Goal: Task Accomplishment & Management: Complete application form

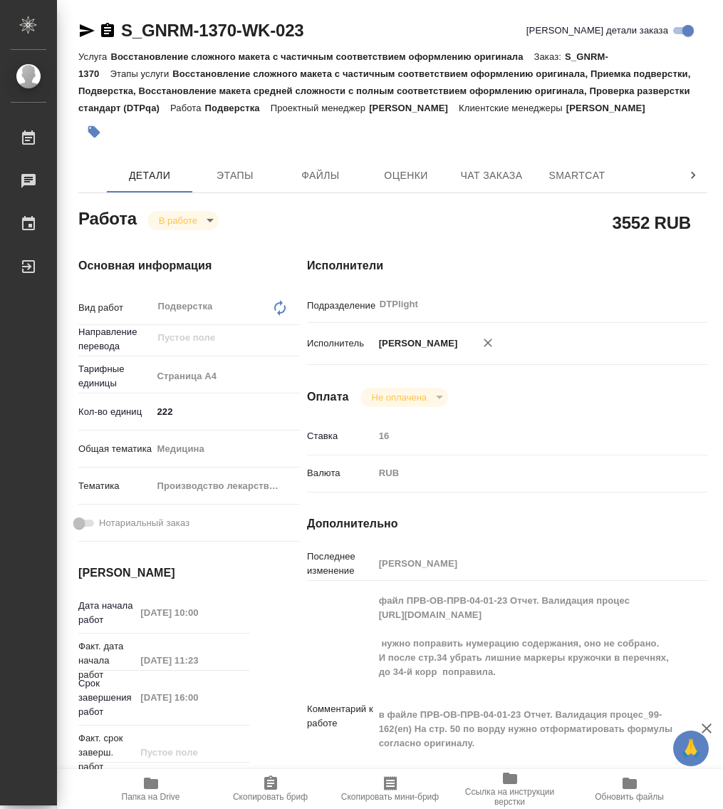
click at [155, 785] on icon "button" at bounding box center [151, 783] width 14 height 11
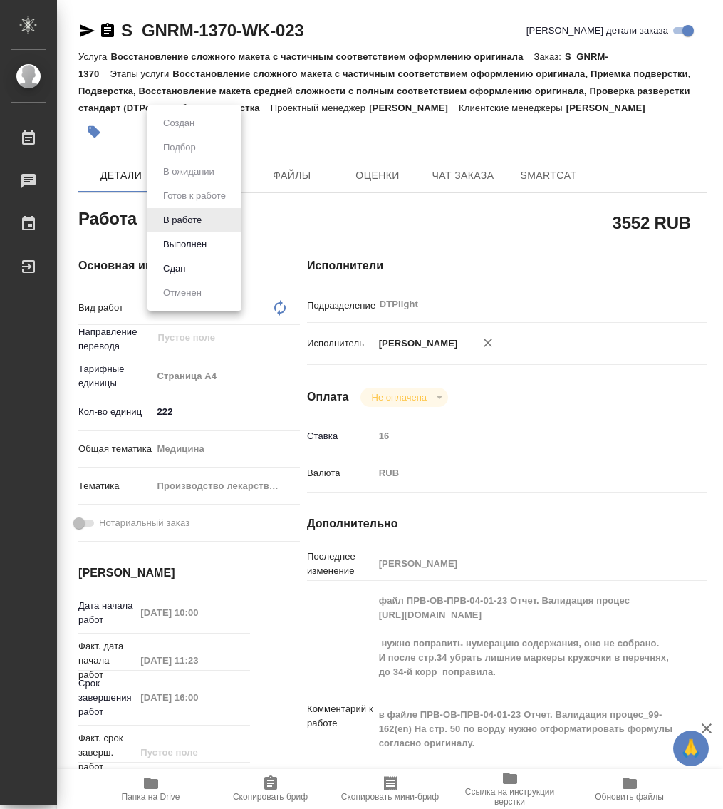
click at [165, 227] on body "🙏 .cls-1 fill:#fff; AWATERA Работы 0 Чаты График Выйти S_GNRM-1370-WK-023 Кратк…" at bounding box center [361, 404] width 723 height 809
click at [177, 244] on button "Выполнен" at bounding box center [185, 245] width 52 height 16
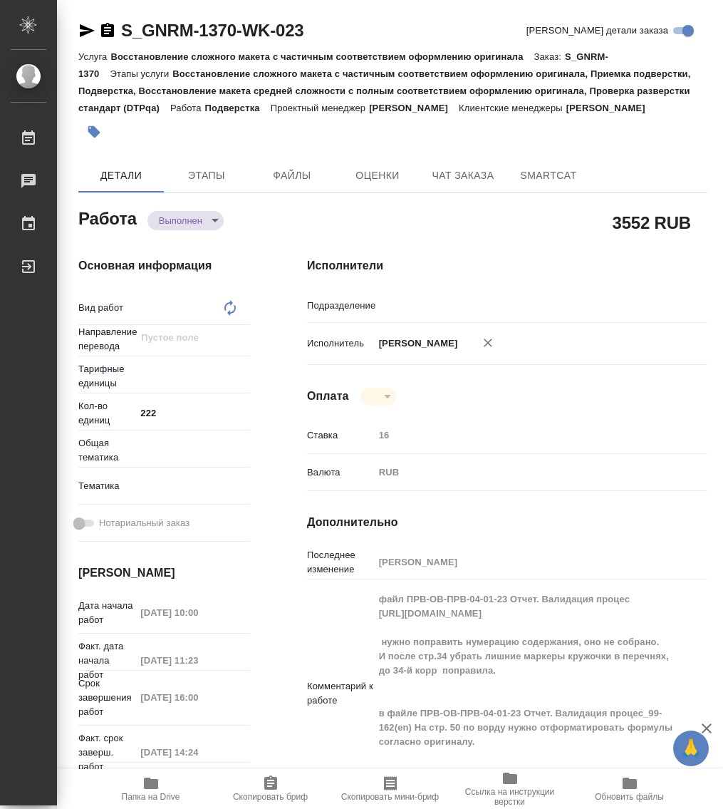
type textarea "x"
type textarea "Подверстка"
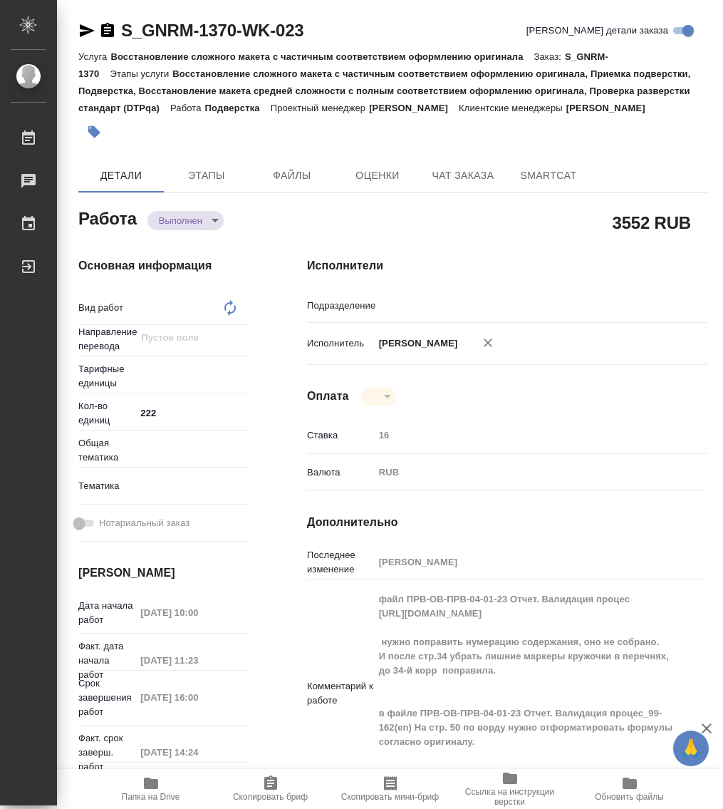
type textarea "x"
type input "DTPlight"
type textarea "x"
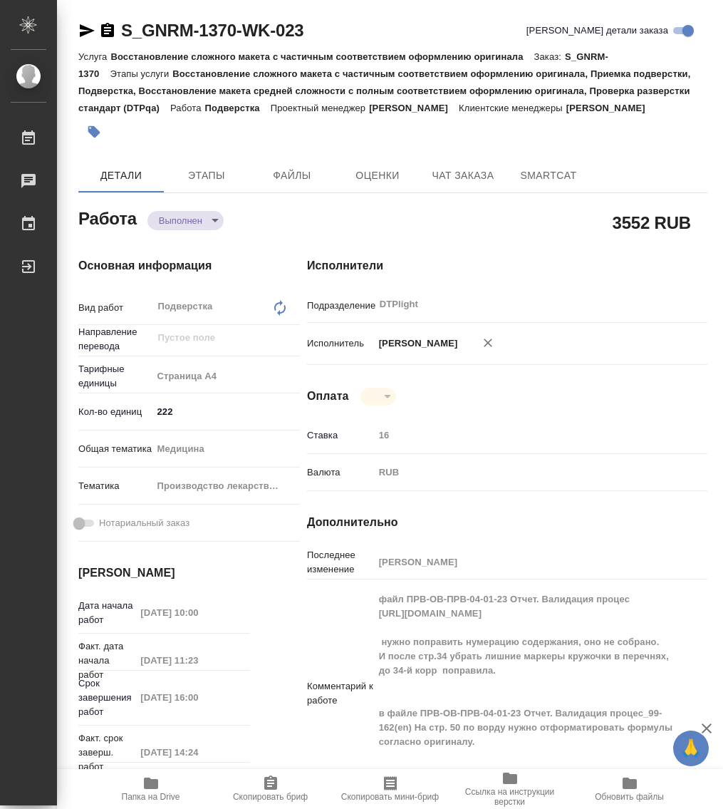
type textarea "x"
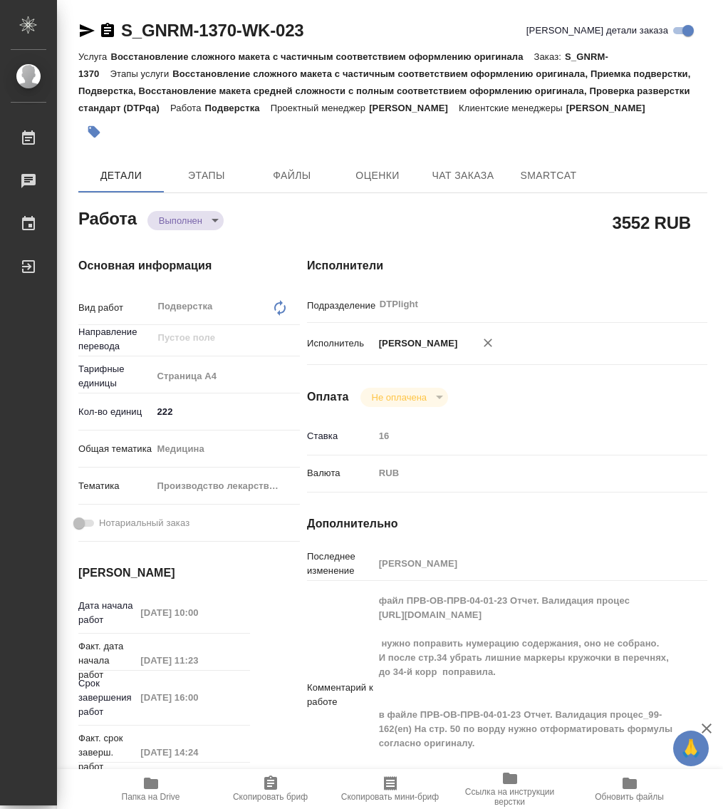
type textarea "x"
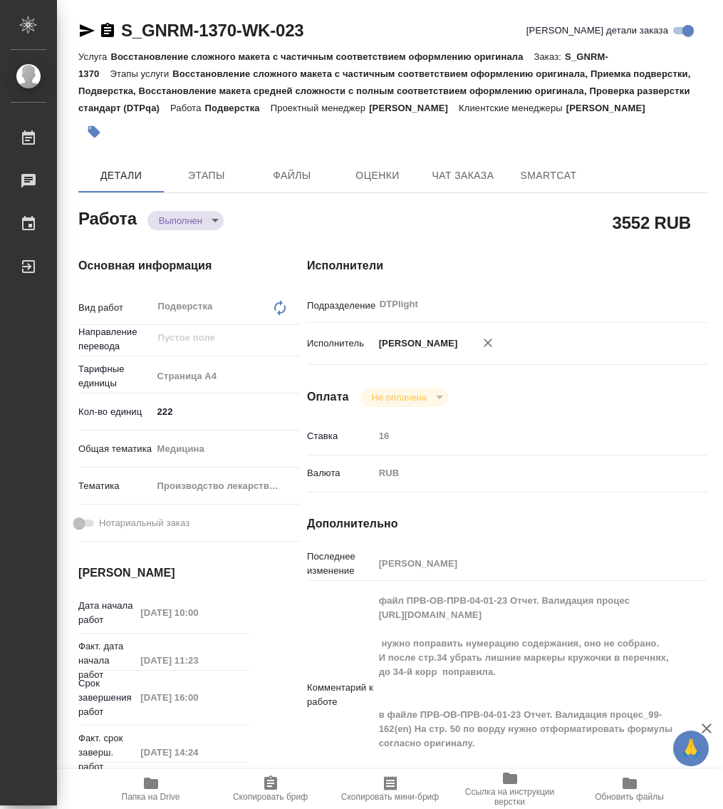
type textarea "x"
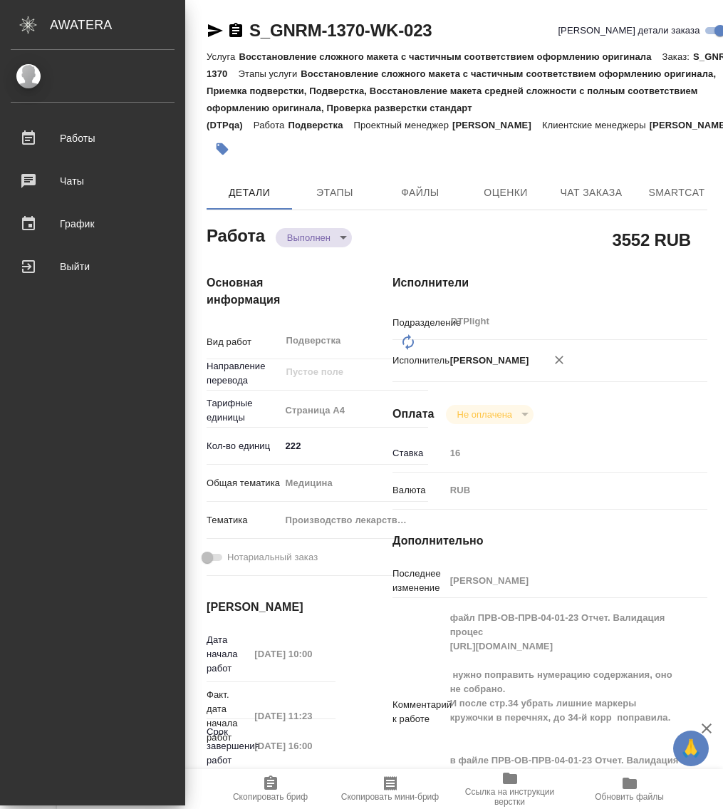
type textarea "x"
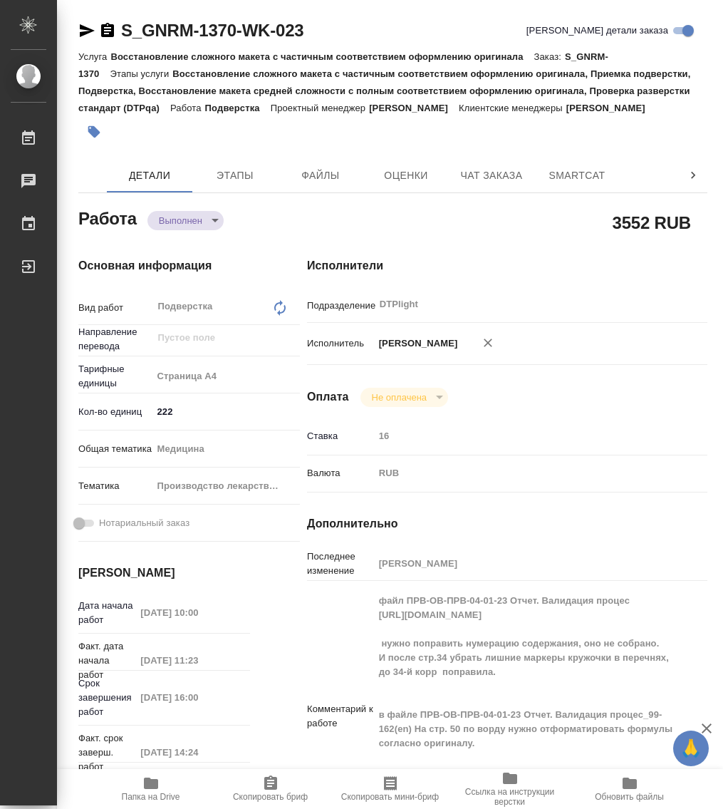
type textarea "x"
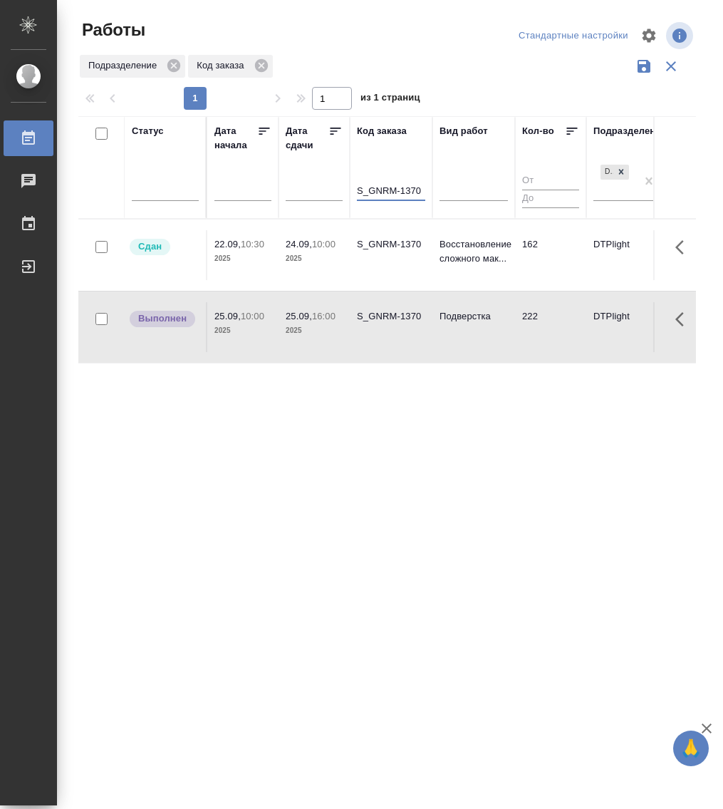
drag, startPoint x: 420, startPoint y: 188, endPoint x: 335, endPoint y: 190, distance: 84.8
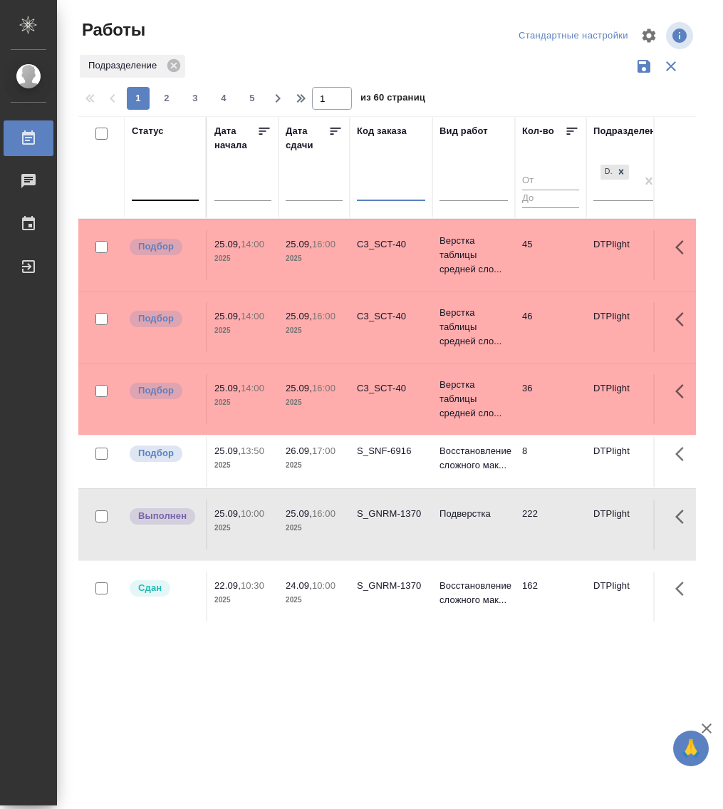
click at [162, 197] on div at bounding box center [165, 187] width 67 height 27
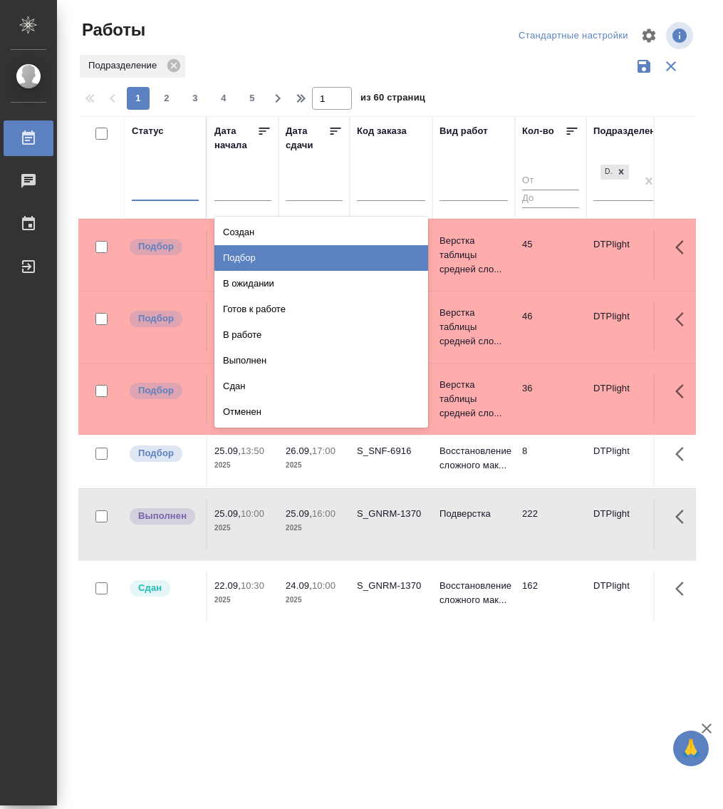
click at [303, 257] on div "Подбор" at bounding box center [322, 258] width 214 height 26
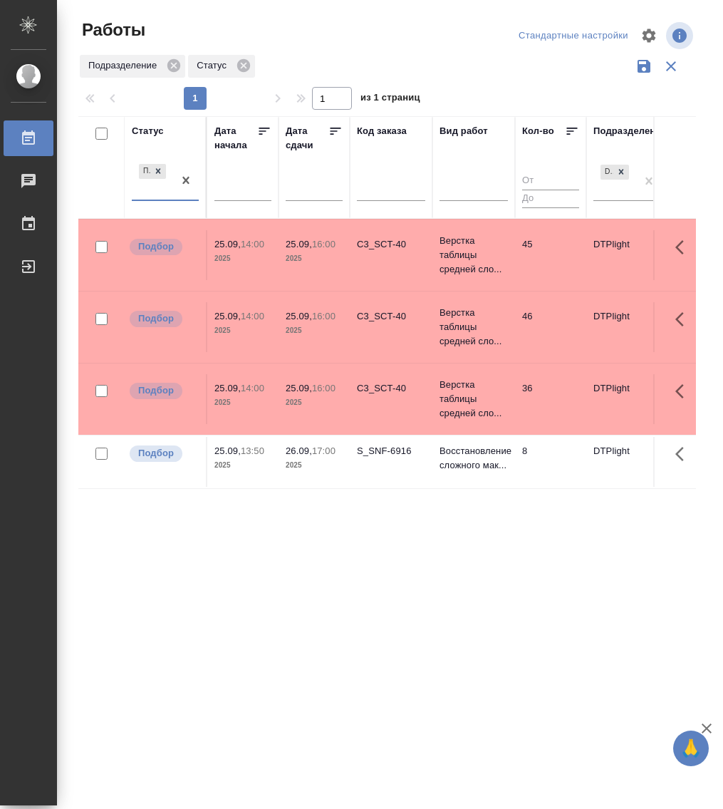
click at [155, 194] on div "Подбор" at bounding box center [152, 180] width 41 height 38
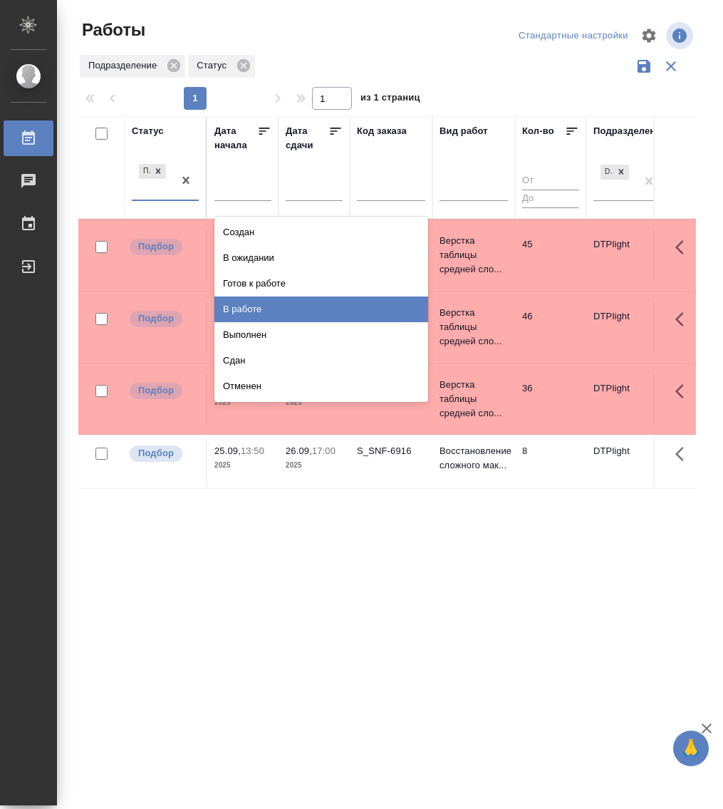
click at [282, 302] on div "В работе" at bounding box center [322, 309] width 214 height 26
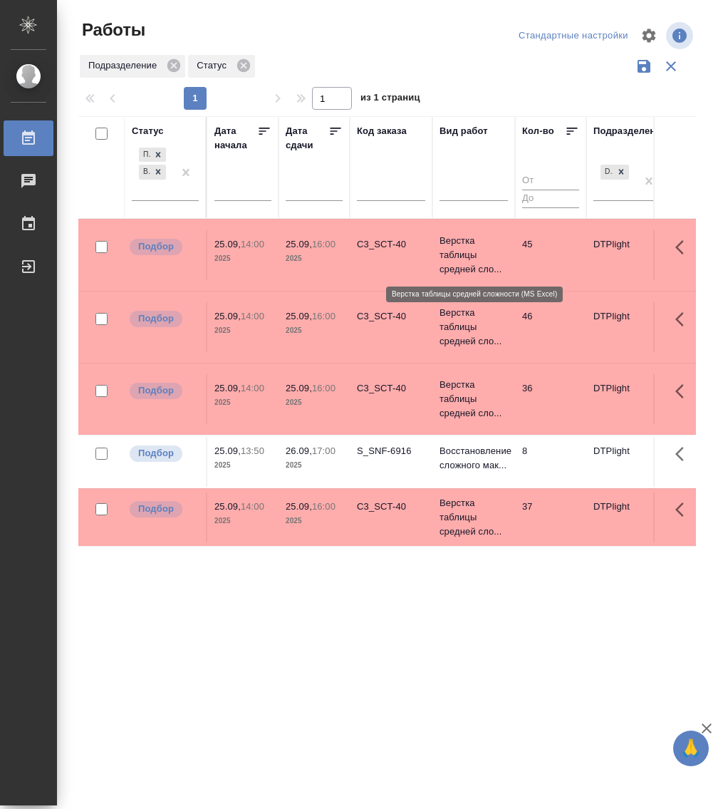
click at [460, 246] on p "Верстка таблицы средней сло..." at bounding box center [474, 255] width 68 height 43
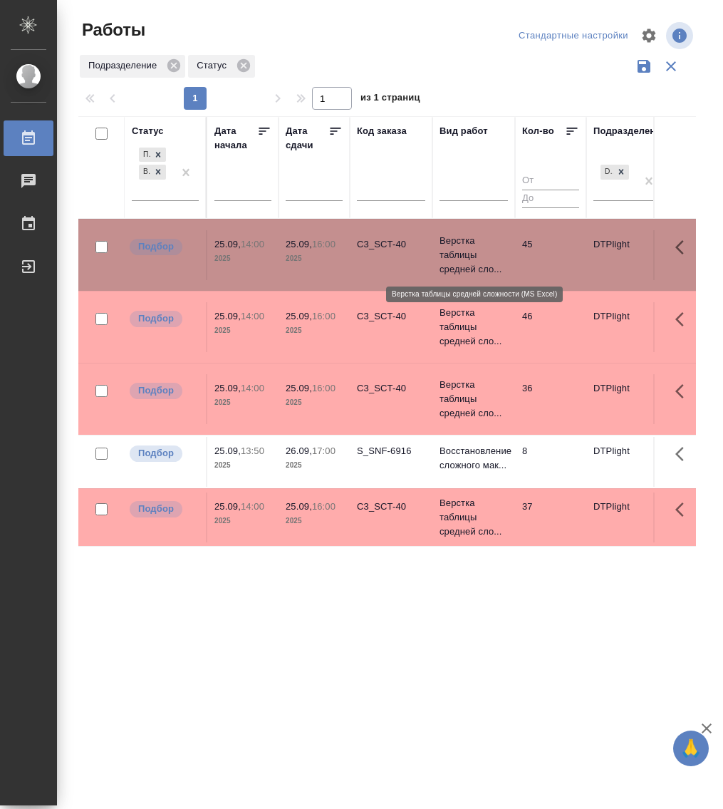
click at [460, 246] on p "Верстка таблицы средней сло..." at bounding box center [474, 255] width 68 height 43
click at [291, 567] on div "Статус Подбор В работе Дата начала Дата сдачи Код заказа Вид работ Кол-во Подра…" at bounding box center [387, 372] width 618 height 513
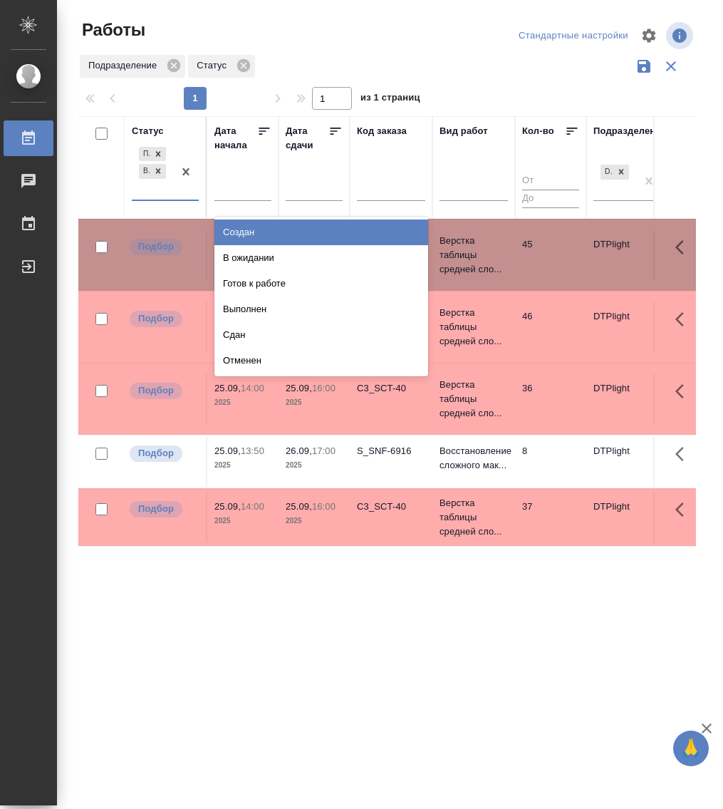
click at [170, 199] on div "Подбор В работе" at bounding box center [152, 172] width 41 height 56
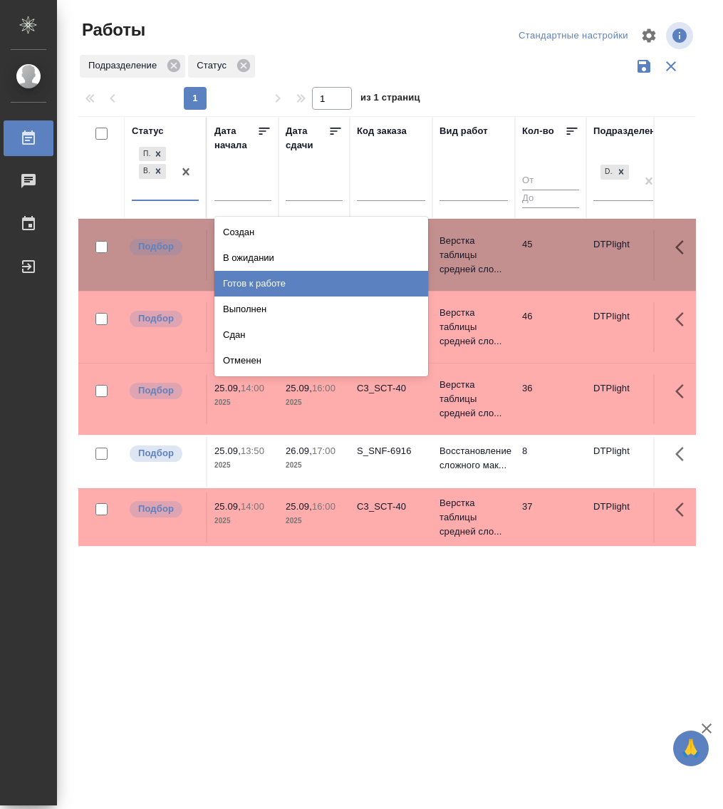
click at [288, 287] on div "Готов к работе" at bounding box center [322, 284] width 214 height 26
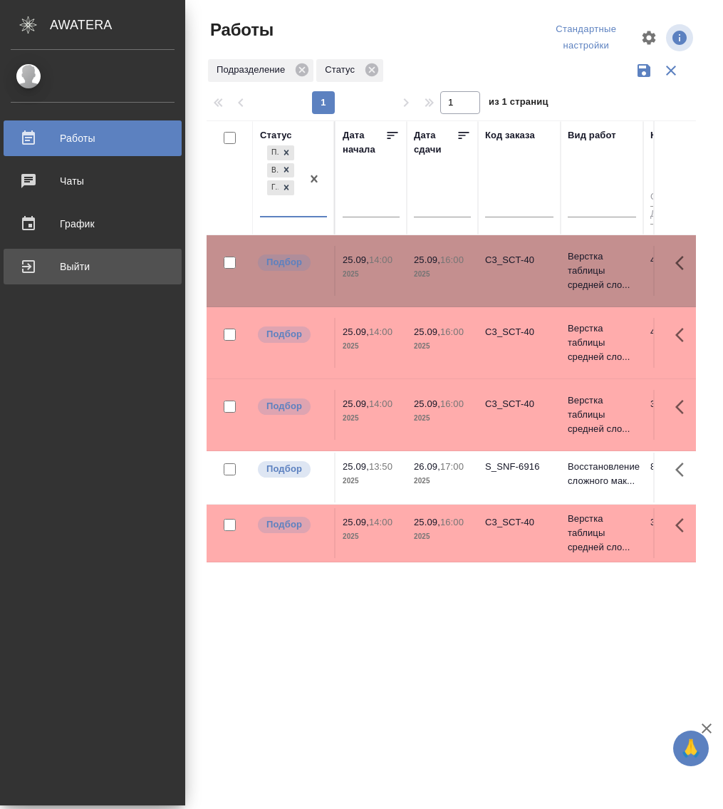
click at [31, 259] on div "Выйти" at bounding box center [93, 266] width 164 height 21
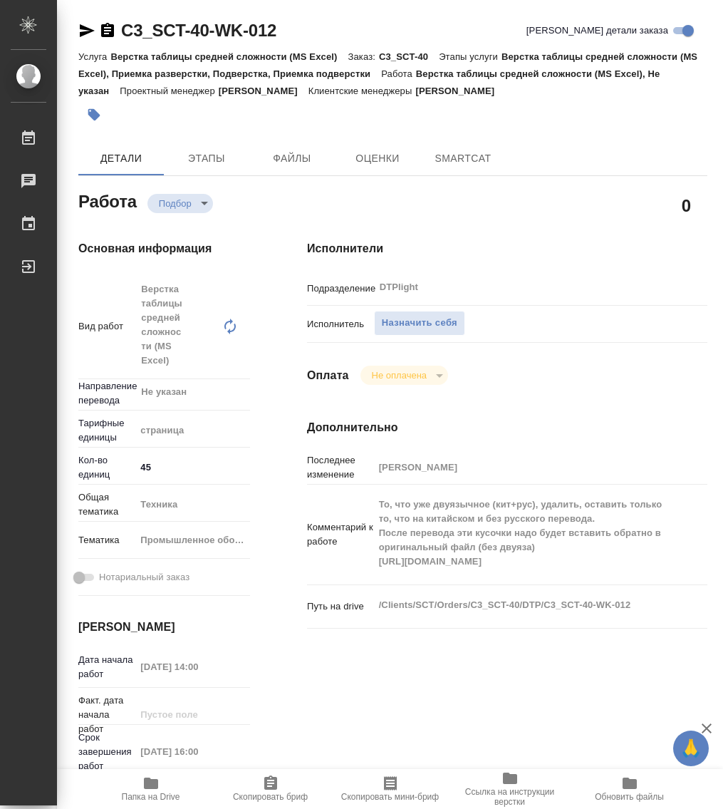
type textarea "x"
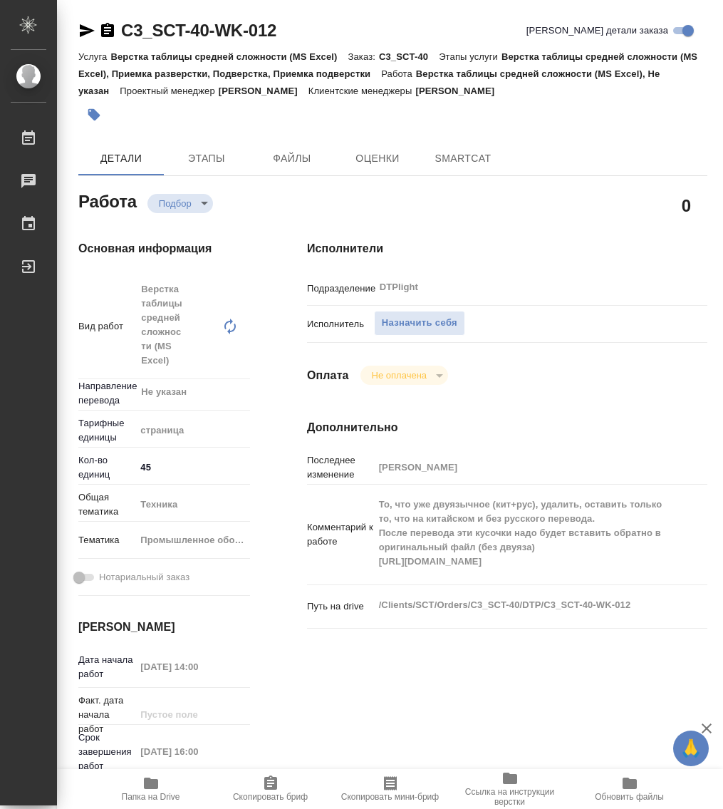
type textarea "x"
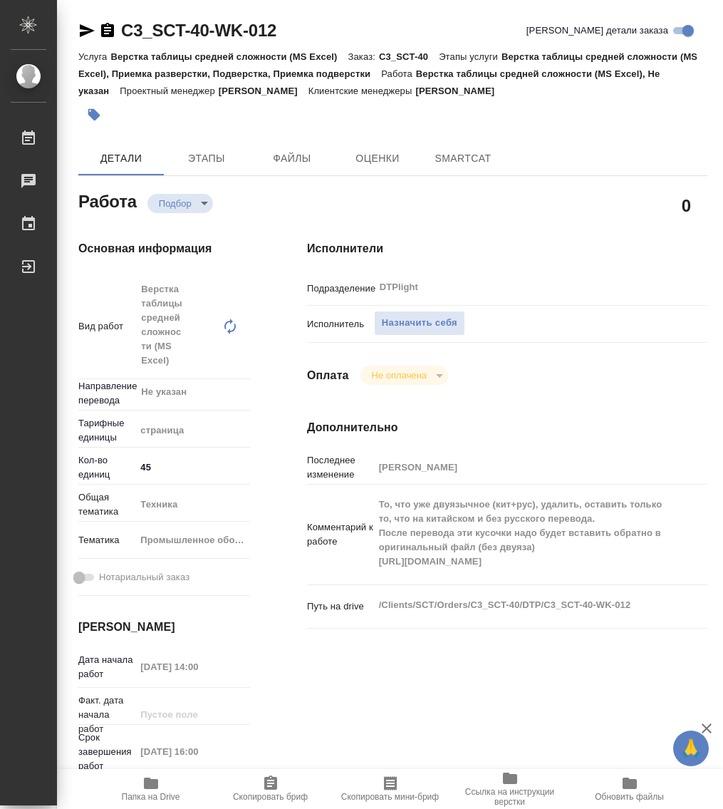
type textarea "x"
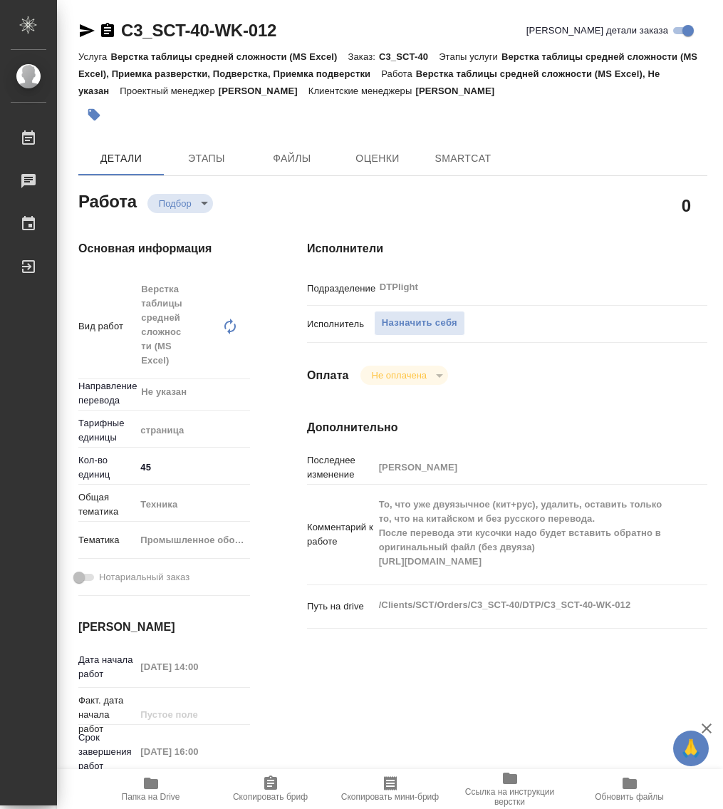
type textarea "x"
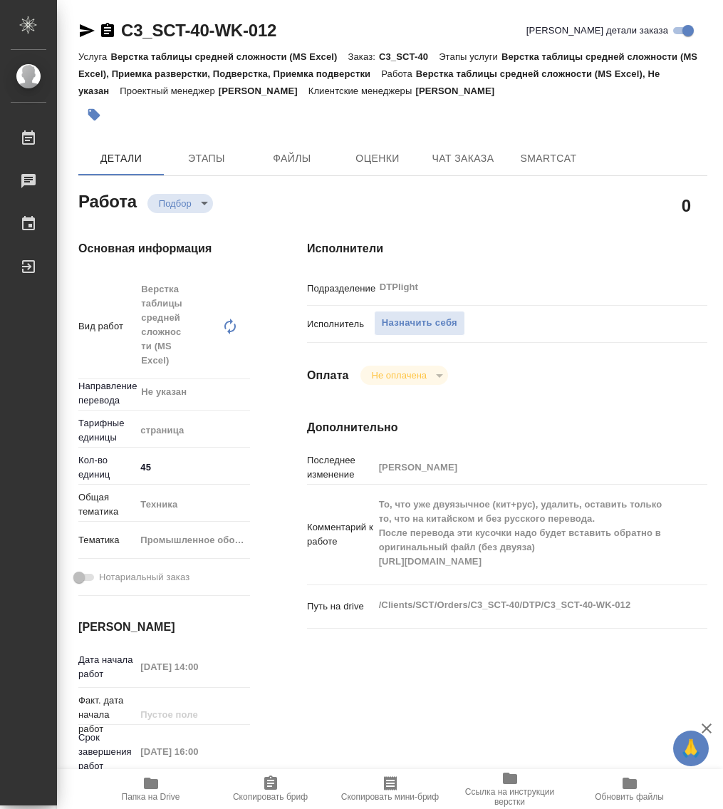
type textarea "x"
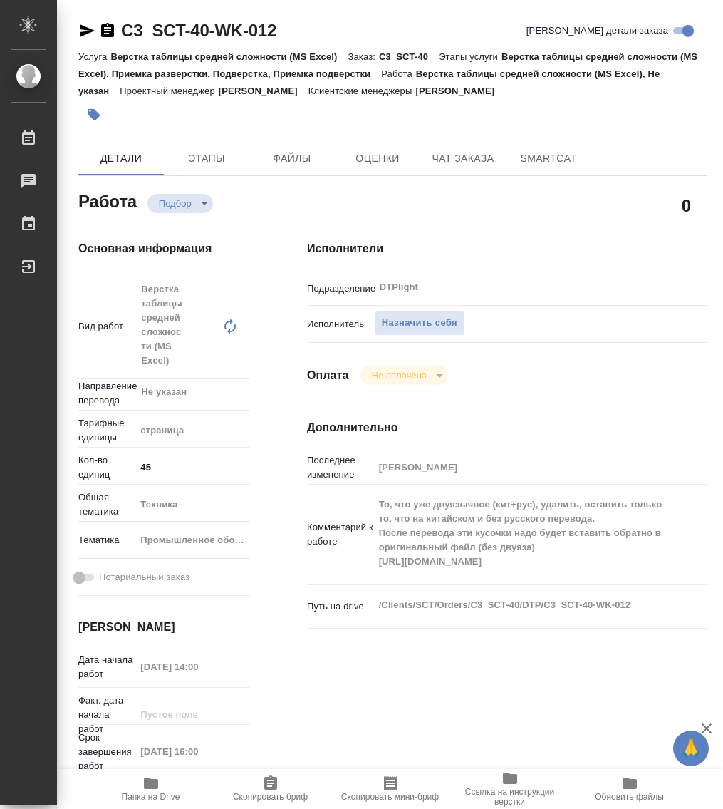
type textarea "x"
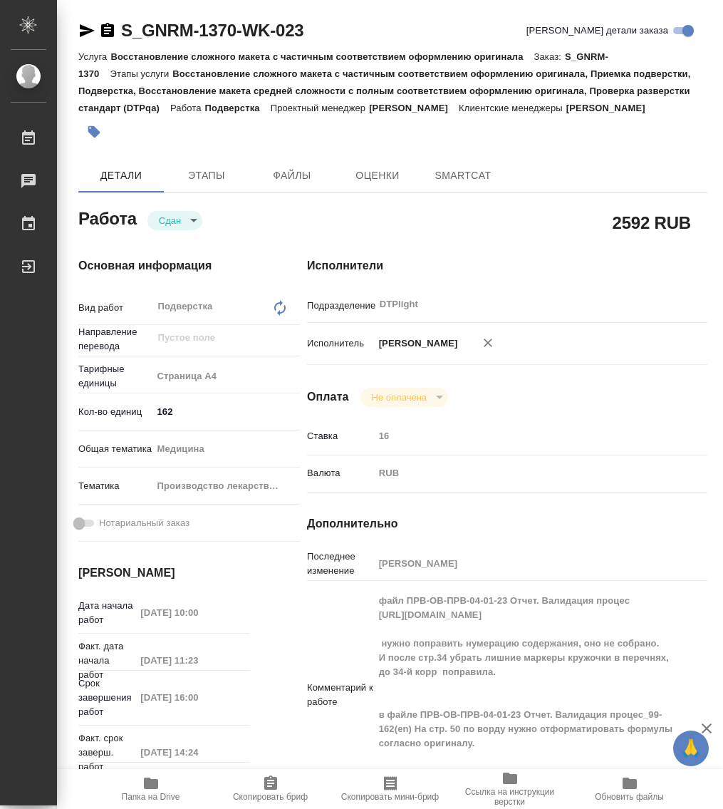
type textarea "x"
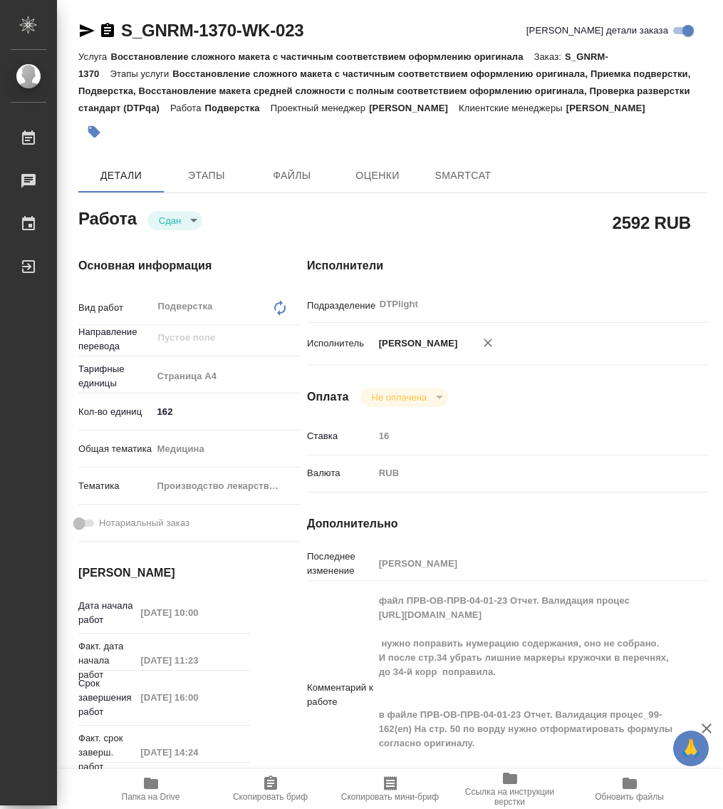
type textarea "x"
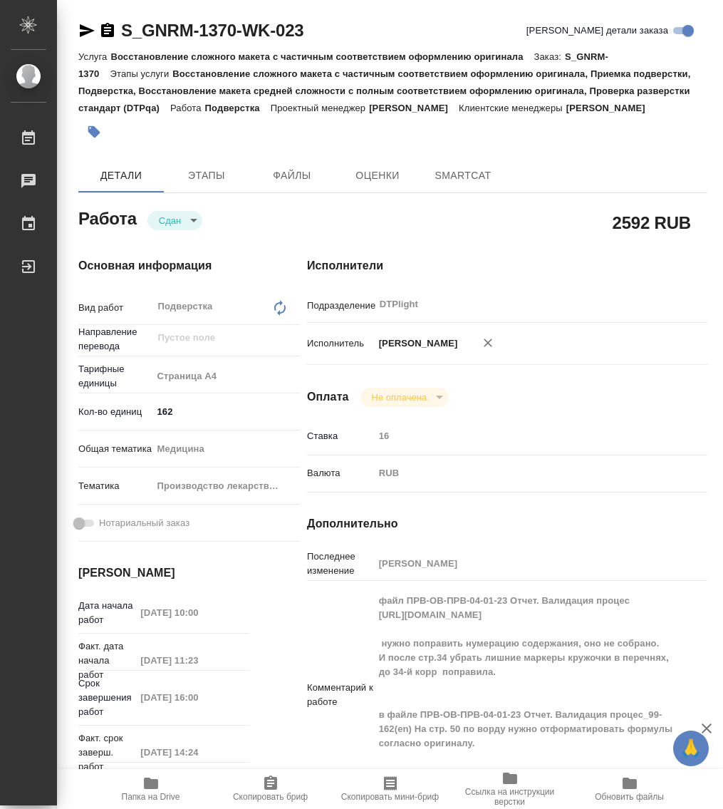
type textarea "x"
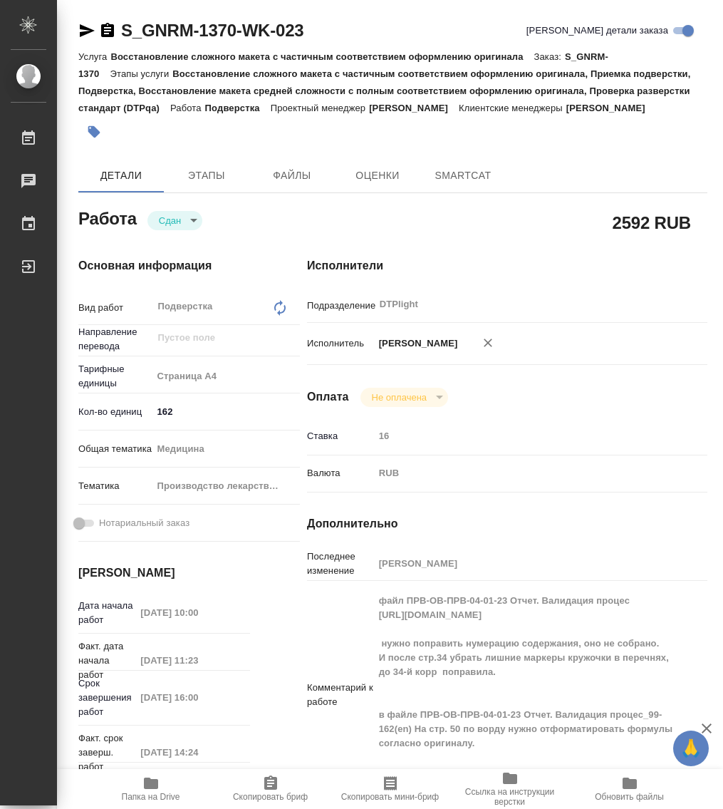
type textarea "x"
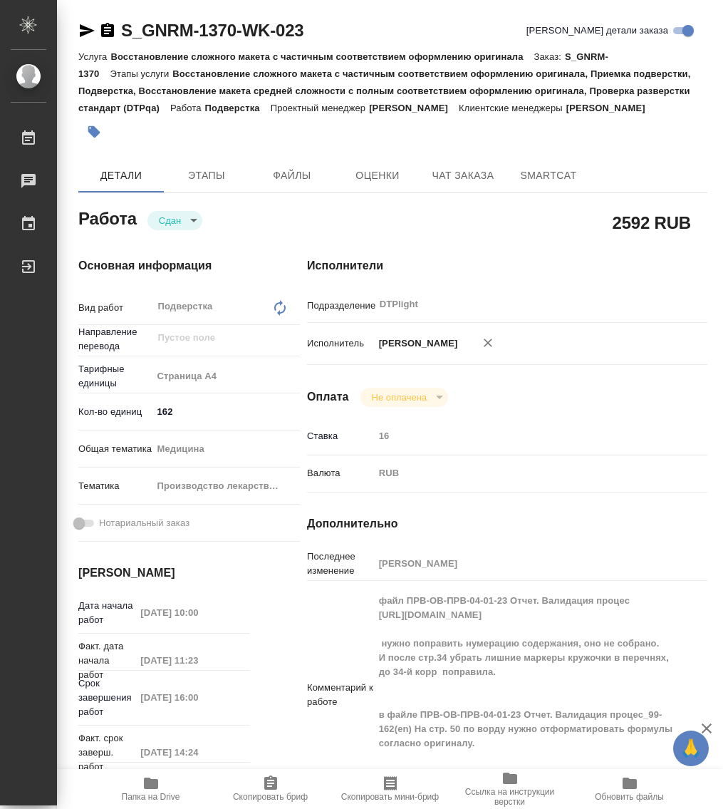
type textarea "x"
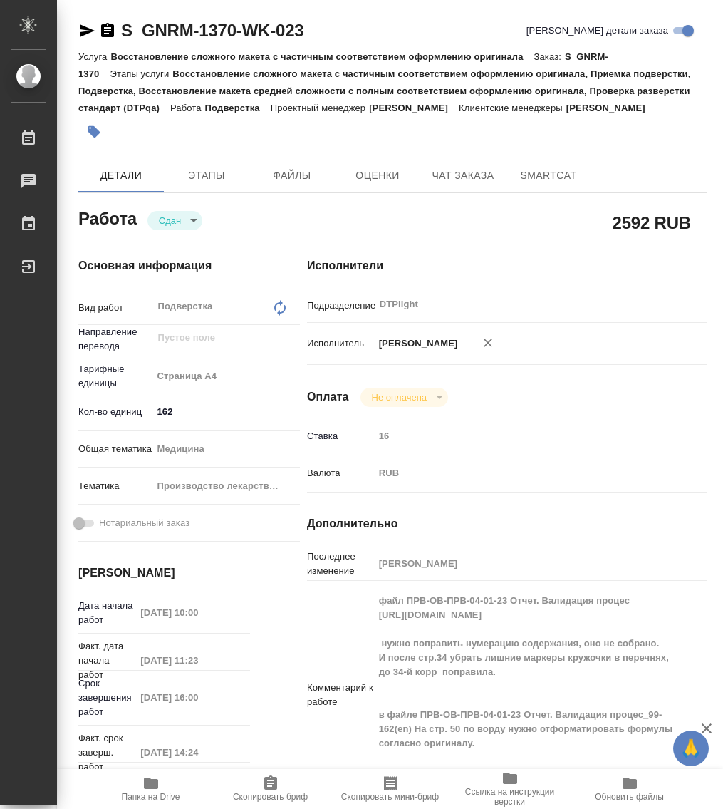
type textarea "x"
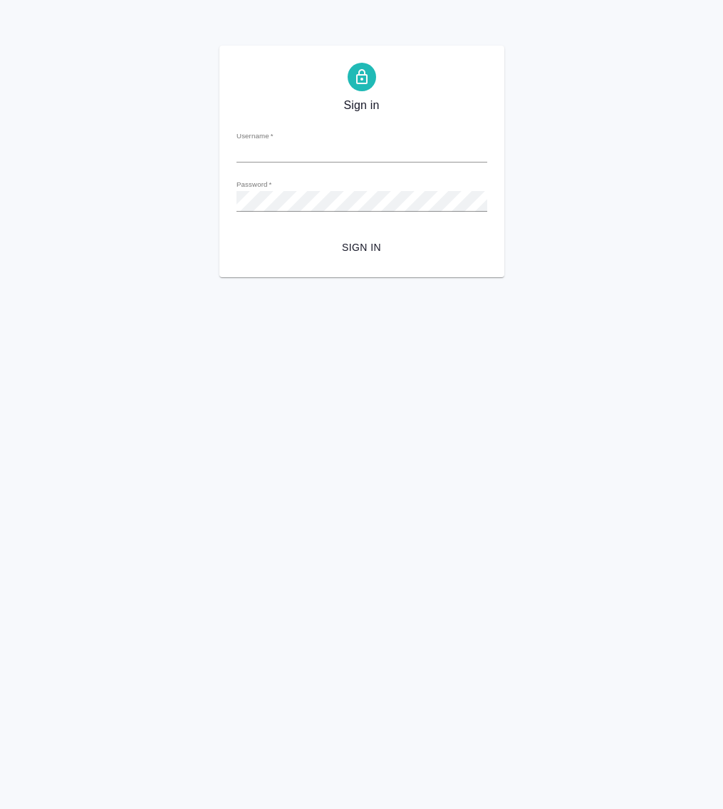
type input "[PERSON_NAME][EMAIL_ADDRESS][DOMAIN_NAME]"
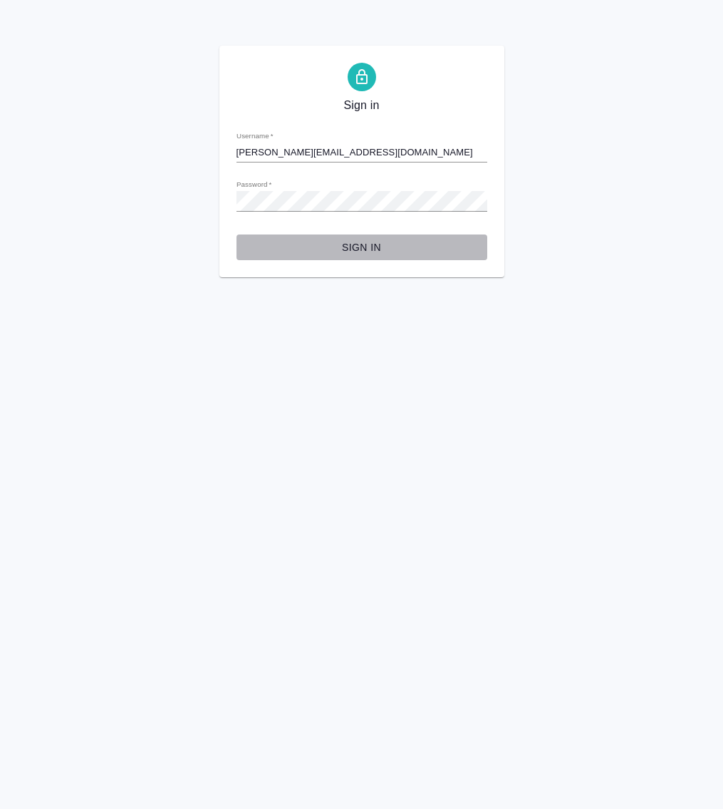
click at [363, 249] on span "Sign in" at bounding box center [362, 248] width 228 height 18
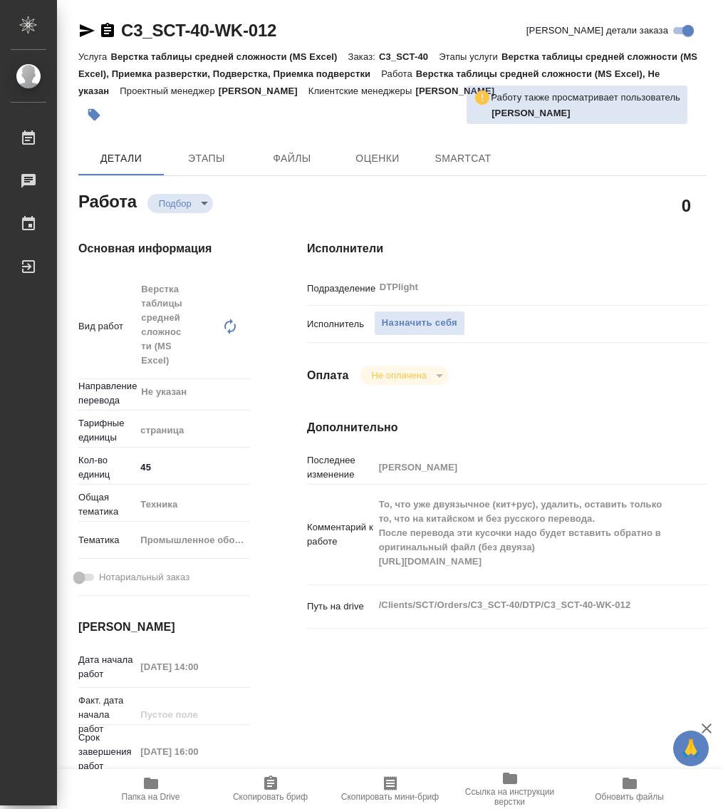
type textarea "x"
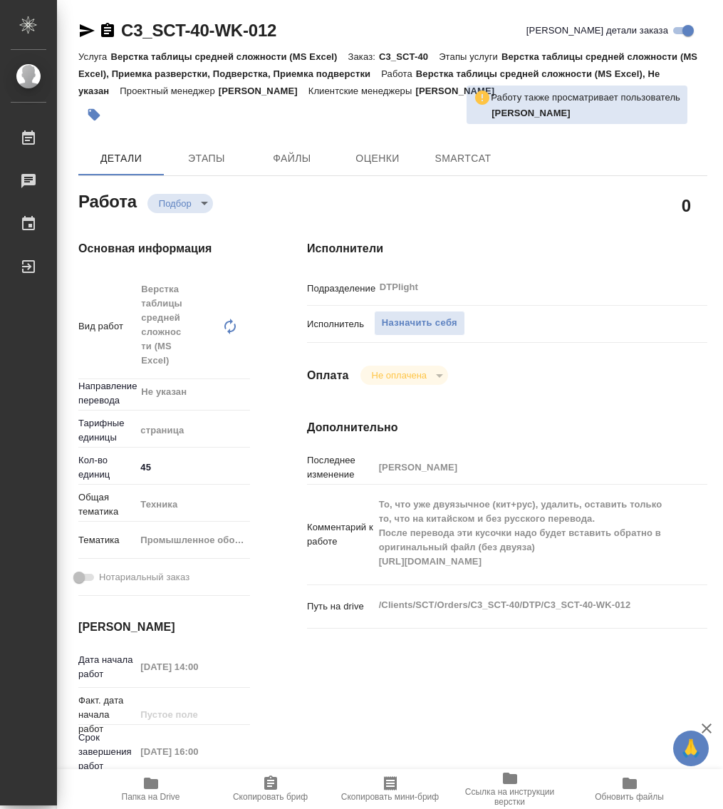
type textarea "x"
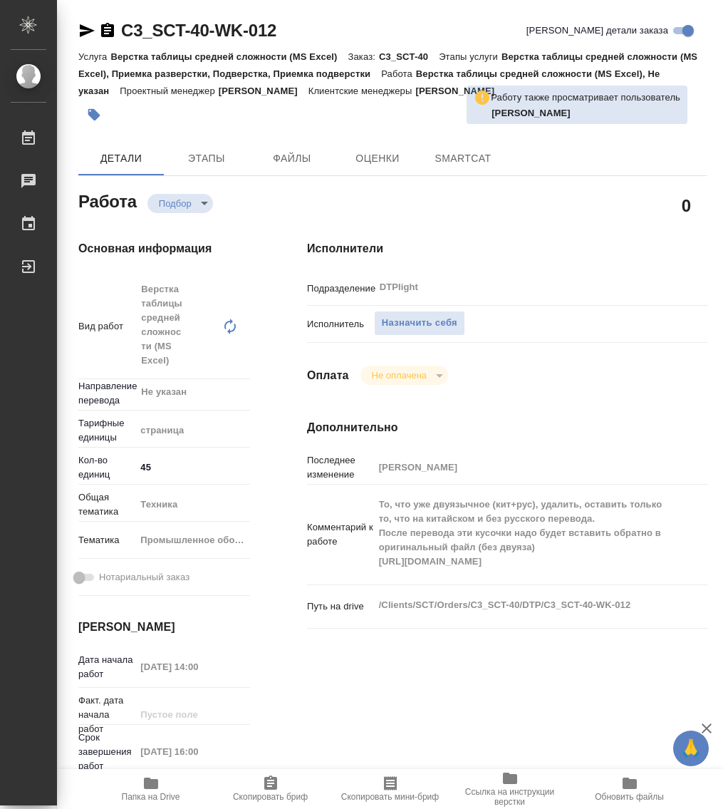
type textarea "x"
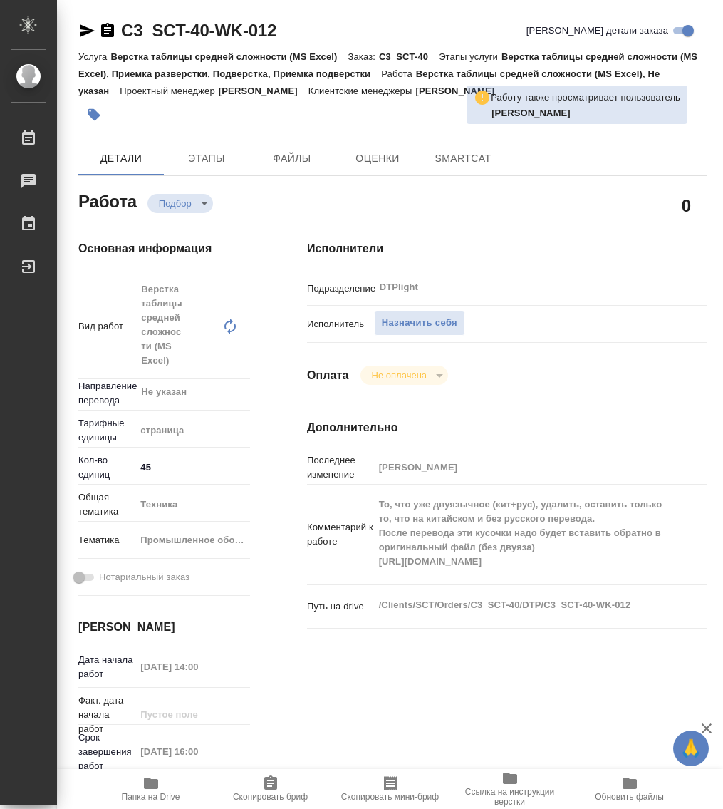
type textarea "x"
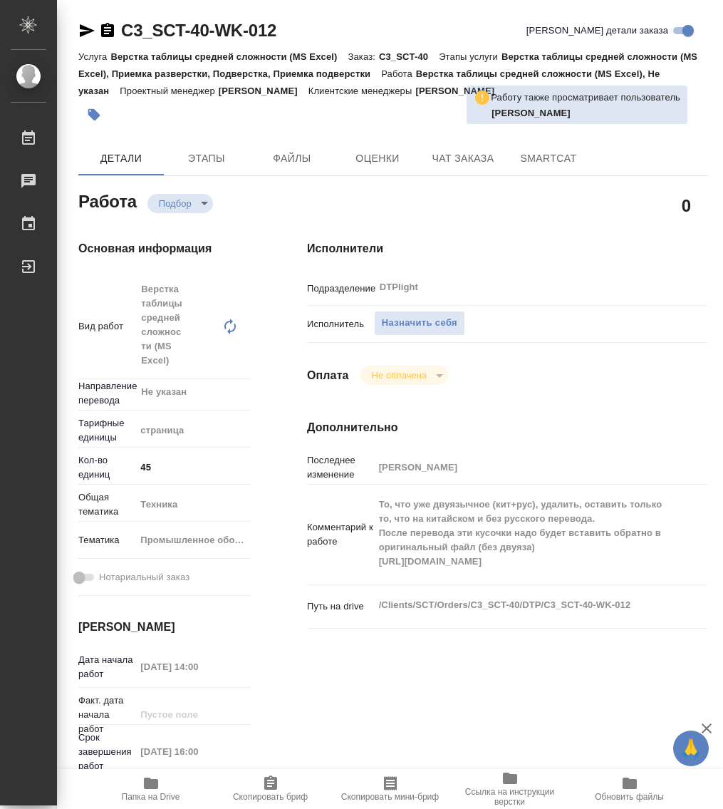
type textarea "x"
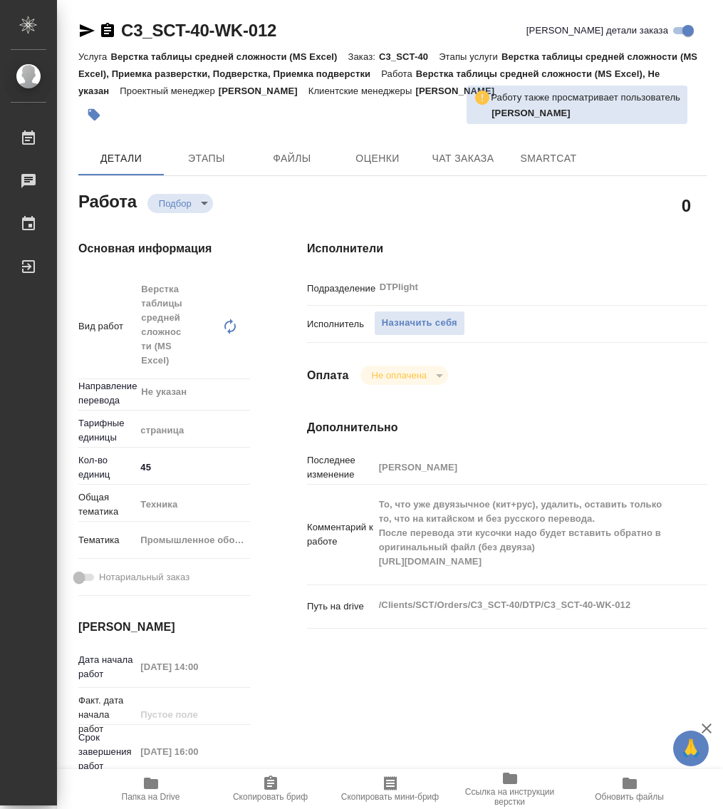
type textarea "x"
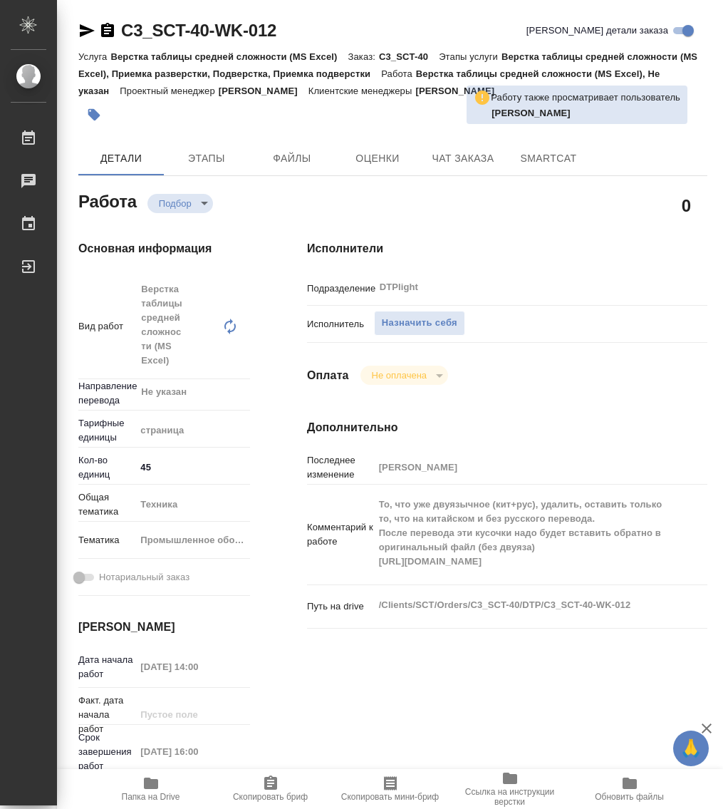
click at [148, 790] on icon "button" at bounding box center [151, 783] width 17 height 17
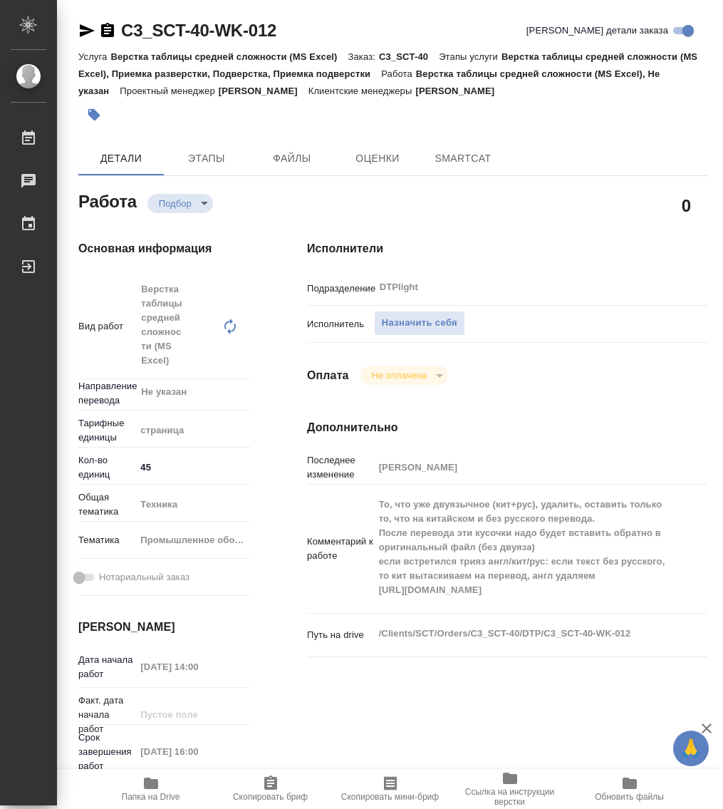
type textarea "x"
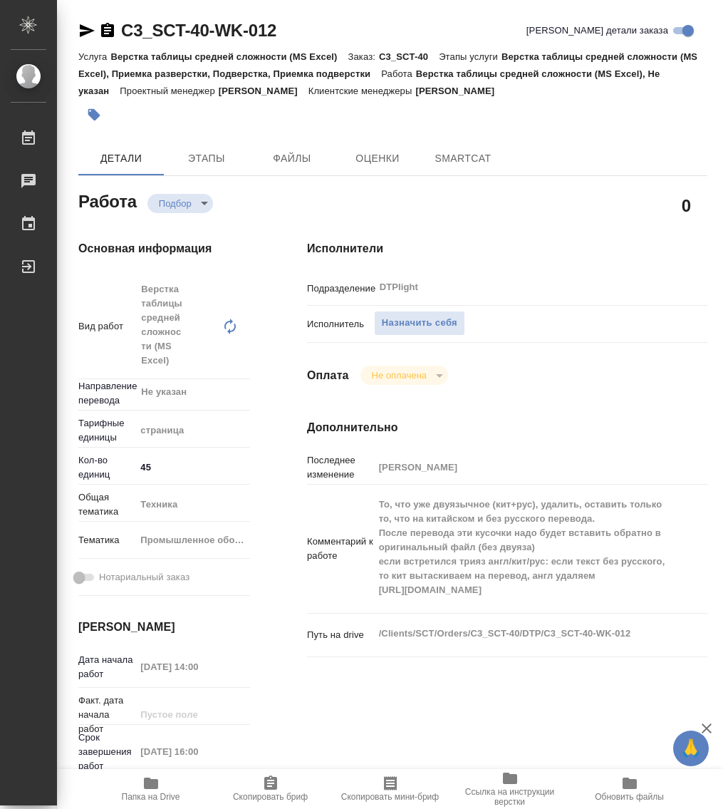
type textarea "x"
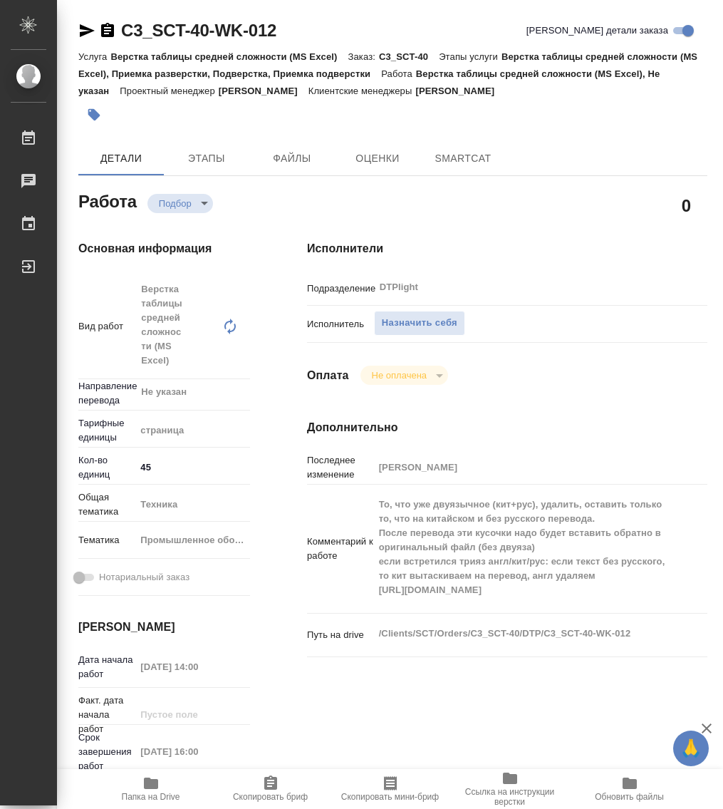
type textarea "x"
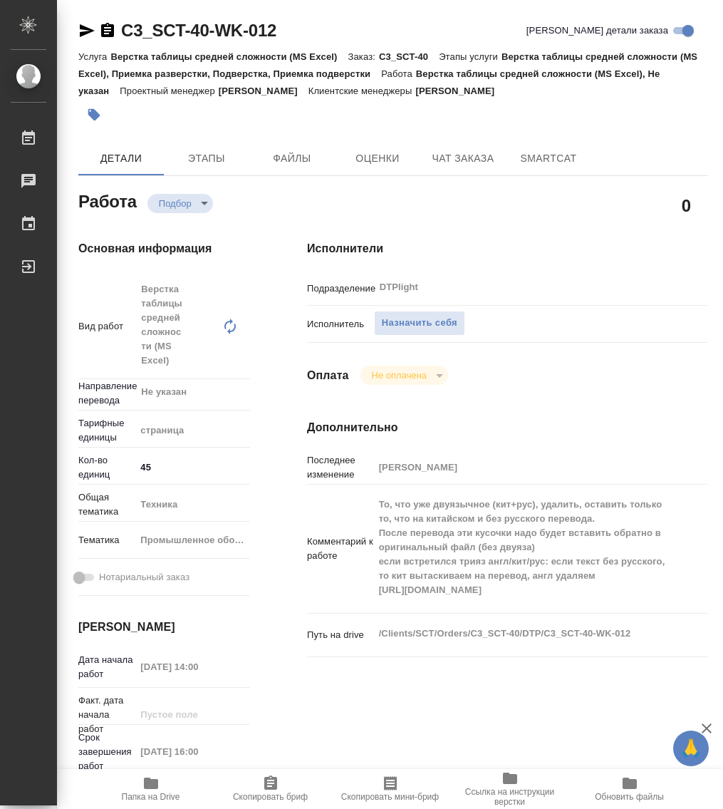
type textarea "x"
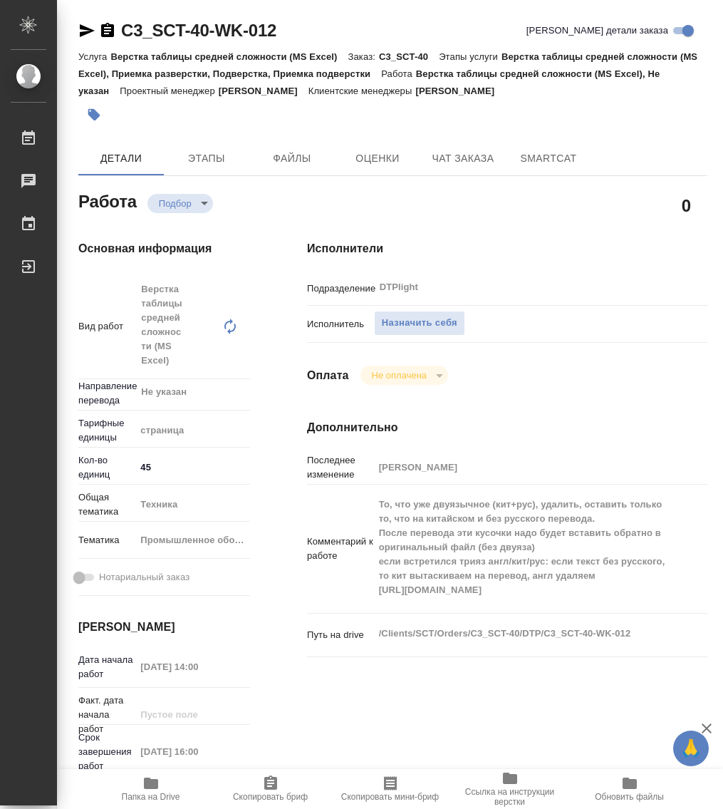
type textarea "x"
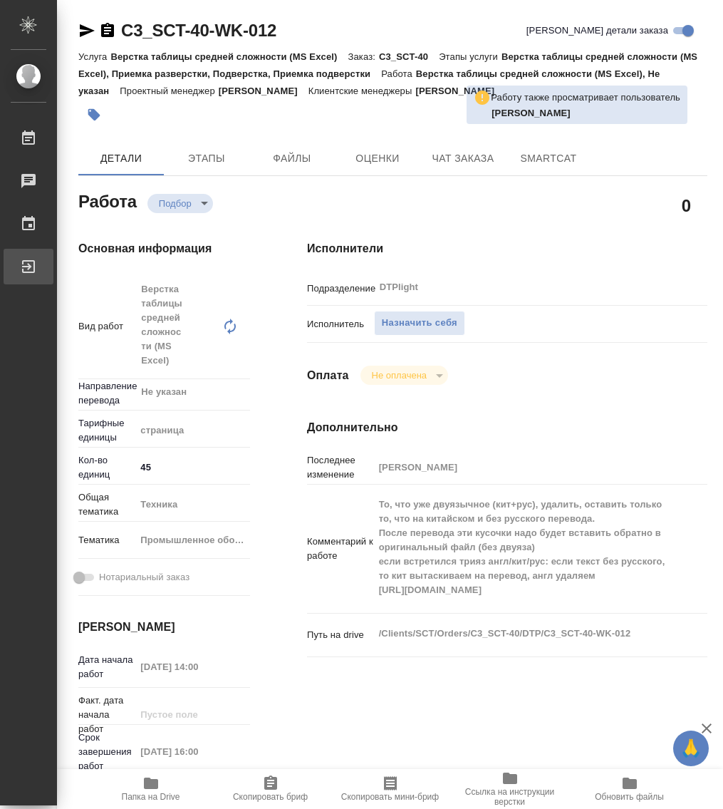
type textarea "x"
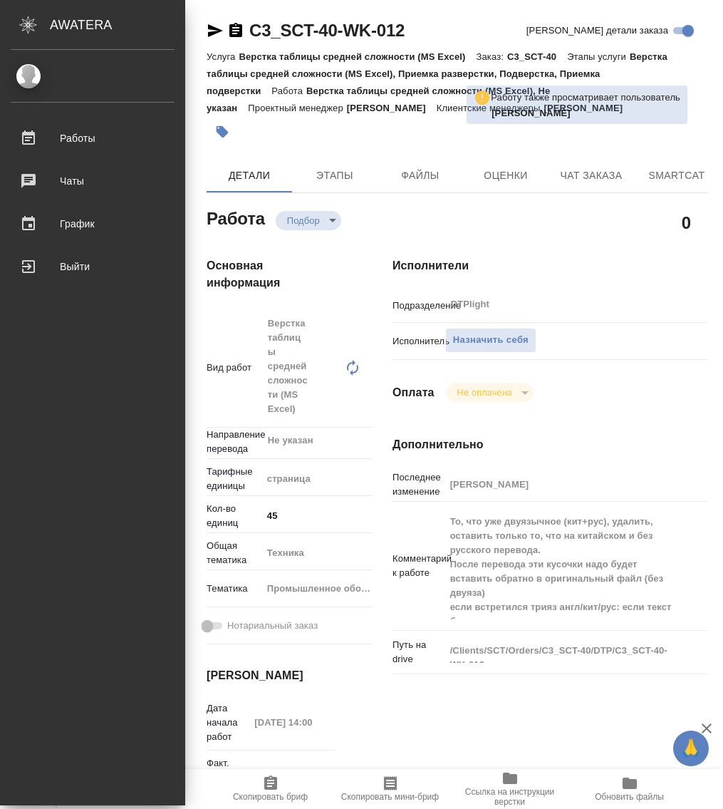
type textarea "x"
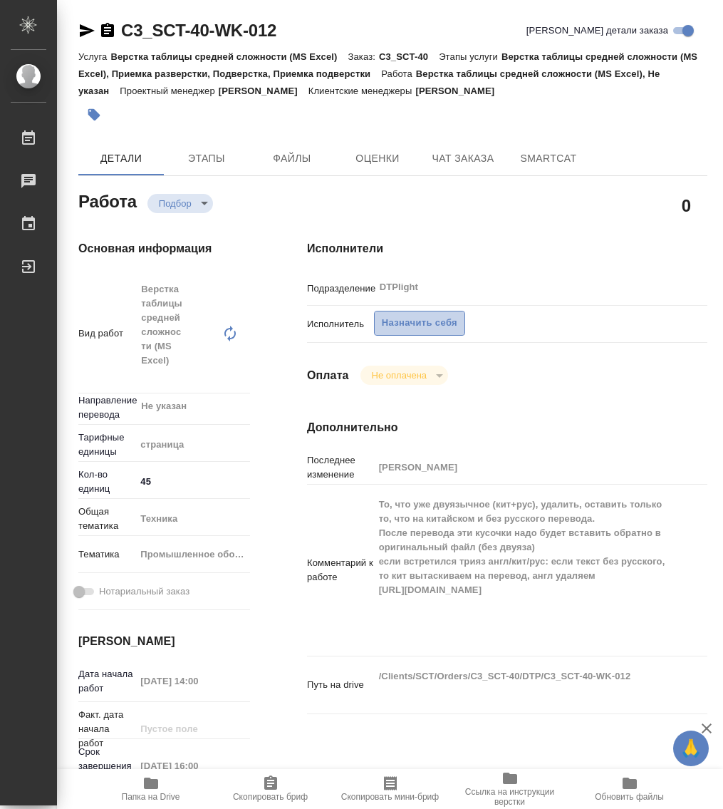
click at [423, 323] on span "Назначить себя" at bounding box center [420, 323] width 76 height 16
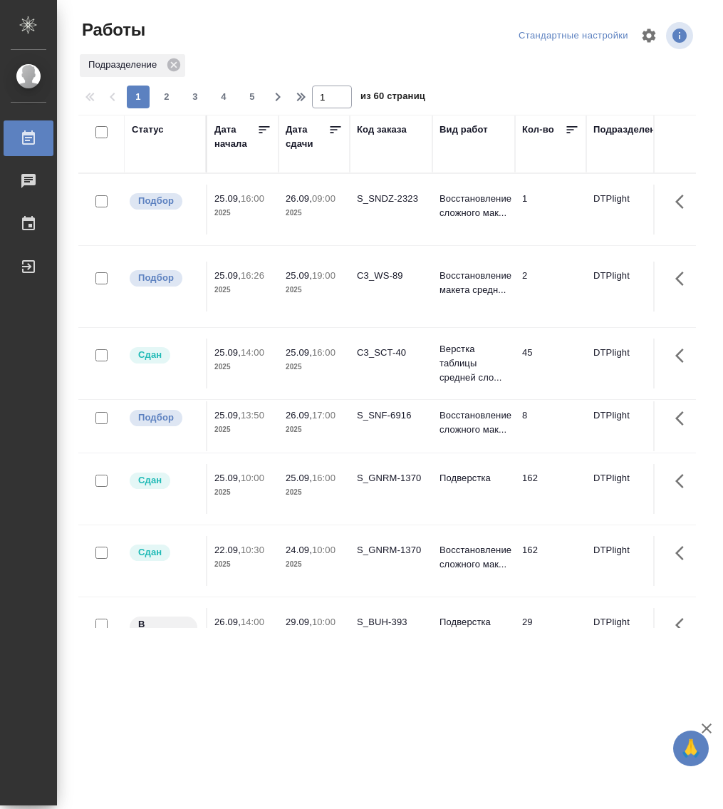
click at [140, 125] on div "Статус" at bounding box center [148, 130] width 32 height 14
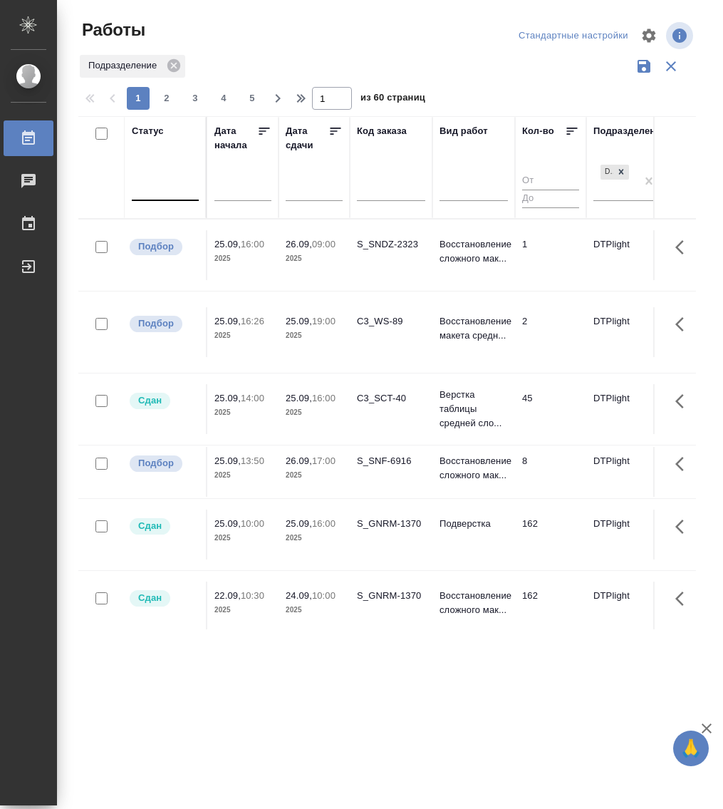
click at [155, 199] on div at bounding box center [165, 187] width 67 height 27
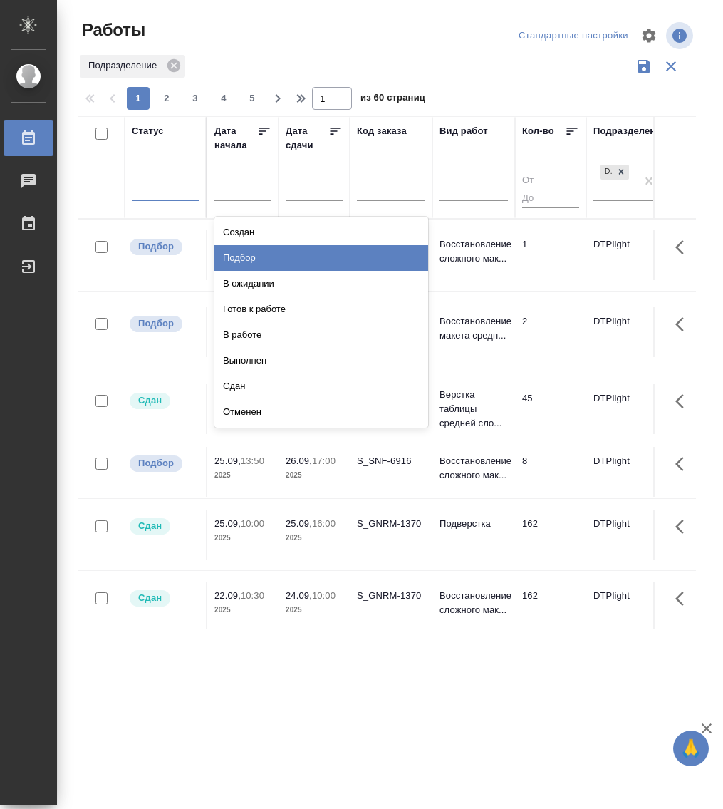
click at [261, 259] on div "Подбор" at bounding box center [322, 258] width 214 height 26
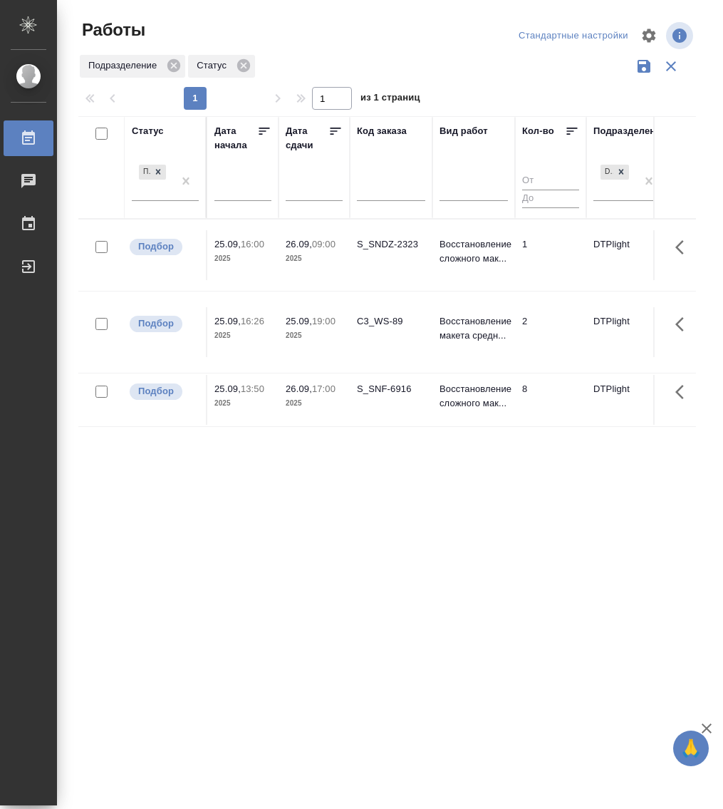
click at [166, 202] on div "Подбор" at bounding box center [165, 186] width 67 height 49
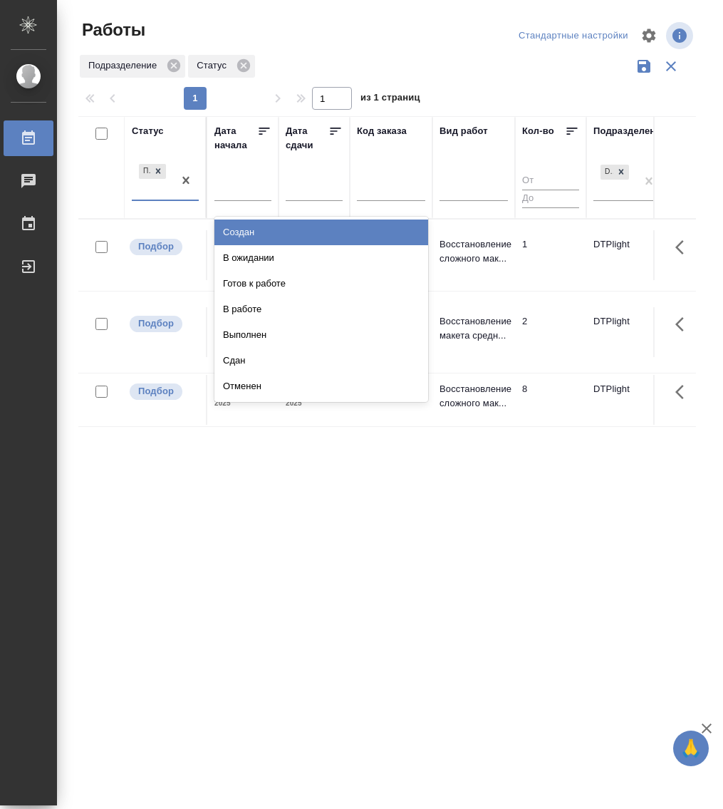
click at [177, 197] on div at bounding box center [186, 180] width 26 height 38
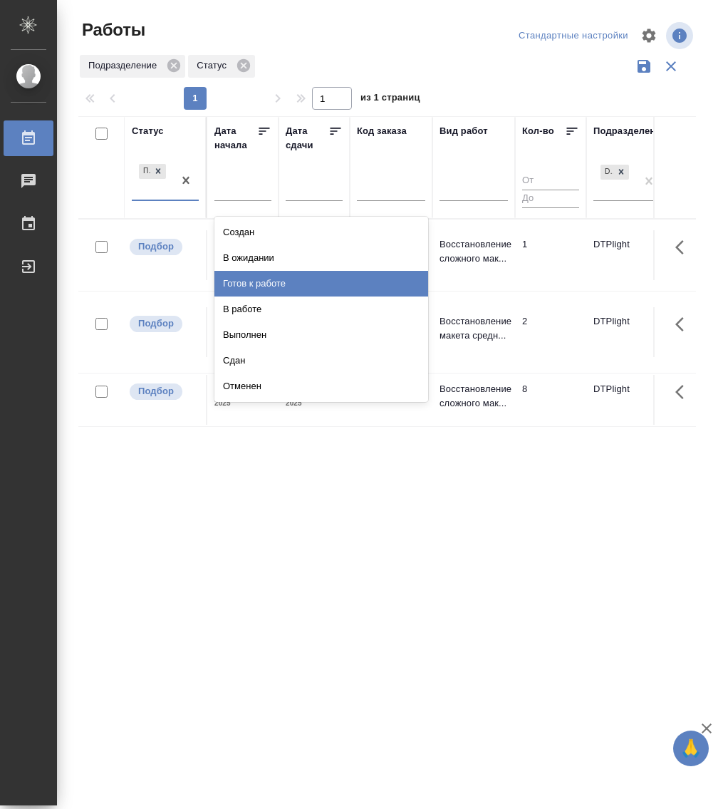
click at [270, 279] on div "Готов к работе" at bounding box center [322, 284] width 214 height 26
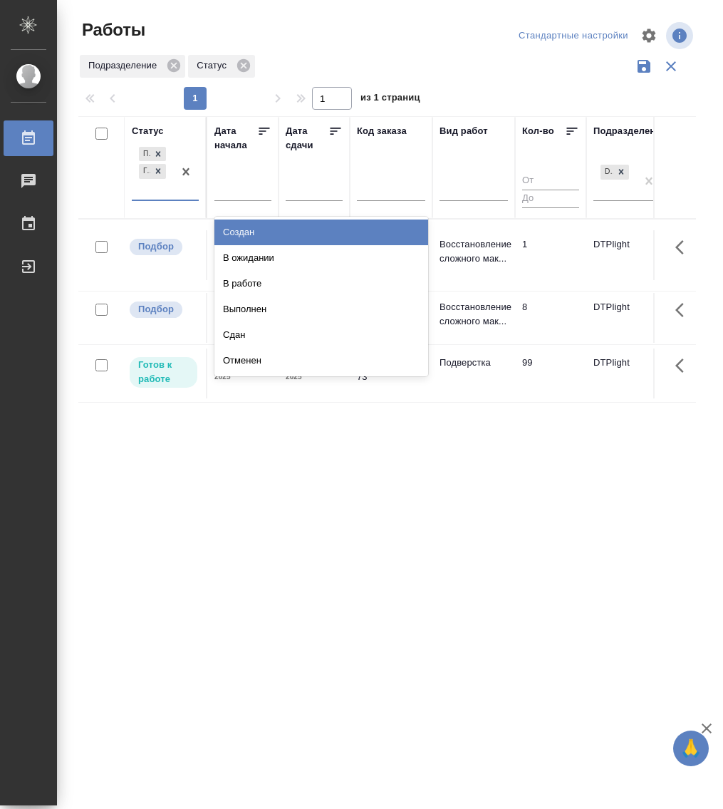
click at [165, 199] on div "Подбор Готов к работе" at bounding box center [152, 172] width 41 height 56
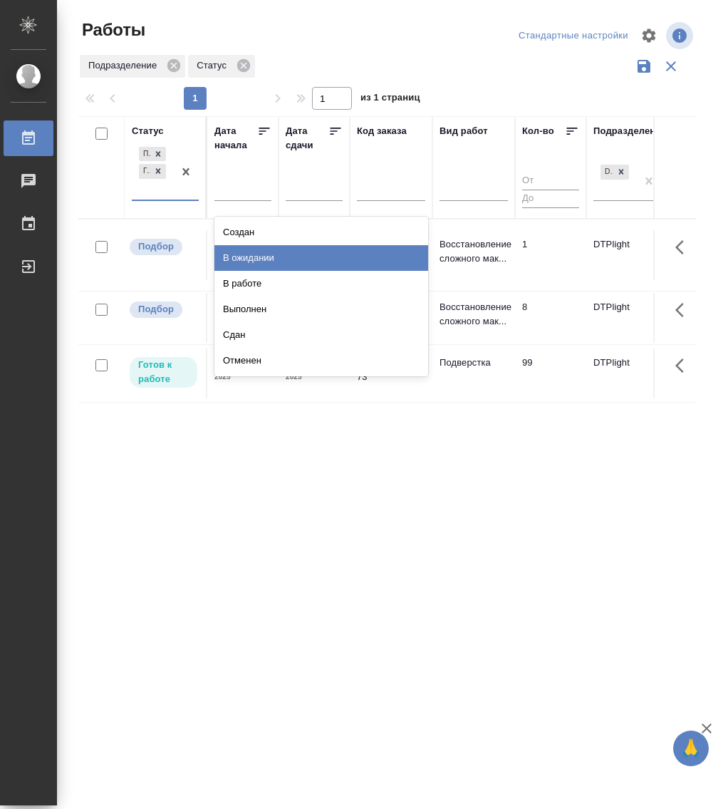
click at [274, 255] on div "В ожидании" at bounding box center [322, 258] width 214 height 26
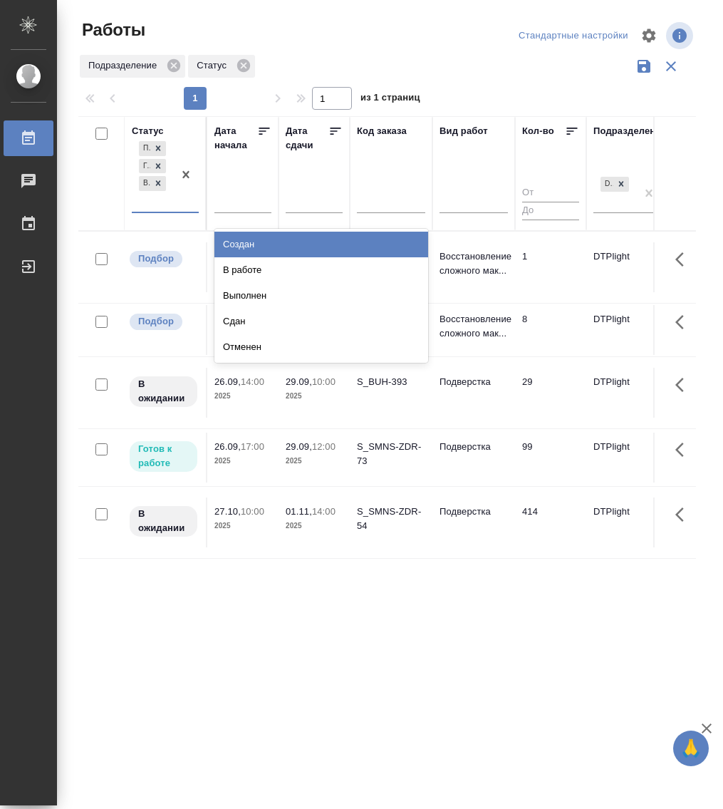
click at [155, 207] on div "Подбор Готов к работе В ожидании" at bounding box center [152, 174] width 41 height 73
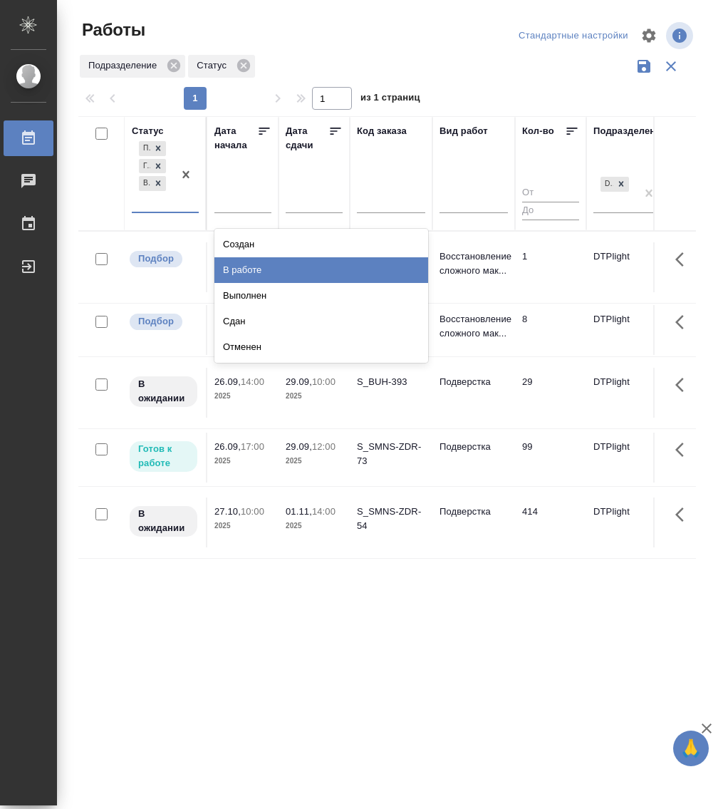
click at [259, 272] on div "В работе" at bounding box center [322, 270] width 214 height 26
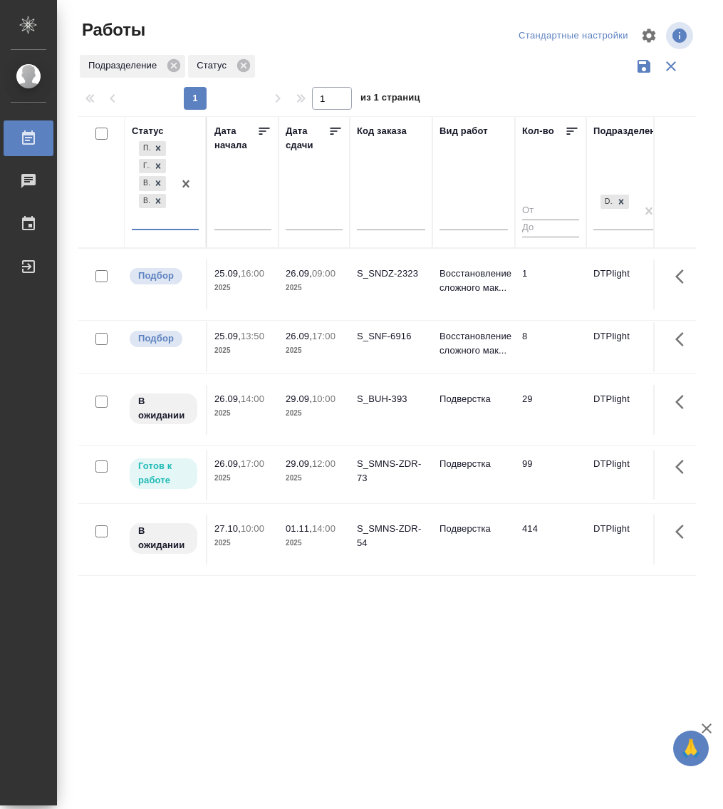
click at [241, 471] on span "26.09, 17:00" at bounding box center [243, 464] width 57 height 14
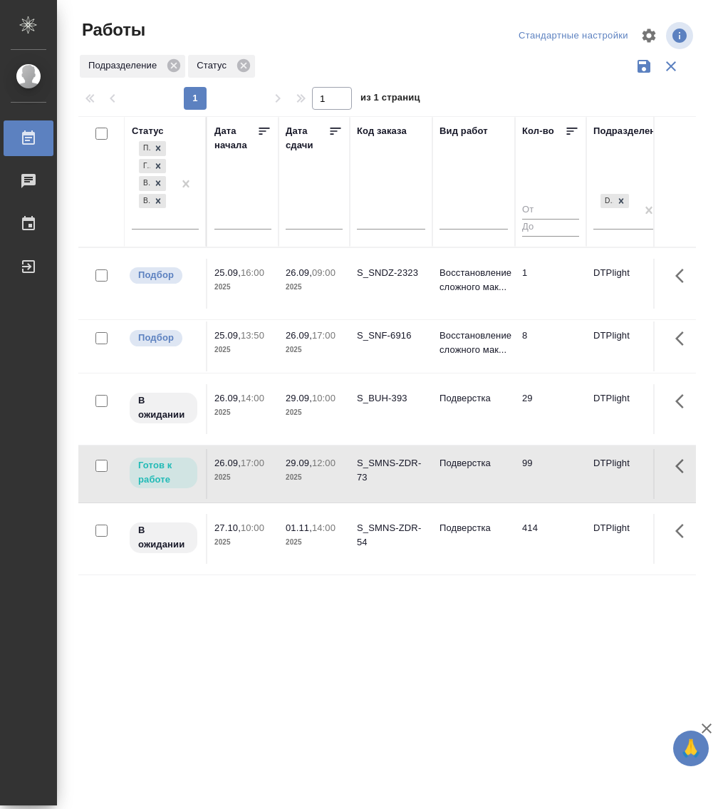
click at [241, 470] on span "26.09, 17:00" at bounding box center [243, 463] width 57 height 14
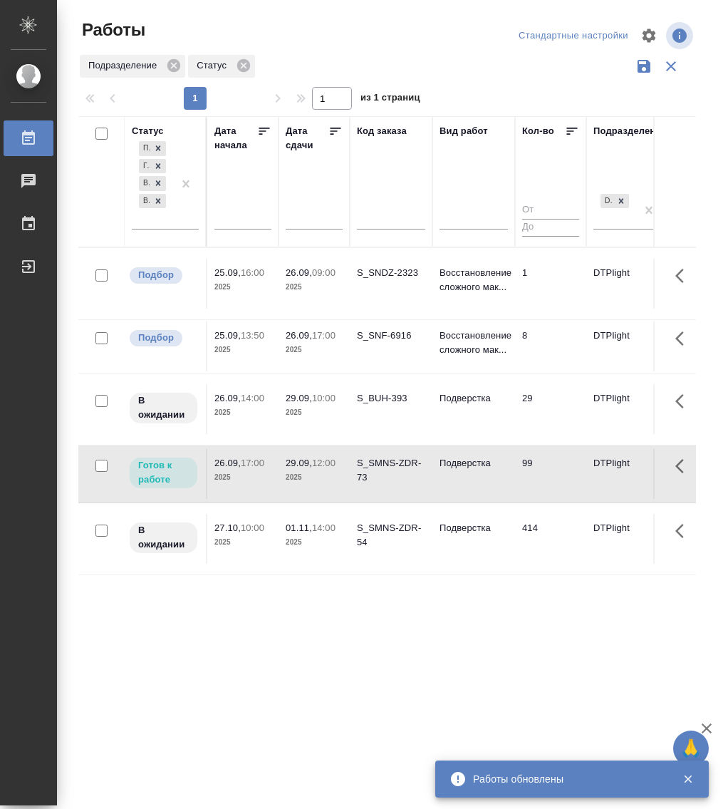
click at [242, 408] on p "2025" at bounding box center [243, 413] width 57 height 14
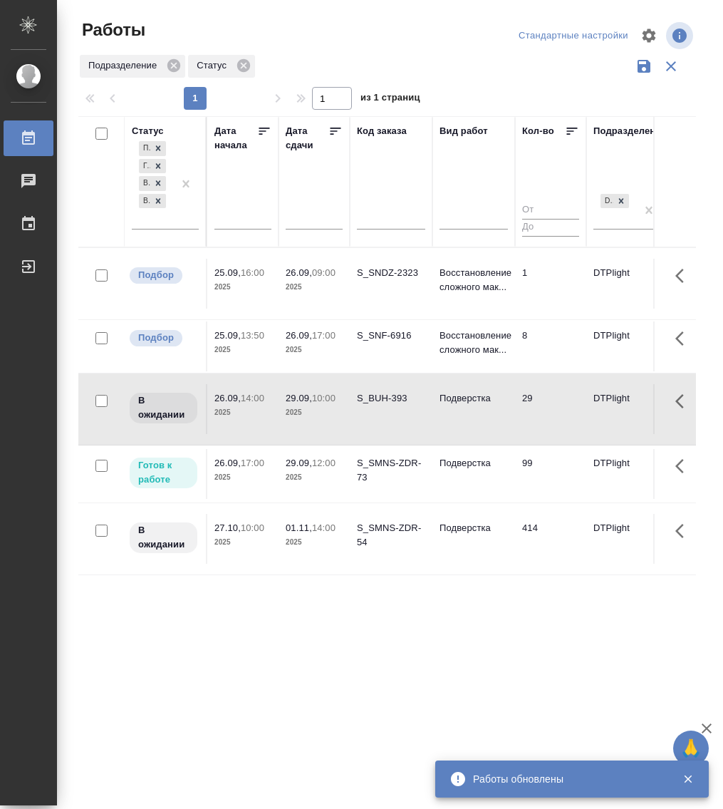
click at [242, 408] on p "2025" at bounding box center [243, 413] width 57 height 14
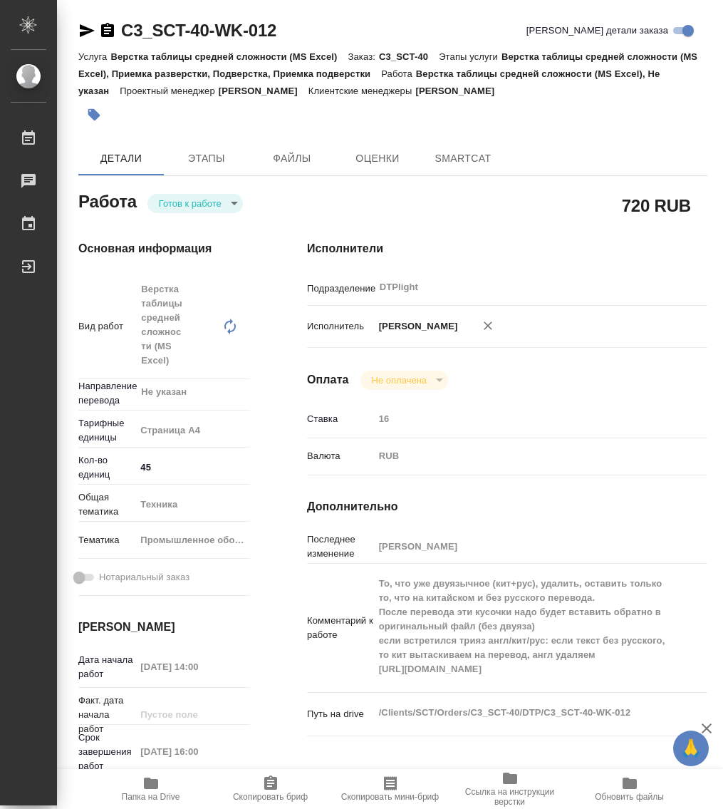
type textarea "x"
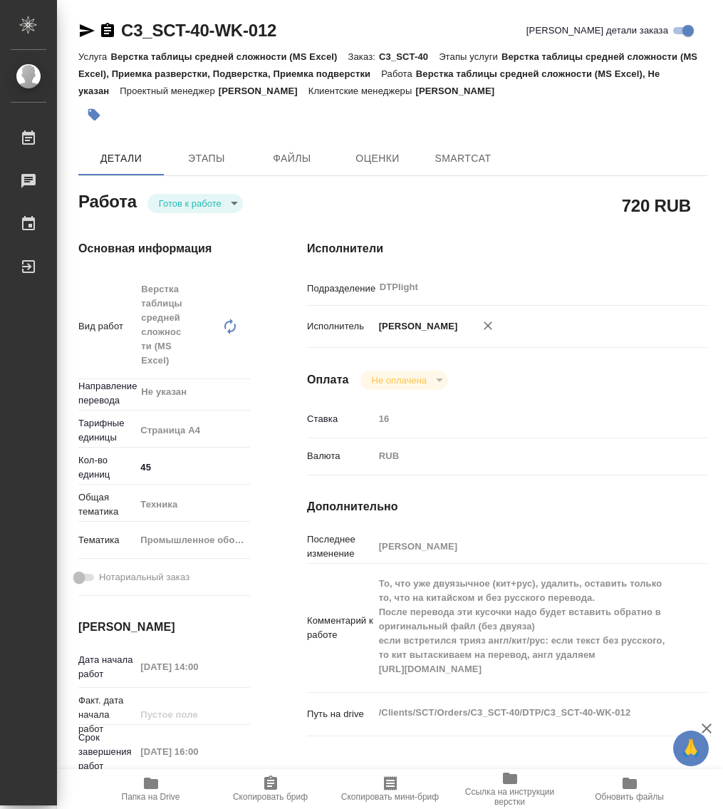
type textarea "x"
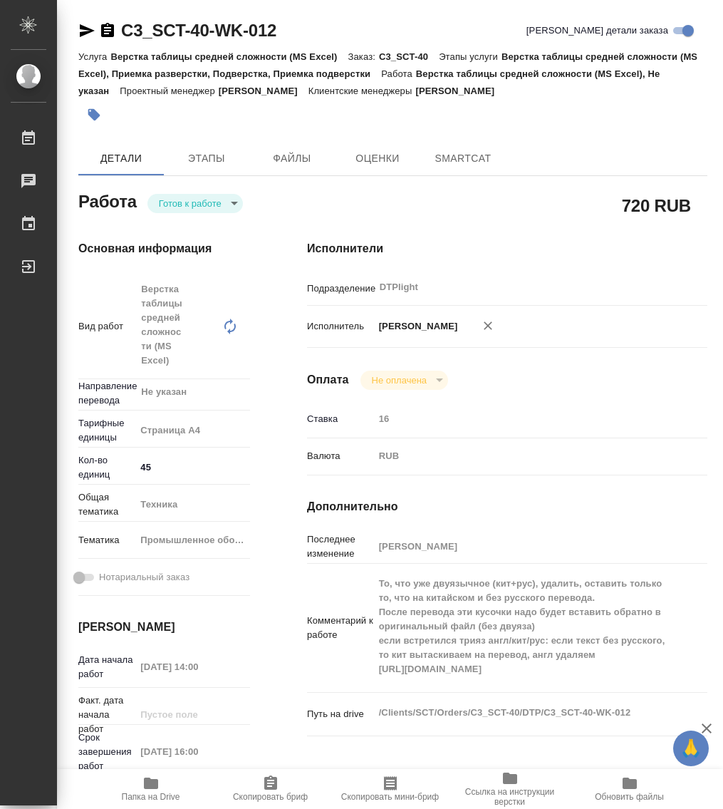
type textarea "x"
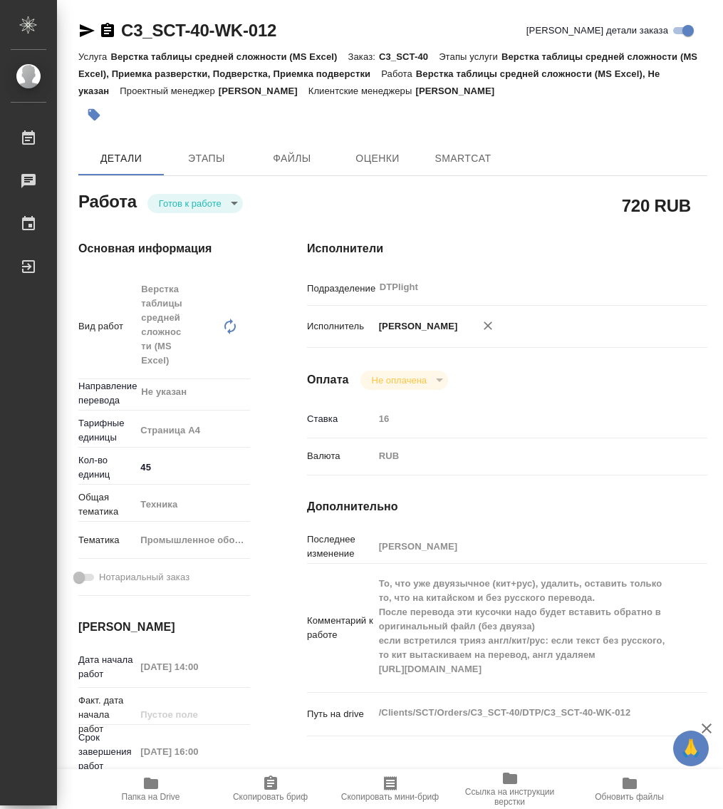
type textarea "x"
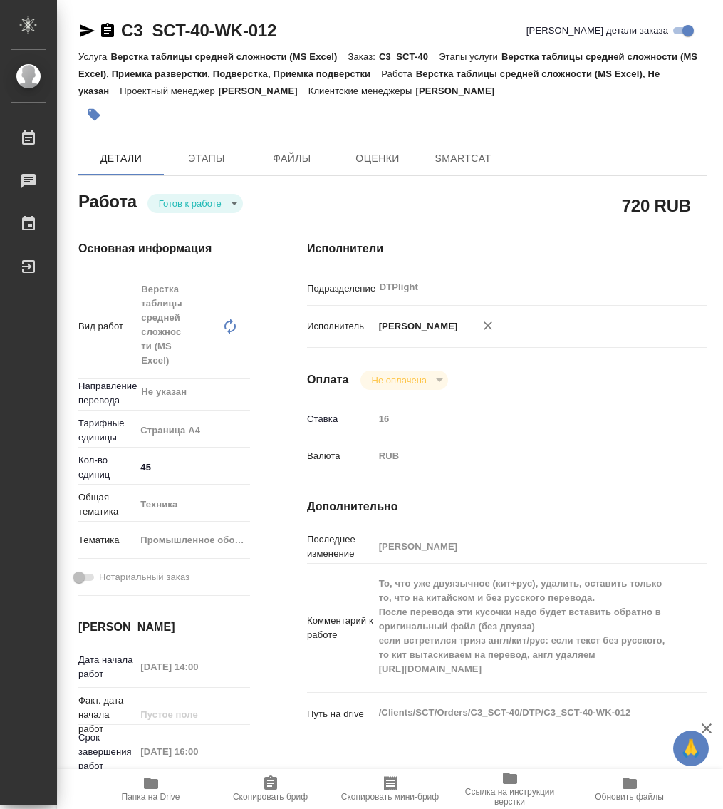
type textarea "x"
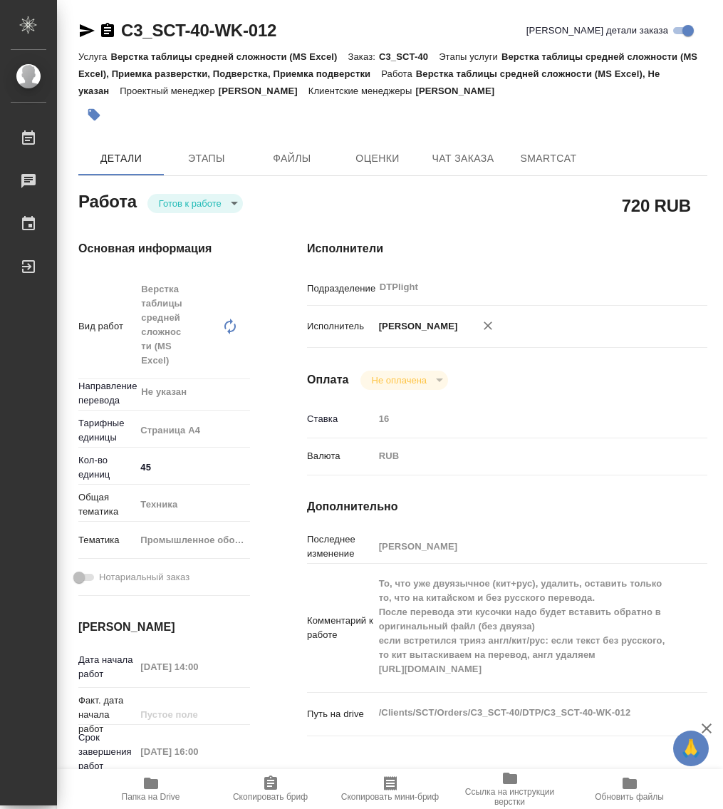
type textarea "x"
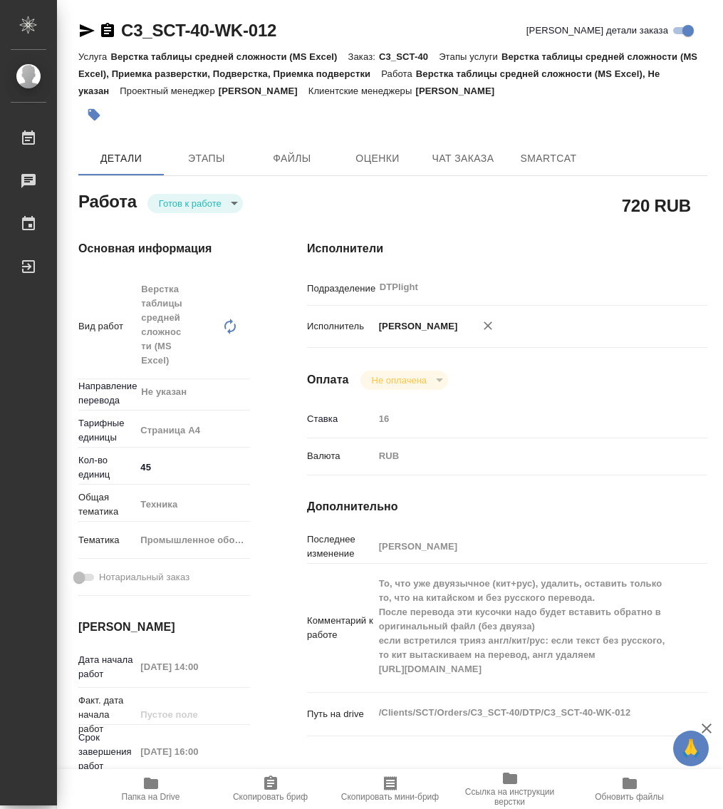
type textarea "x"
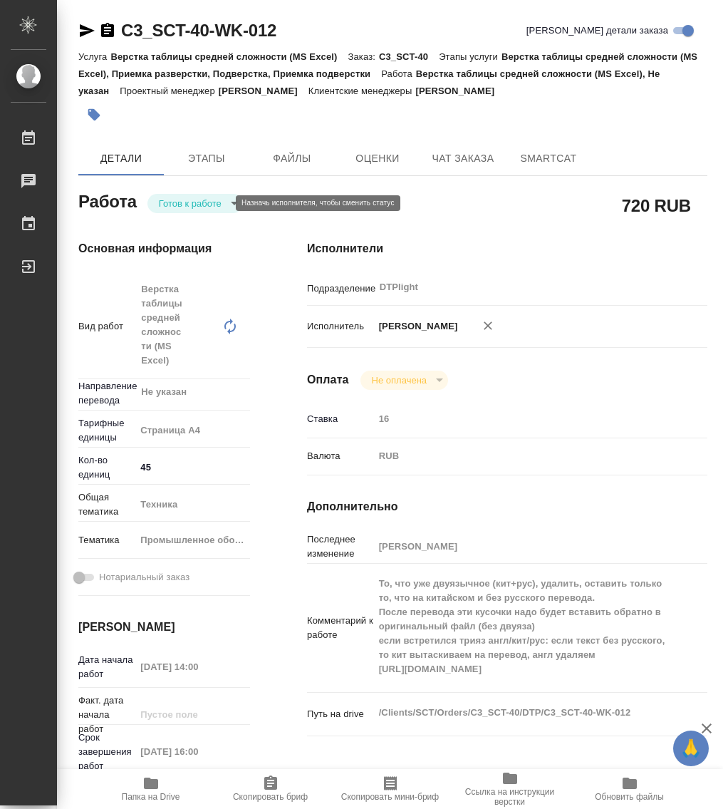
click at [205, 200] on body "🙏 .cls-1 fill:#fff; AWATERA Работы 0 Чаты График Выйти C3_SCT-40-WK-012 Кратко …" at bounding box center [361, 404] width 723 height 809
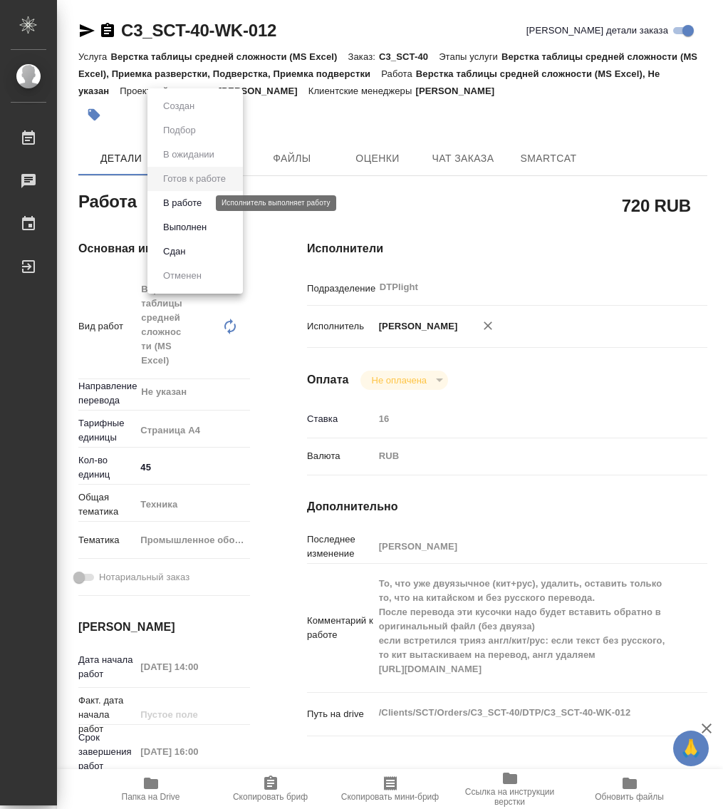
click at [203, 203] on button "В работе" at bounding box center [182, 203] width 47 height 16
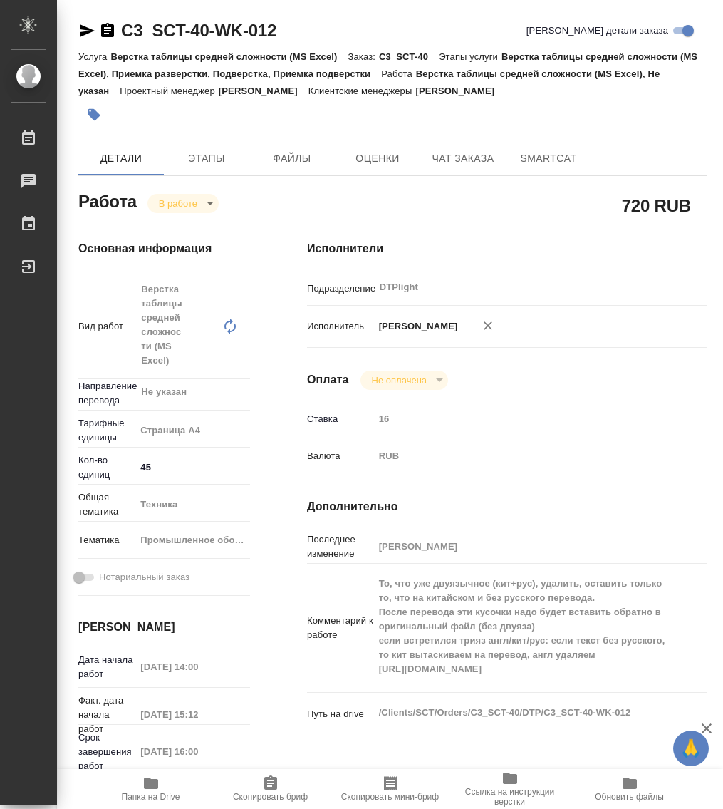
type textarea "x"
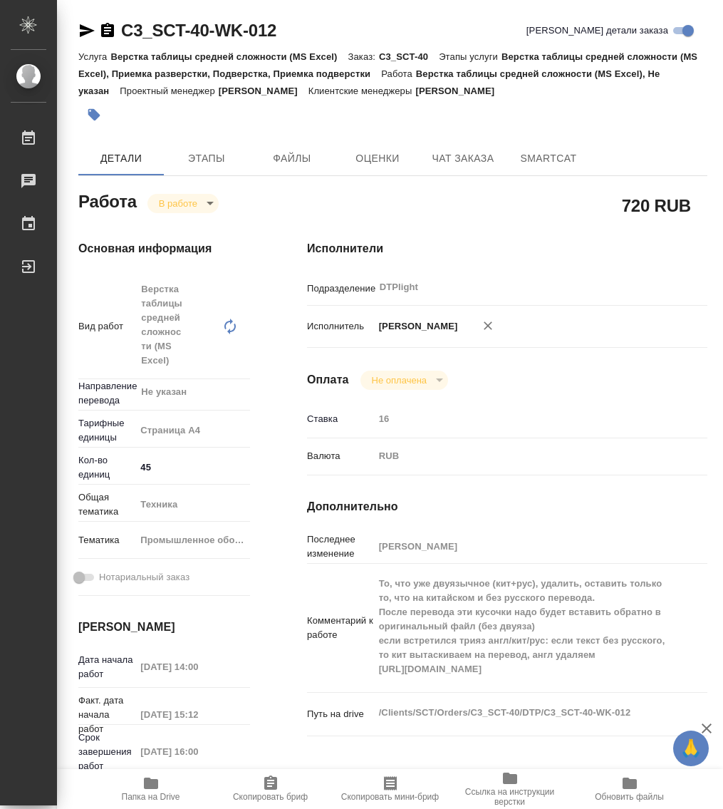
type textarea "x"
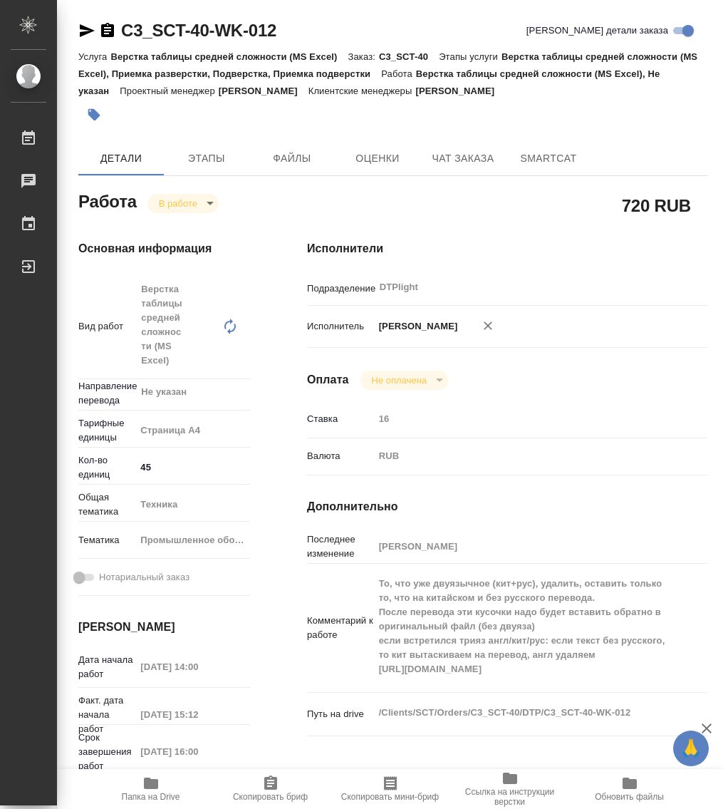
type textarea "x"
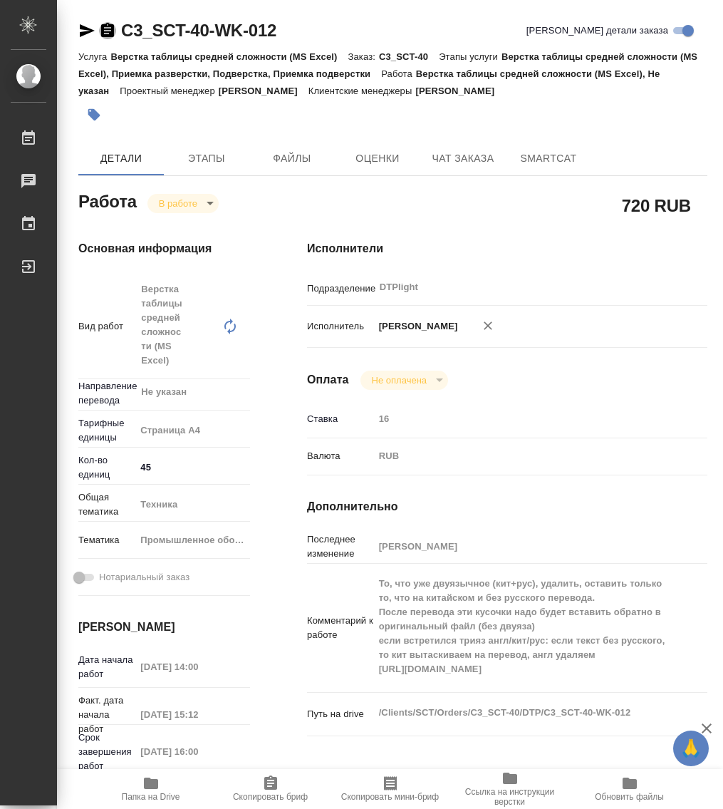
click at [110, 26] on icon "button" at bounding box center [107, 30] width 13 height 14
click at [581, 404] on div "Исполнители Подразделение DTPlight ​ Исполнитель Гузов Марк Анатольевич Оплата …" at bounding box center [508, 559] width 458 height 694
type textarea "x"
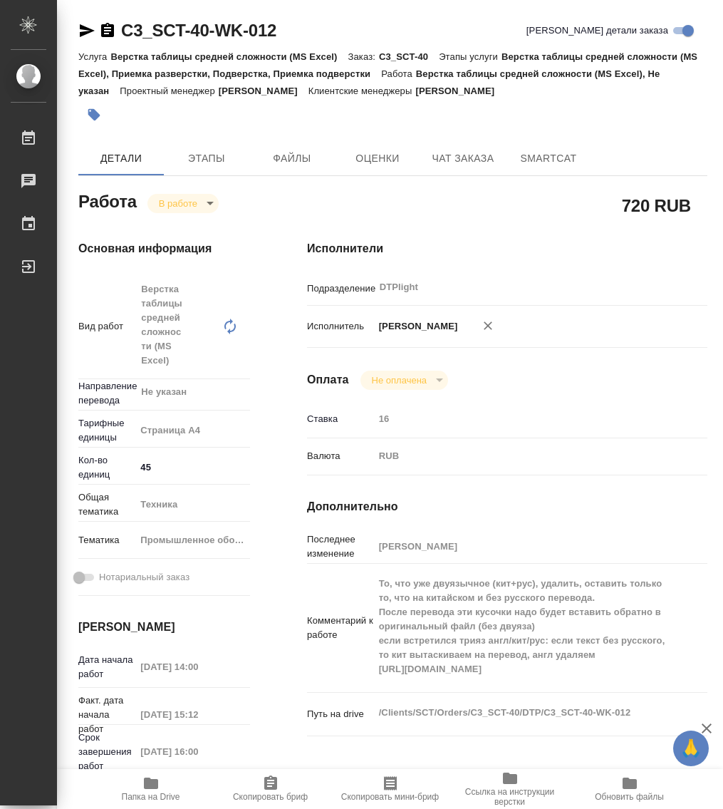
type textarea "x"
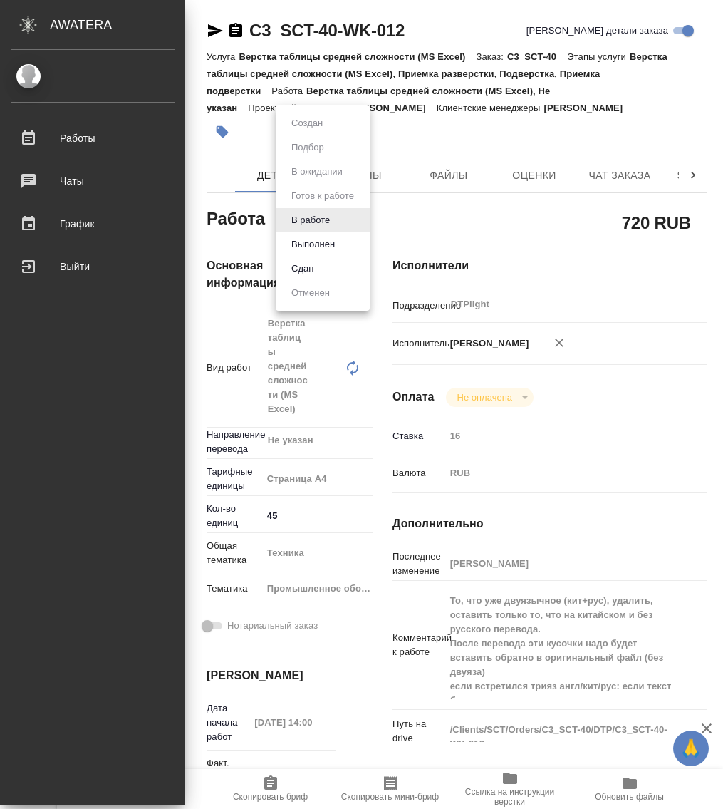
click at [302, 224] on body "🙏 .cls-1 fill:#fff; AWATERA Работы 0 Чаты График Выйти C3_SCT-40-WK-012 Кратко …" at bounding box center [361, 404] width 723 height 809
click at [317, 248] on button "Выполнен" at bounding box center [313, 245] width 52 height 16
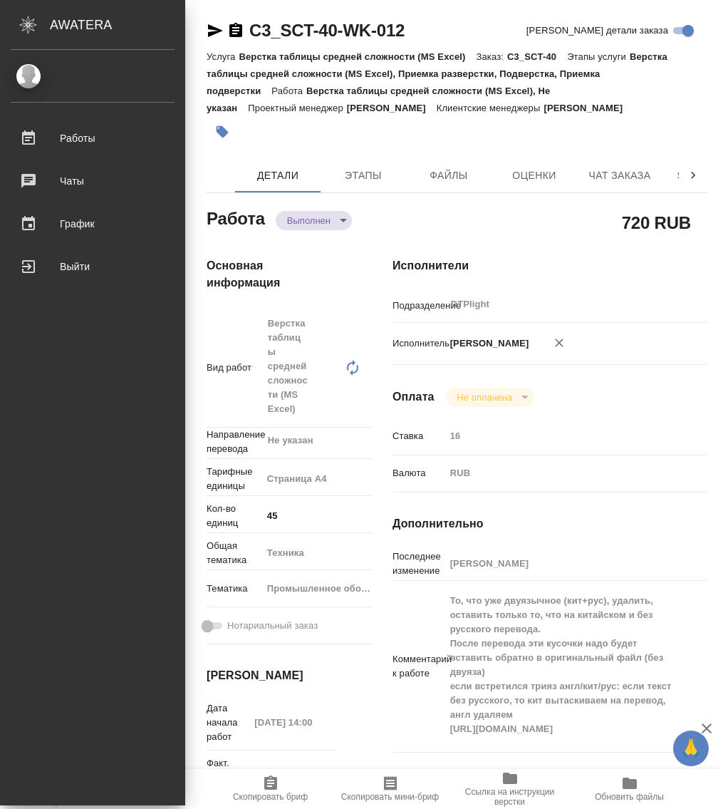
type textarea "x"
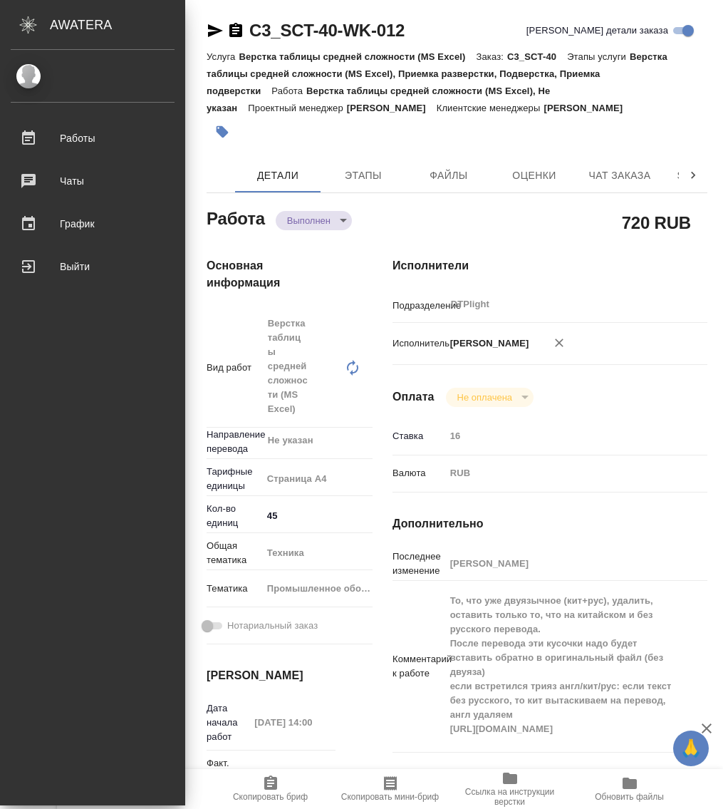
type textarea "x"
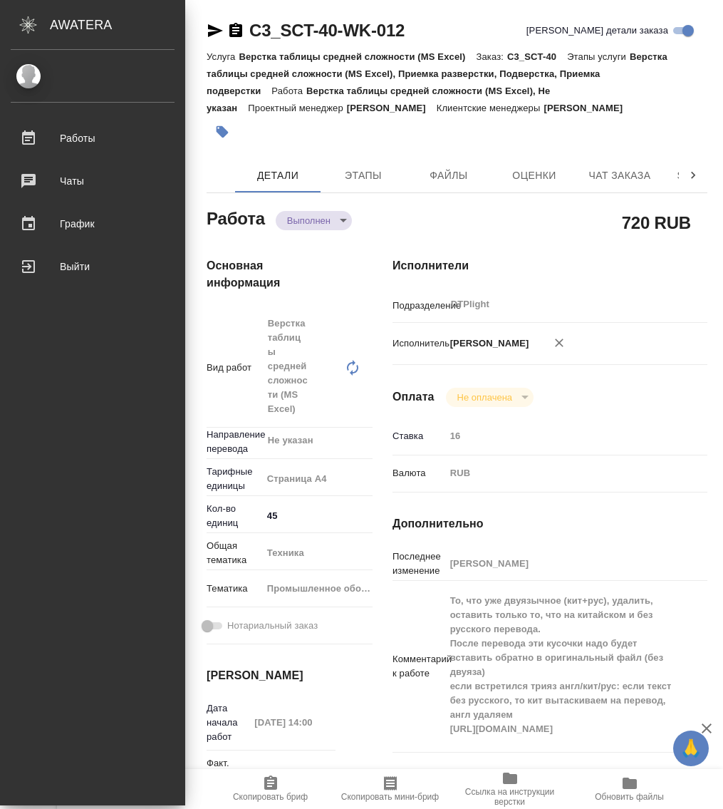
type textarea "x"
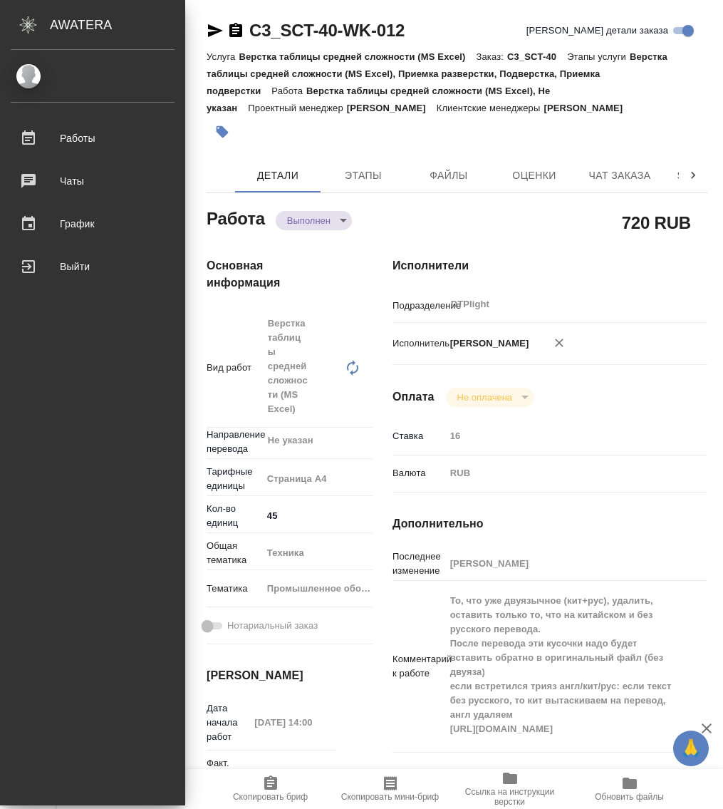
type textarea "x"
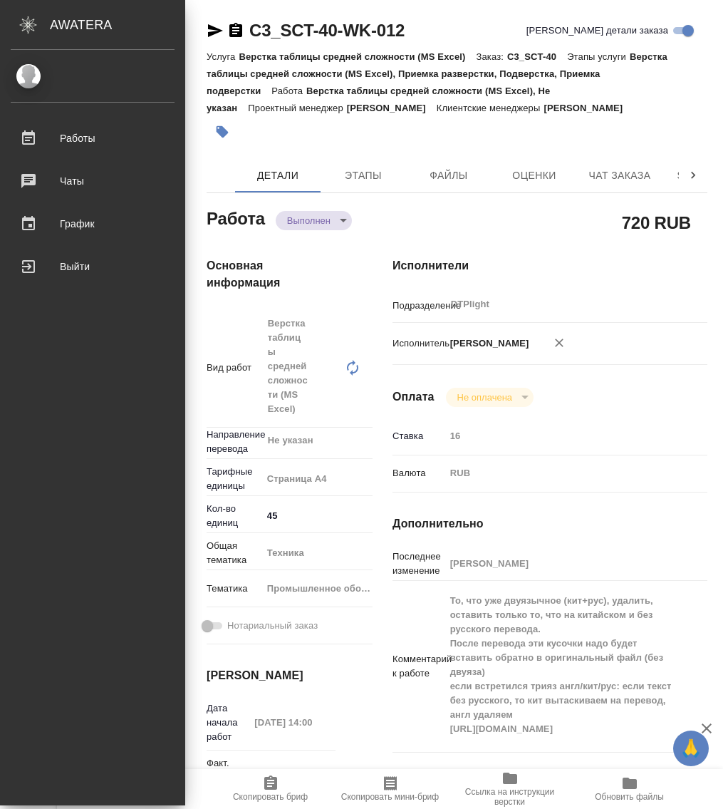
type textarea "x"
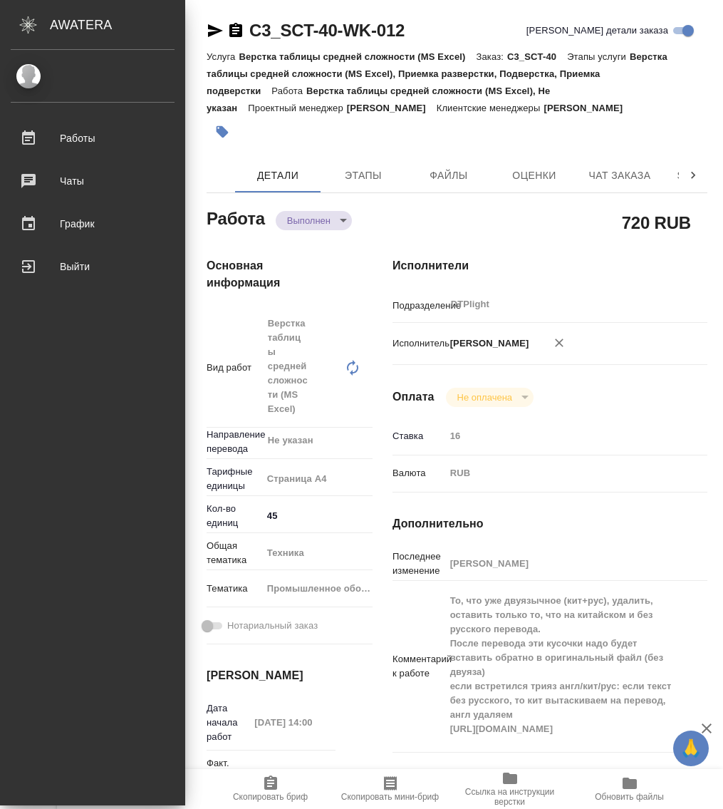
click at [173, 289] on div "Работы 0 Чаты График Выйти" at bounding box center [92, 427] width 185 height 755
type textarea "x"
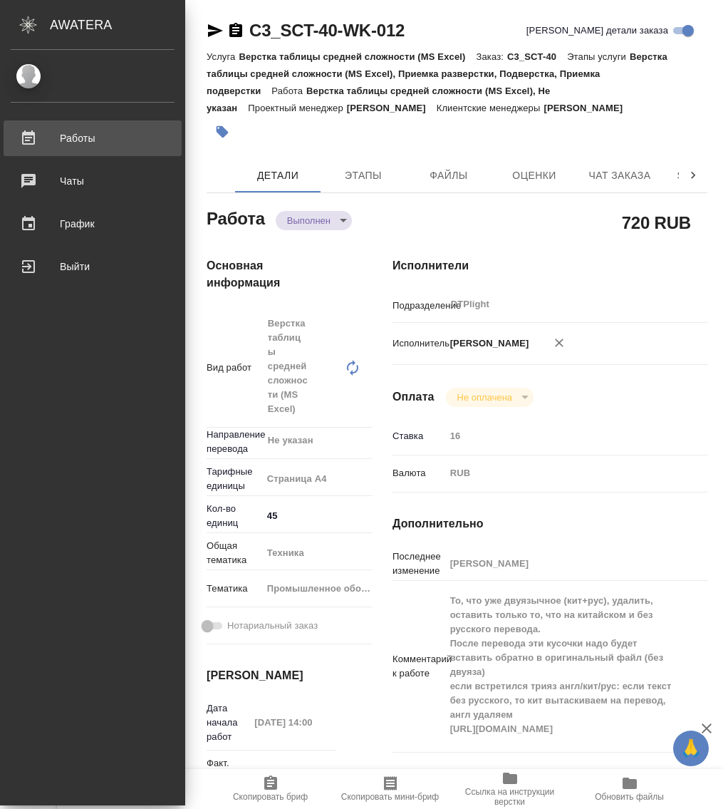
type textarea "x"
click at [76, 128] on div "Работы" at bounding box center [93, 138] width 164 height 21
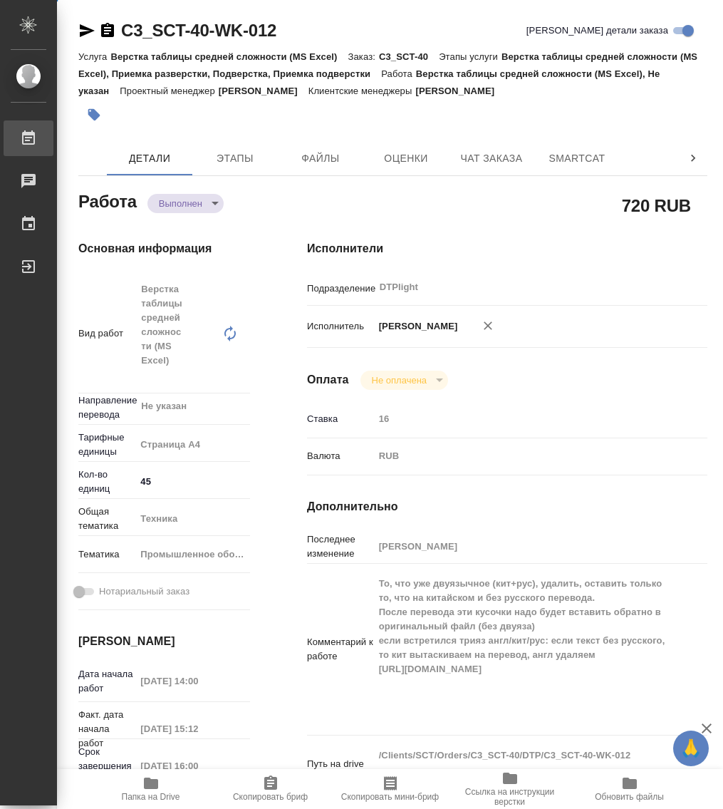
type textarea "x"
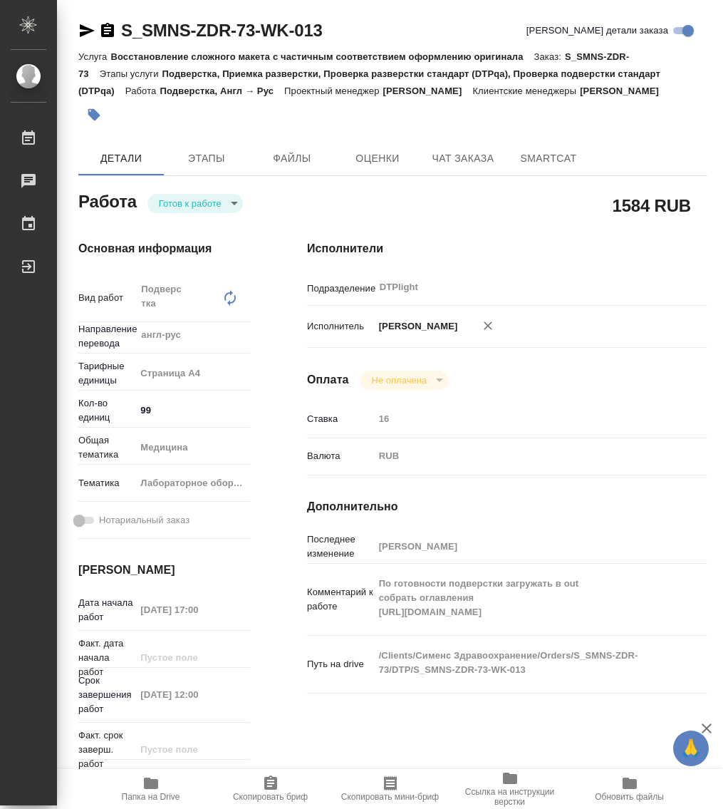
type input "readyForWork"
type input "англ-рус"
type input "5f036ec4e16dec2d6b59c8ff"
type input "99"
type input "med"
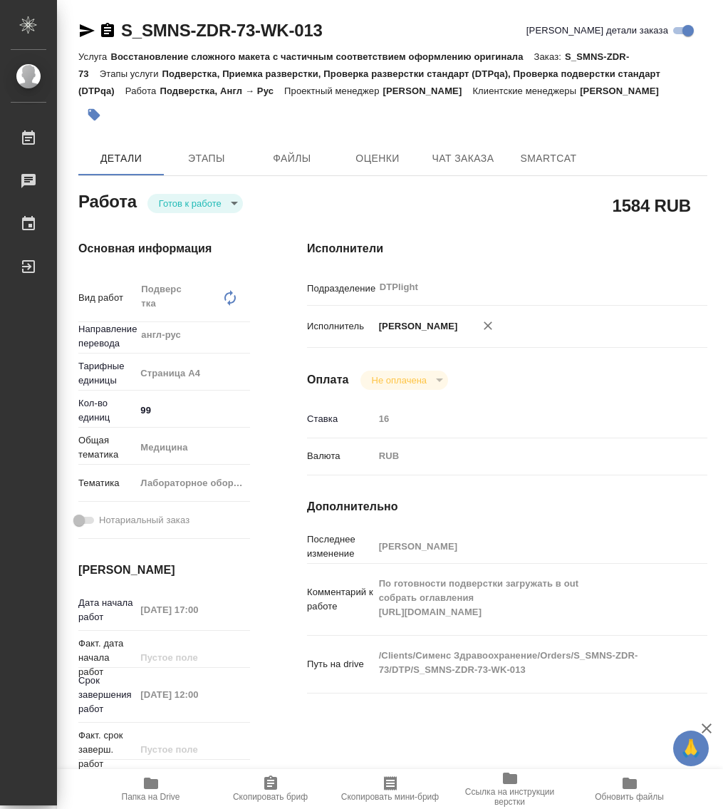
type input "6149830c2b7be24903fd7a80"
type input "[DATE] 17:00"
type input "[DATE] 12:00"
type input "[DATE] 17:00"
type input "DTPlight"
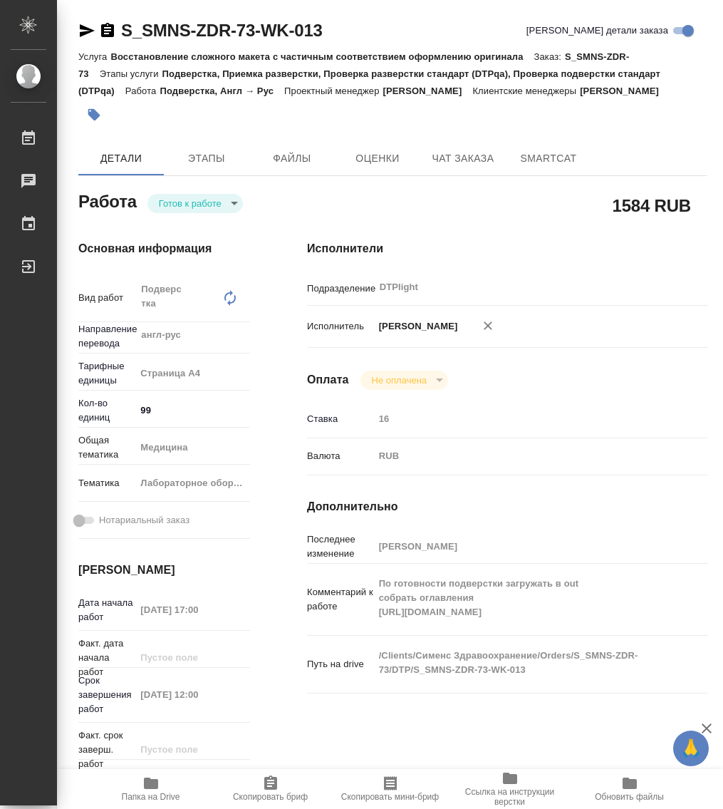
type input "notPayed"
type input "[PERSON_NAME]"
type input "S_SMNS-ZDR-73"
type input "СЗЦБ-014934"
type input "Восстановление сложного макета с частичным соответствием оформлению оригинала"
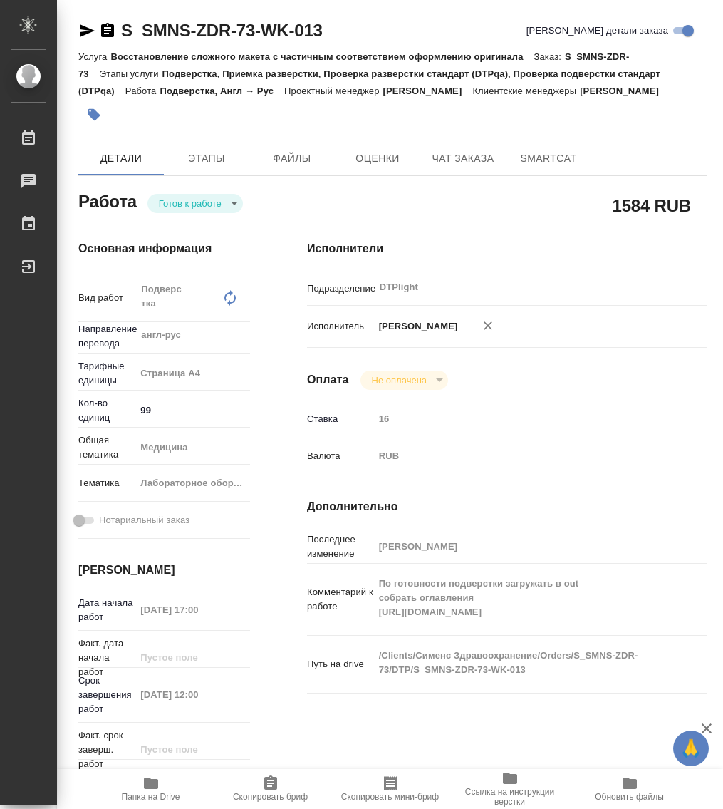
type input "Подверстка, Приемка разверстки, Проверка разверстки стандарт (DTPqa), Проверка …"
type input "[PERSON_NAME]"
type input "[PERSON_NAME], [PERSON_NAME]"
type input "/Clients/Сименс Здравоохранение/Orders/S_SMNS-ZDR-73"
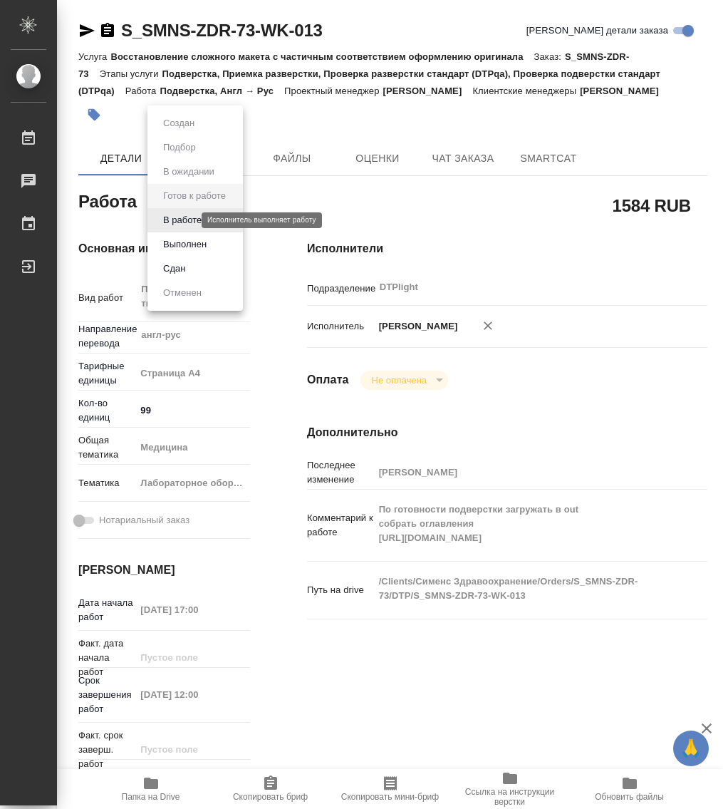
click at [189, 222] on body "🙏 .cls-1 fill:#fff; AWATERA Работы 0 Чаты График Выйти S_SMNS-ZDR-73-WK-013 Кра…" at bounding box center [361, 404] width 723 height 809
click at [189, 221] on button "В работе" at bounding box center [182, 220] width 47 height 16
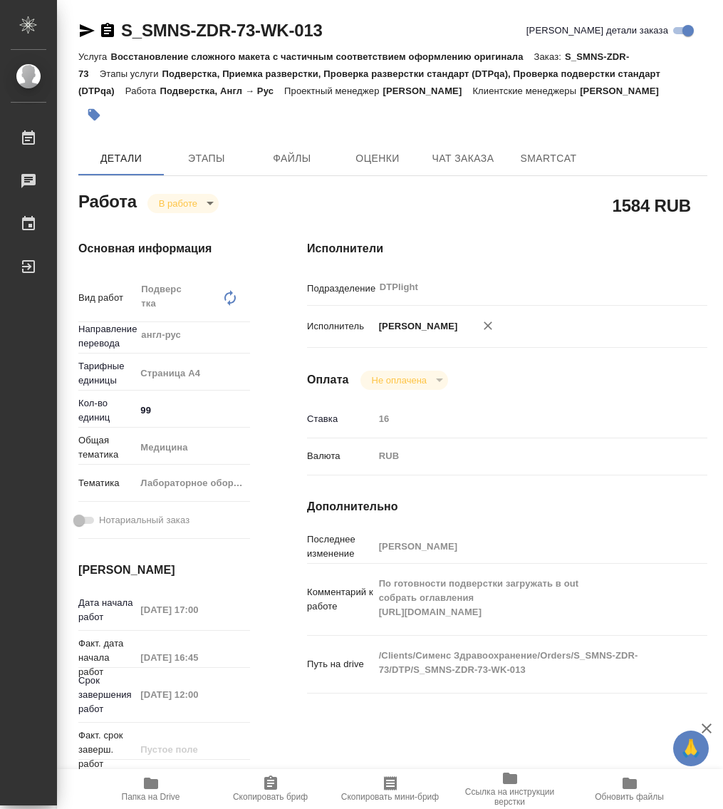
type textarea "x"
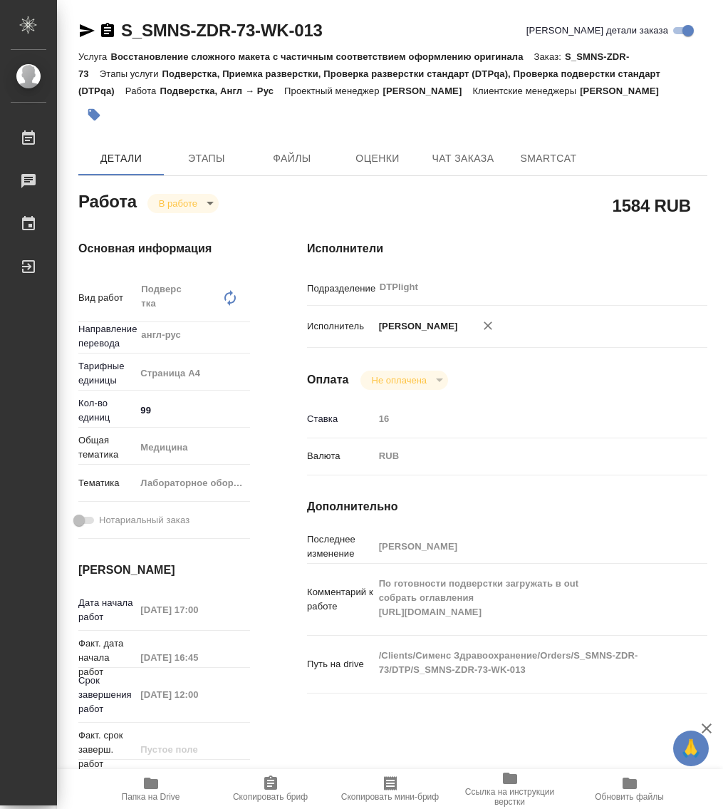
type textarea "x"
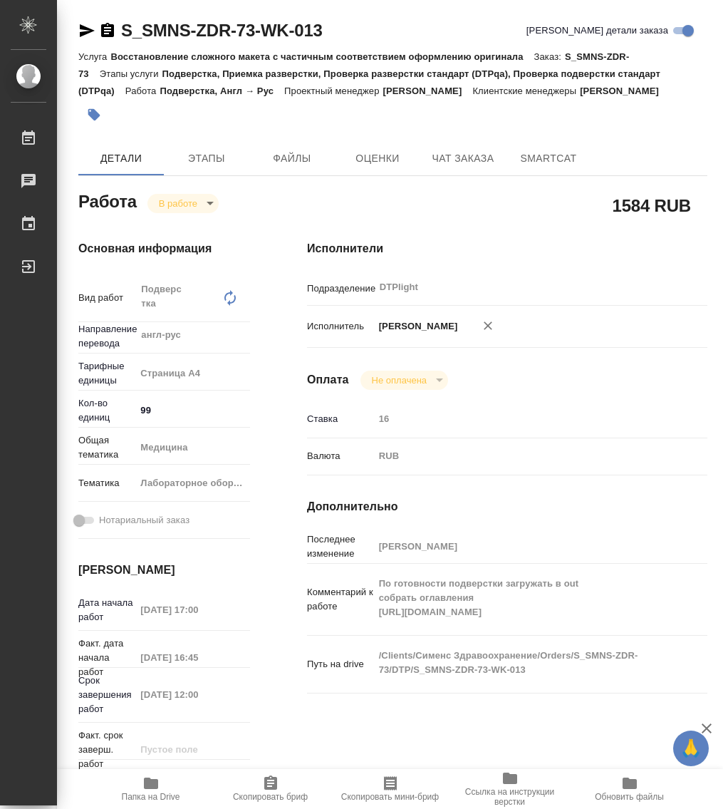
type textarea "x"
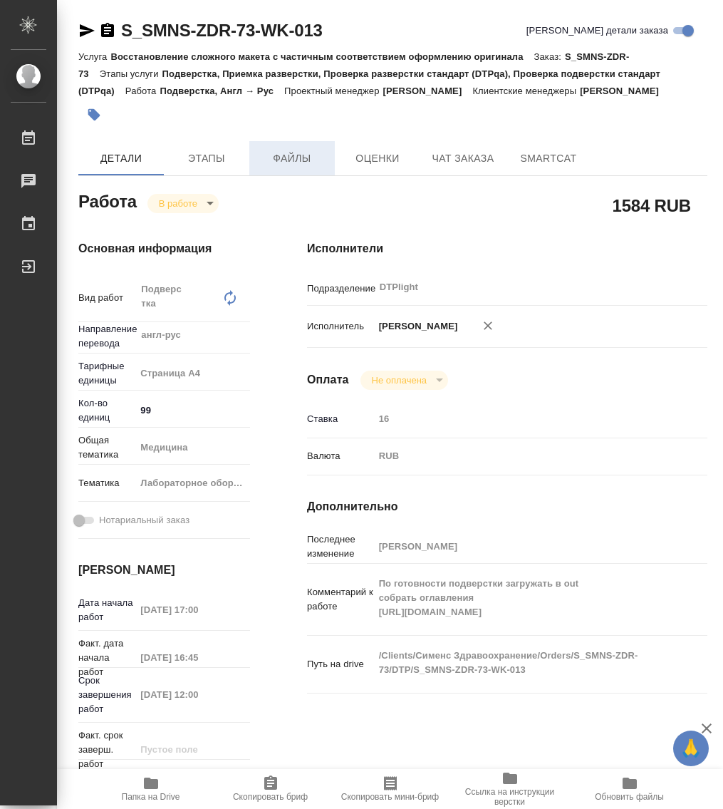
type textarea "x"
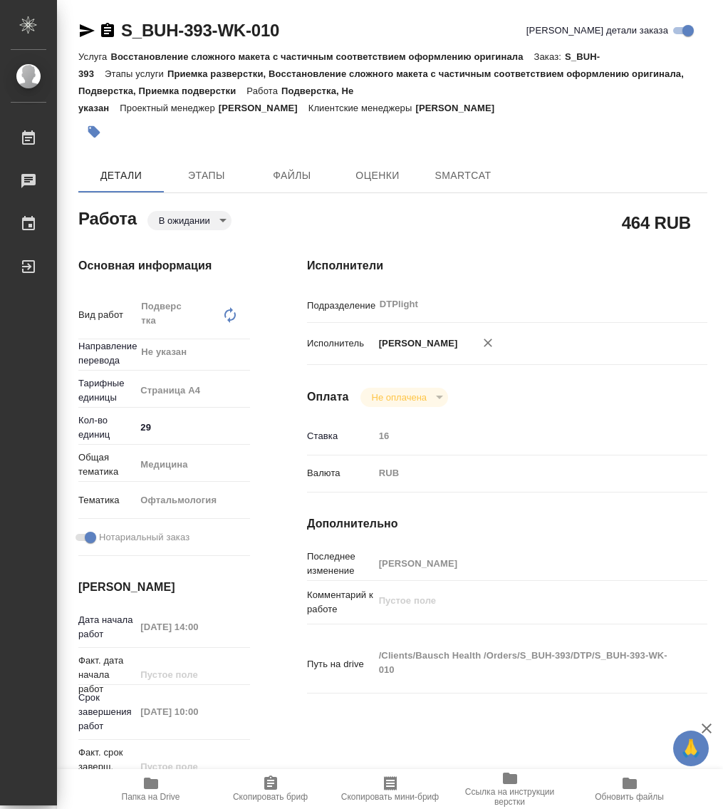
type textarea "x"
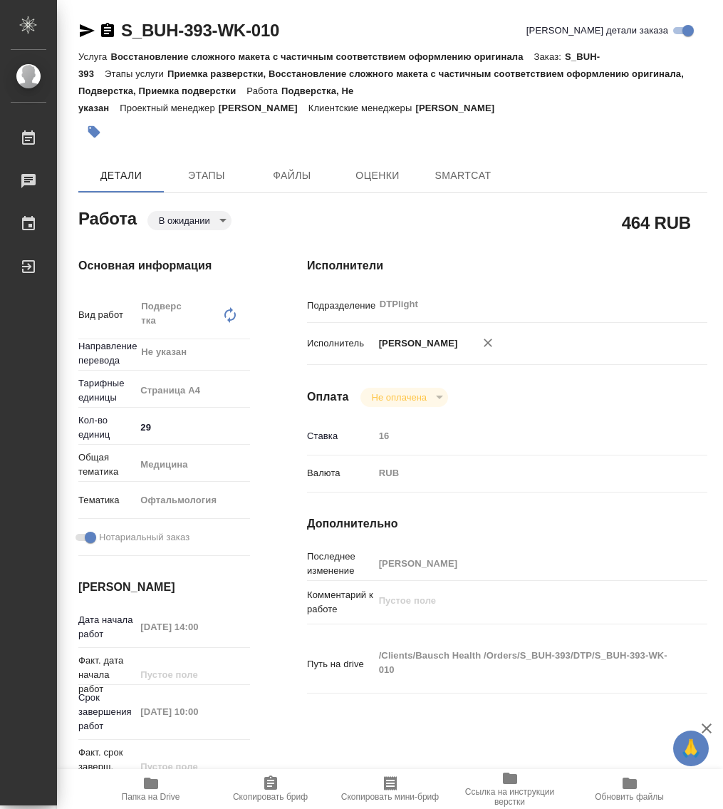
type textarea "x"
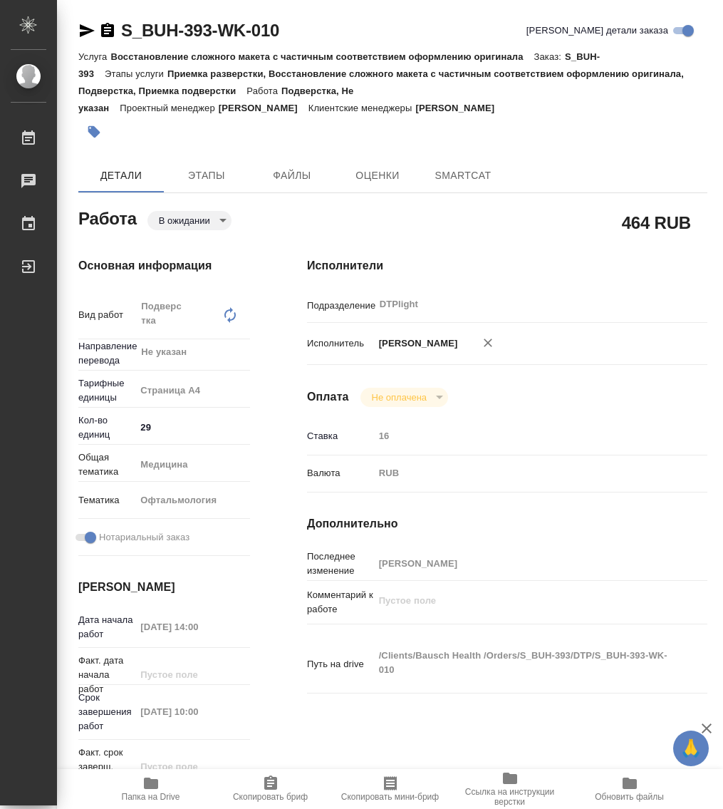
type textarea "x"
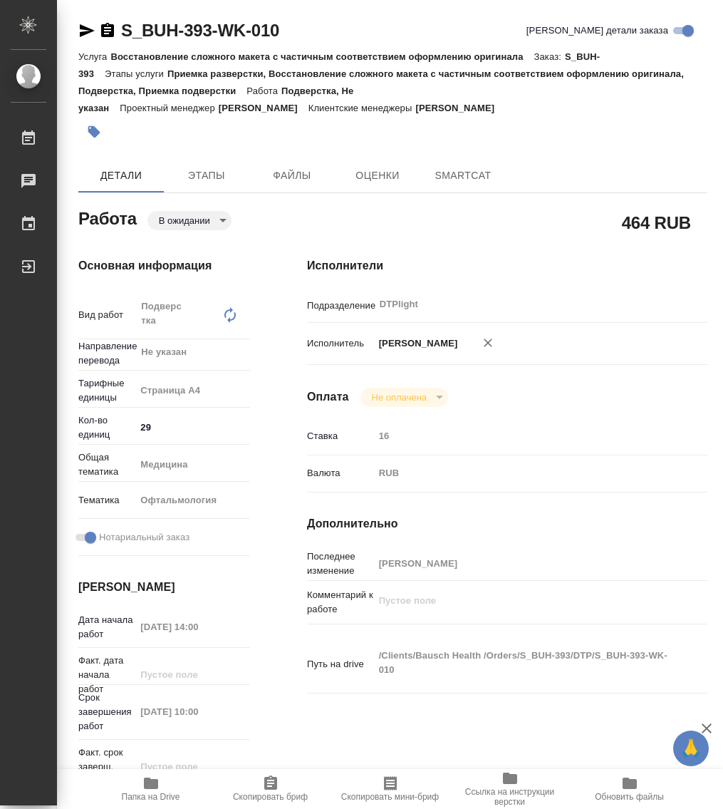
type textarea "x"
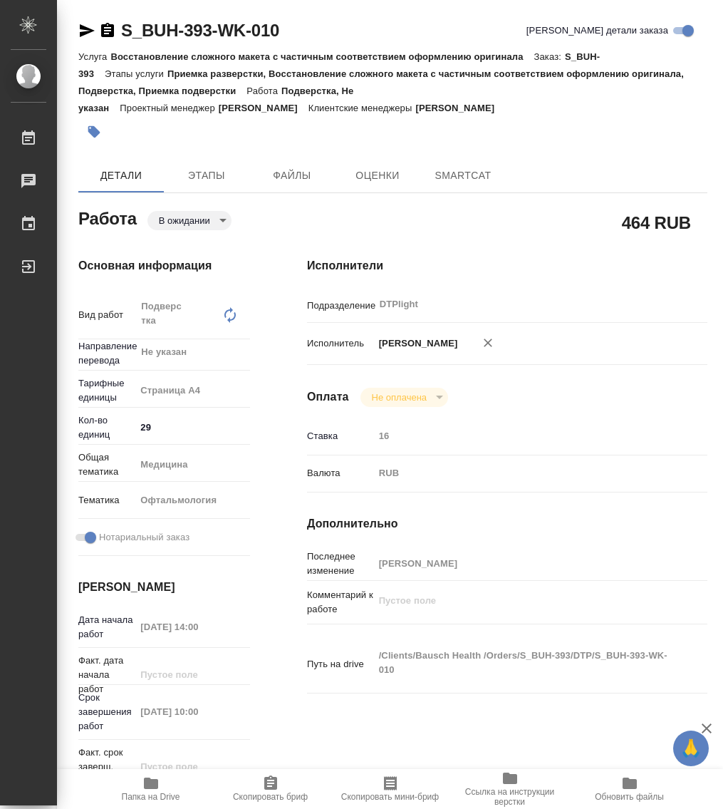
type textarea "x"
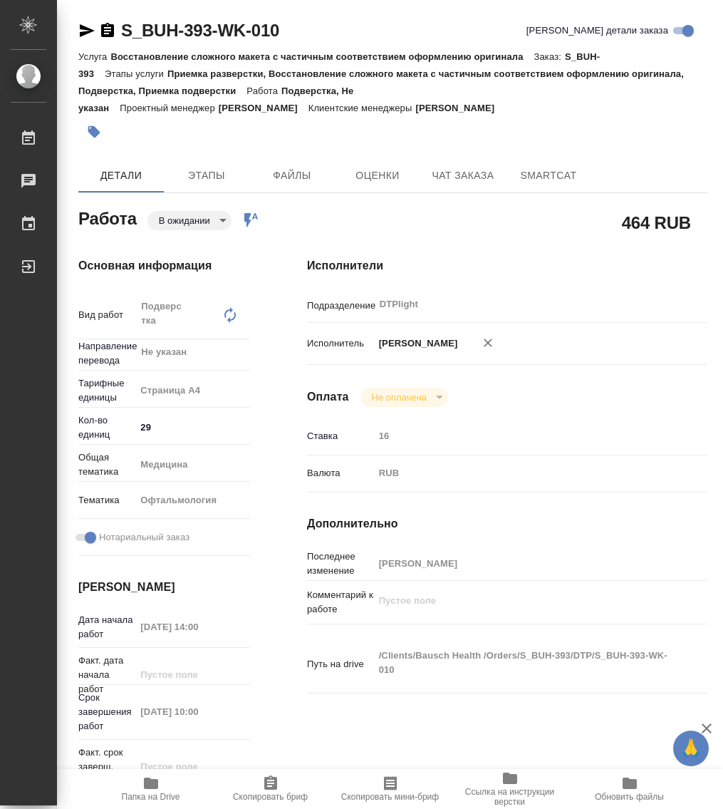
type textarea "x"
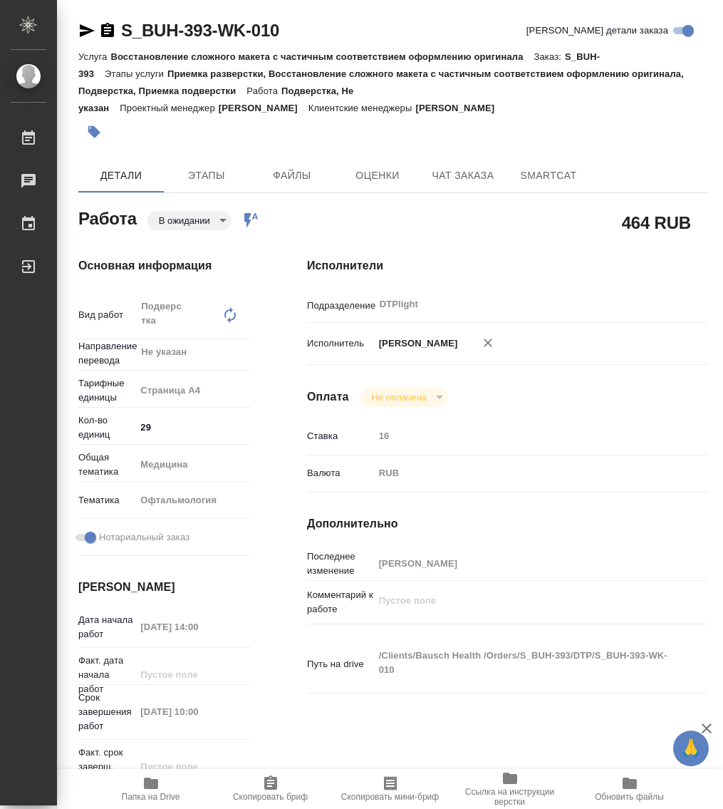
type textarea "x"
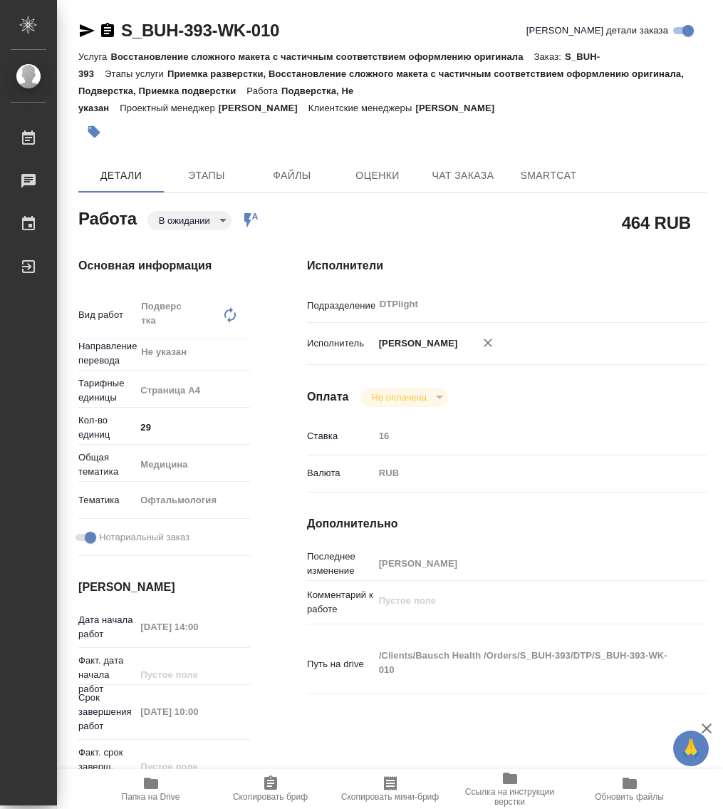
type textarea "x"
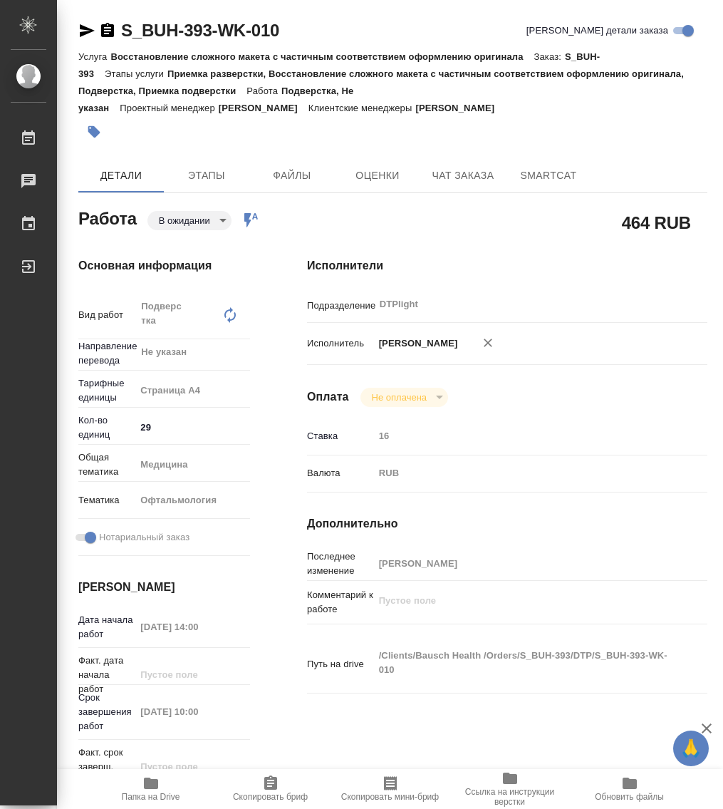
type textarea "x"
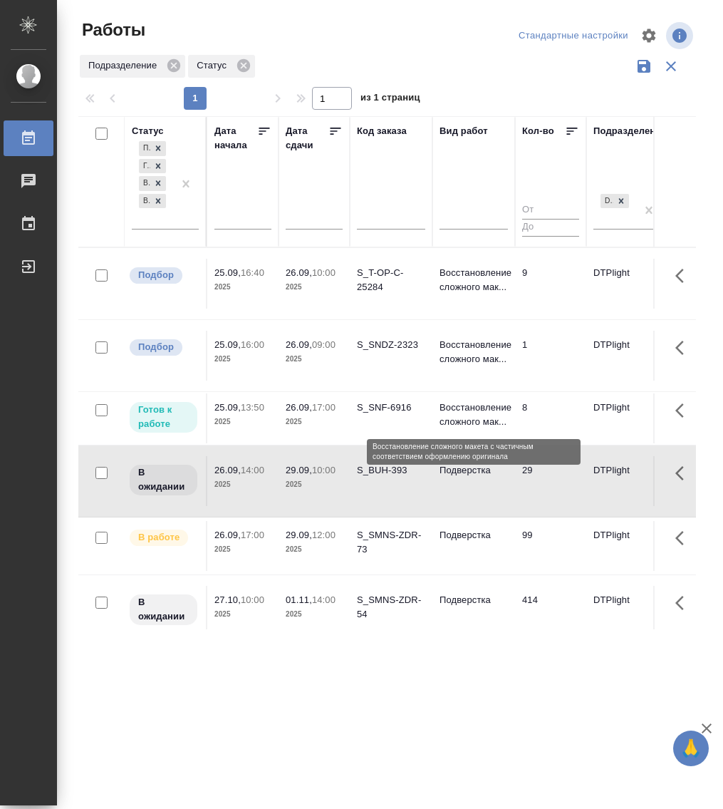
click at [478, 416] on p "Восстановление сложного мак..." at bounding box center [474, 415] width 68 height 29
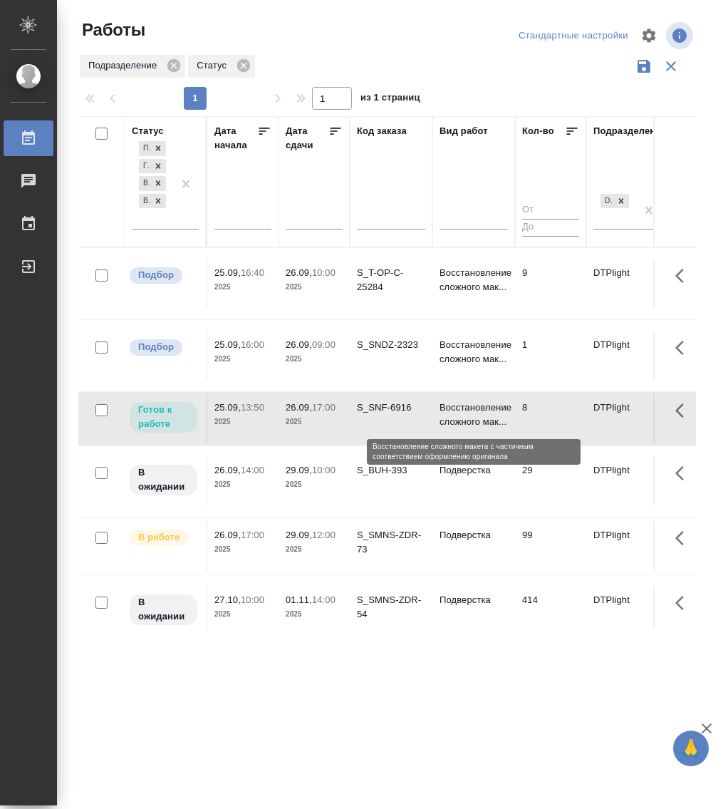
click at [478, 416] on p "Восстановление сложного мак..." at bounding box center [474, 415] width 68 height 29
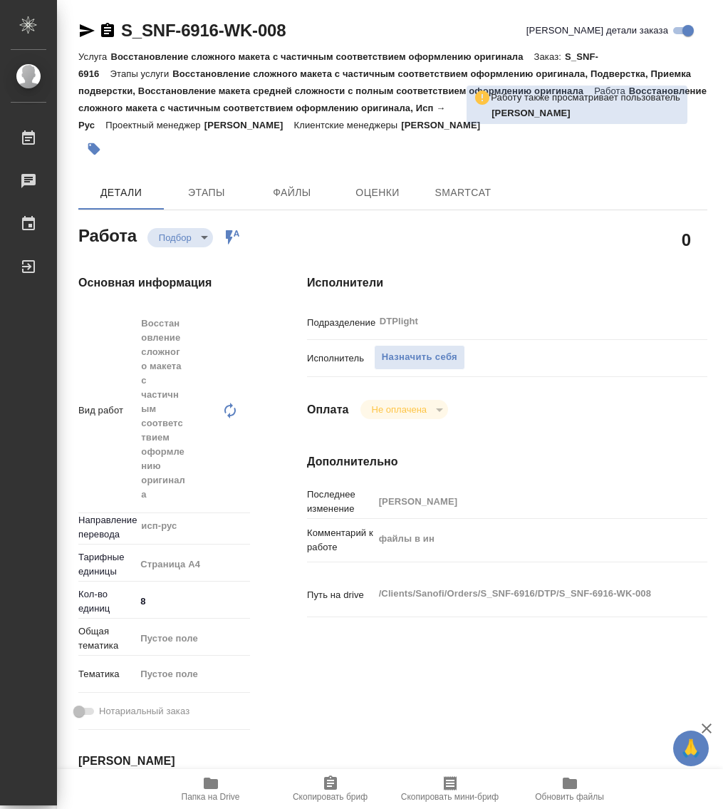
type textarea "x"
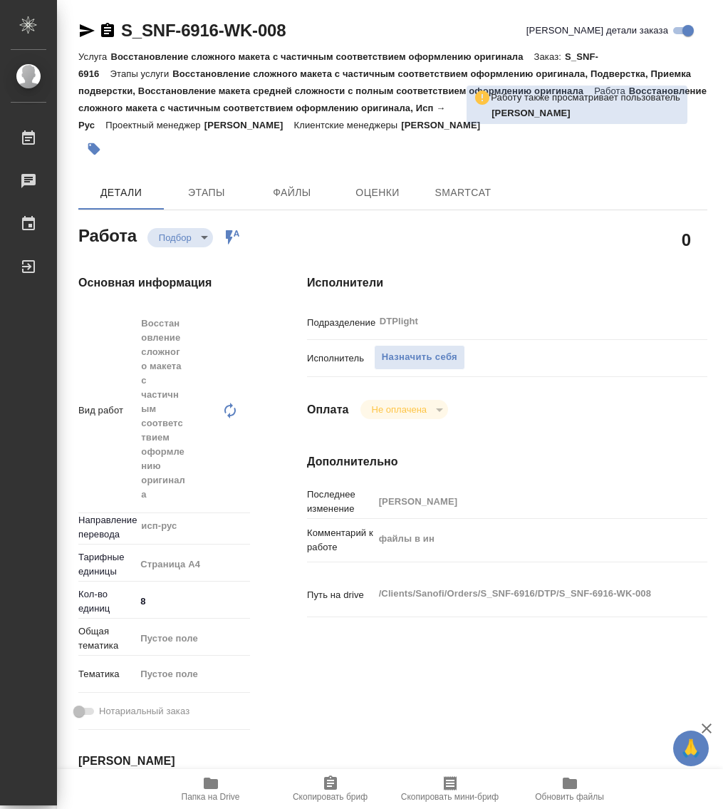
type textarea "x"
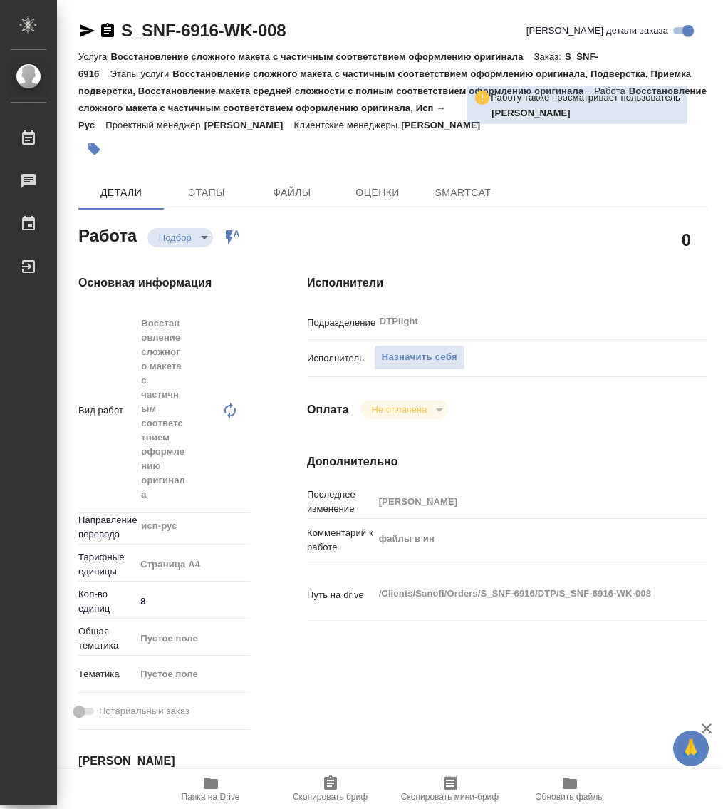
type textarea "x"
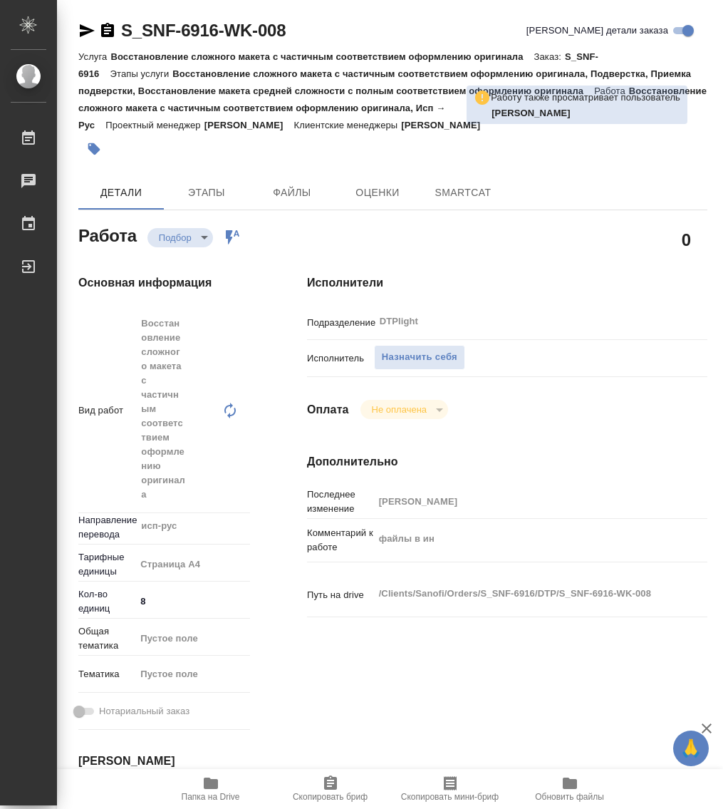
type textarea "x"
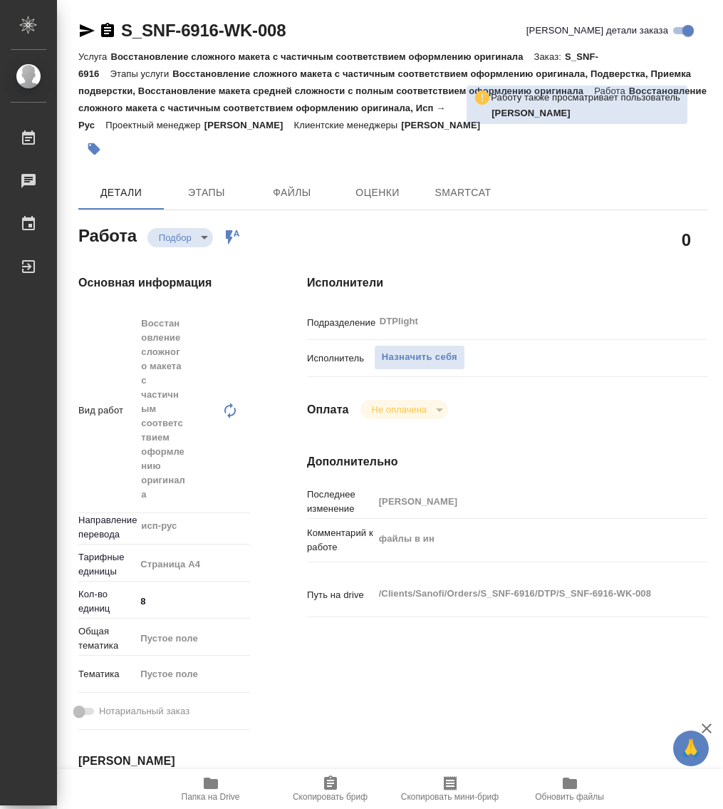
type textarea "x"
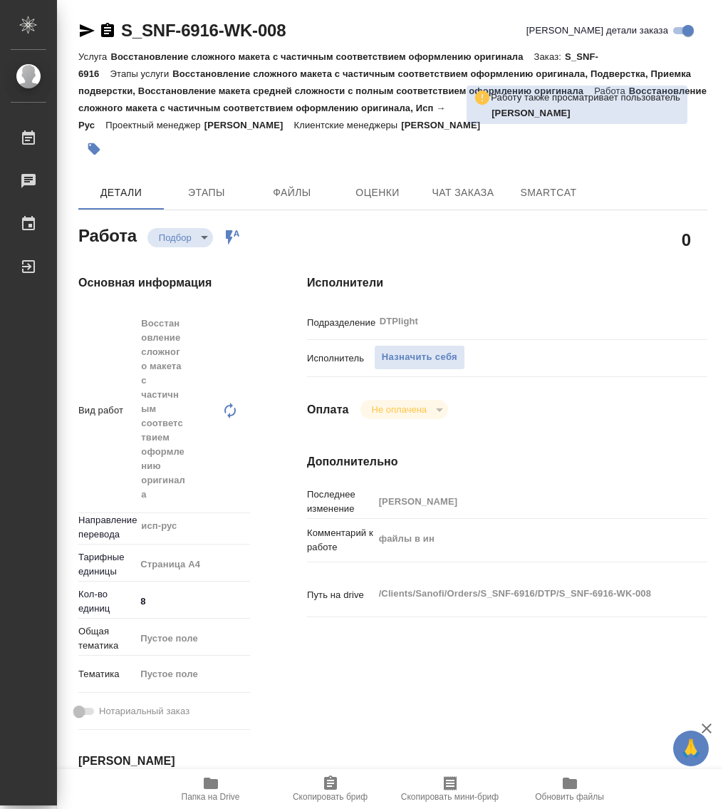
type textarea "x"
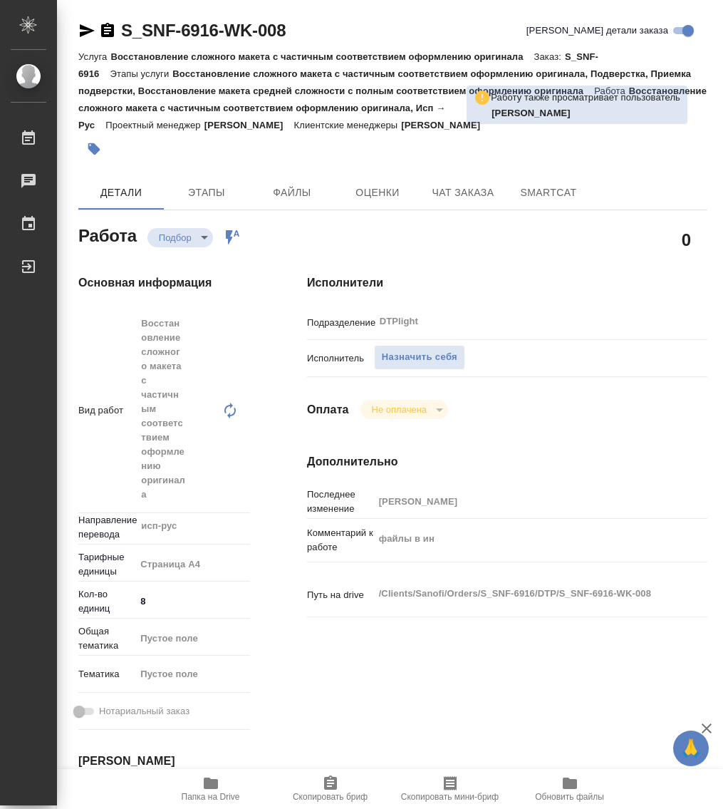
type textarea "x"
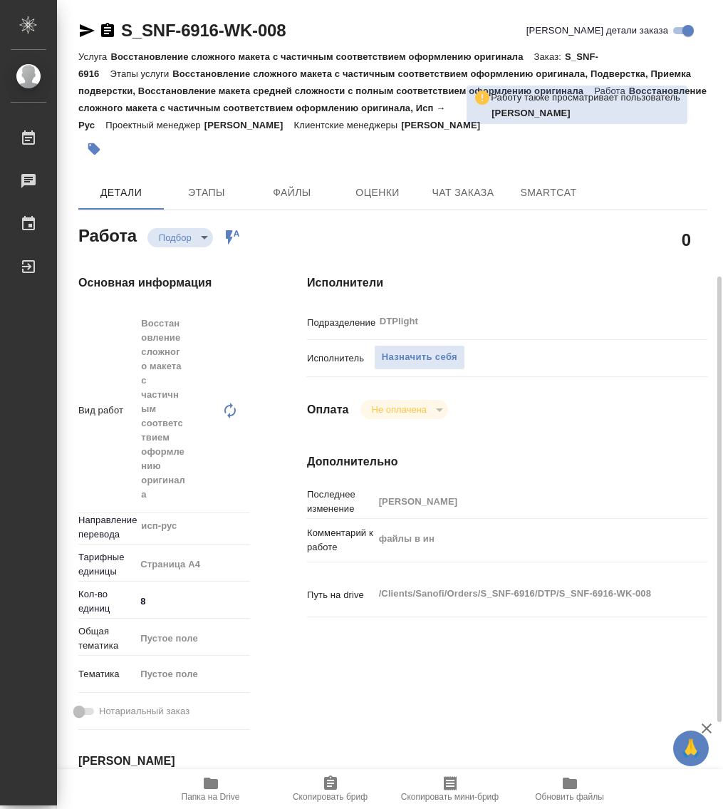
scroll to position [178, 0]
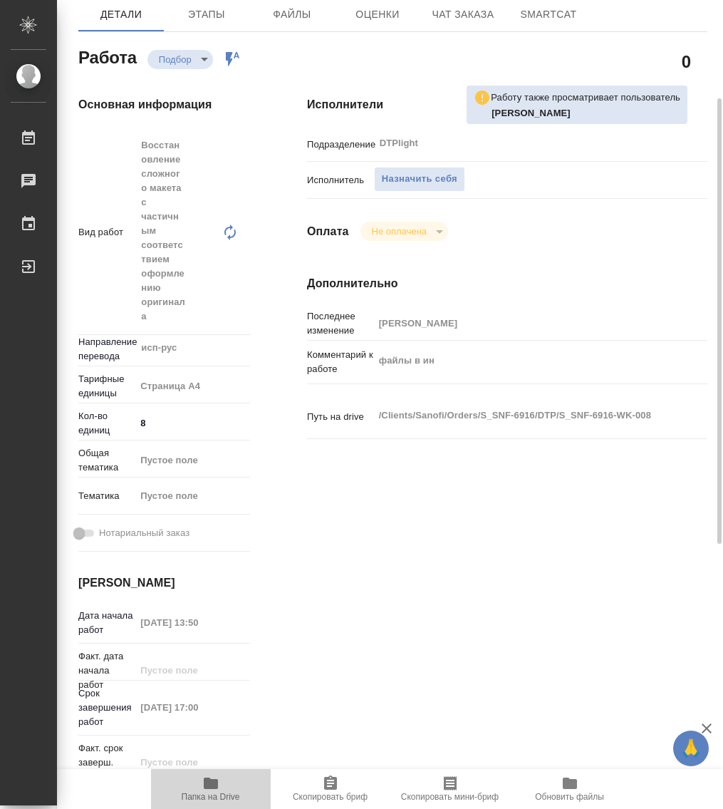
click at [215, 788] on icon "button" at bounding box center [211, 783] width 14 height 11
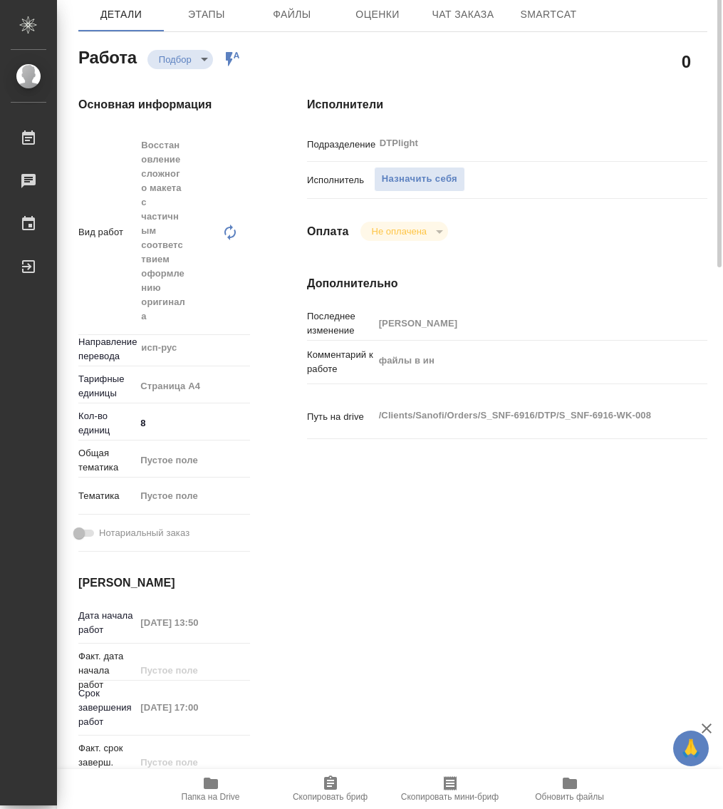
scroll to position [0, 0]
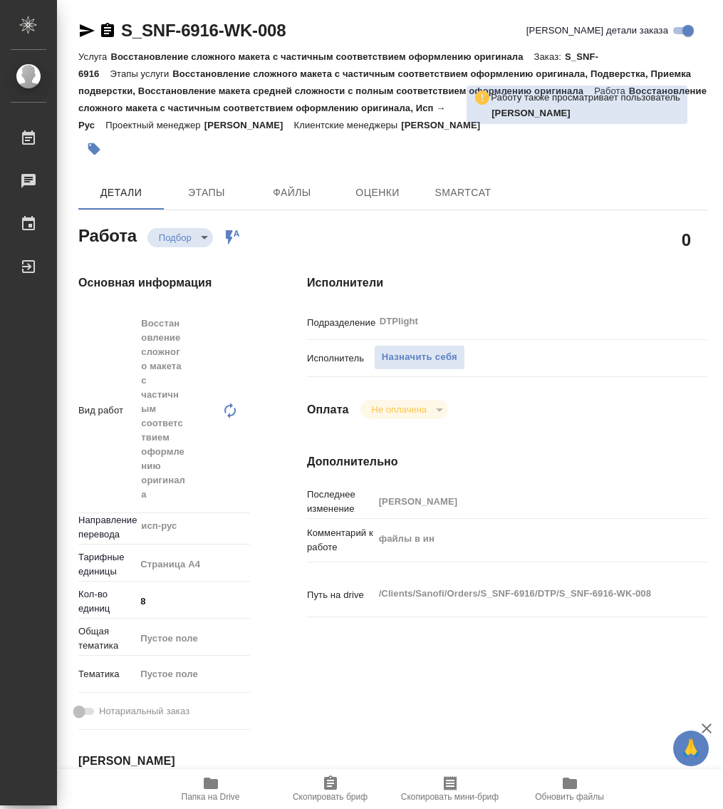
type textarea "x"
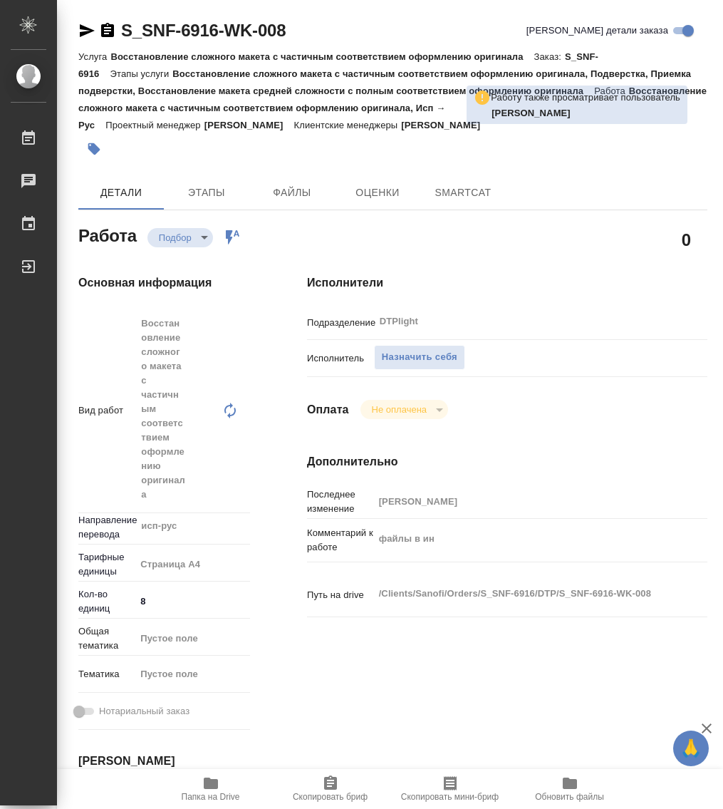
type textarea "x"
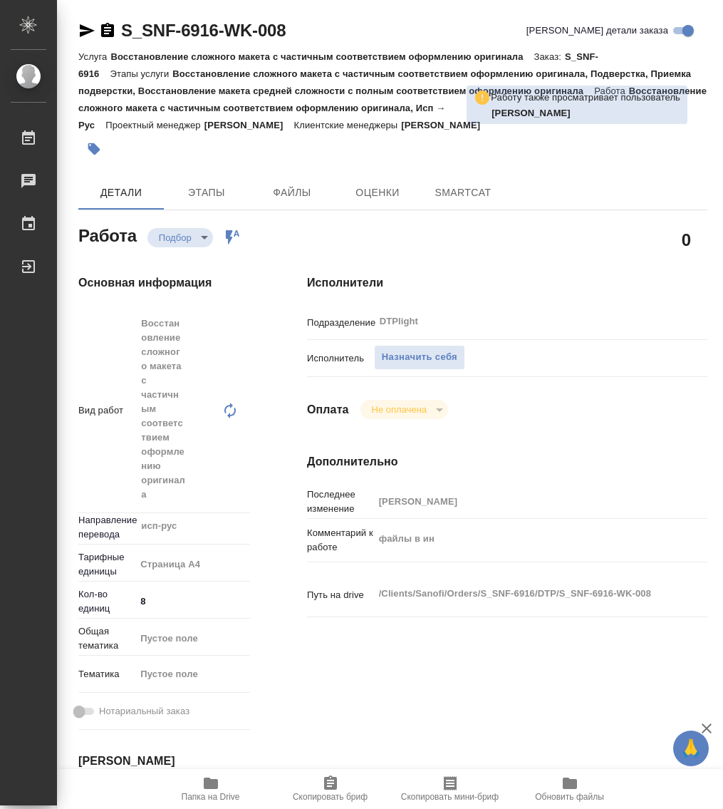
type textarea "x"
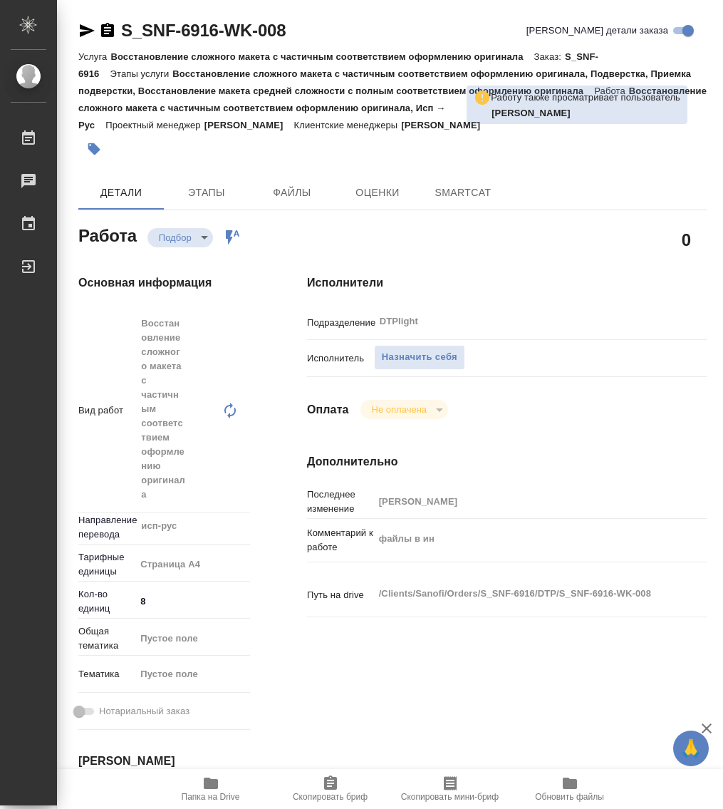
type textarea "x"
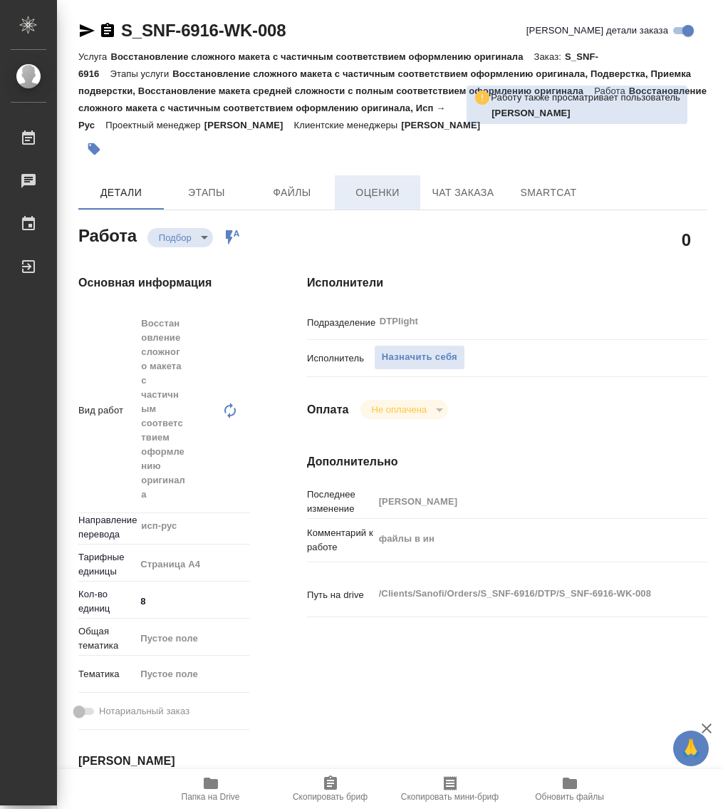
type textarea "x"
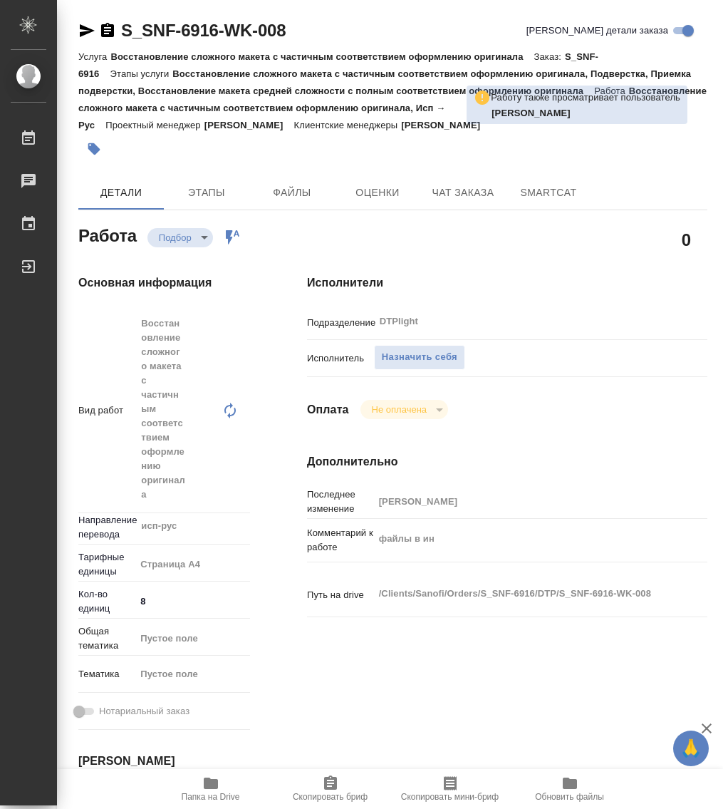
type textarea "x"
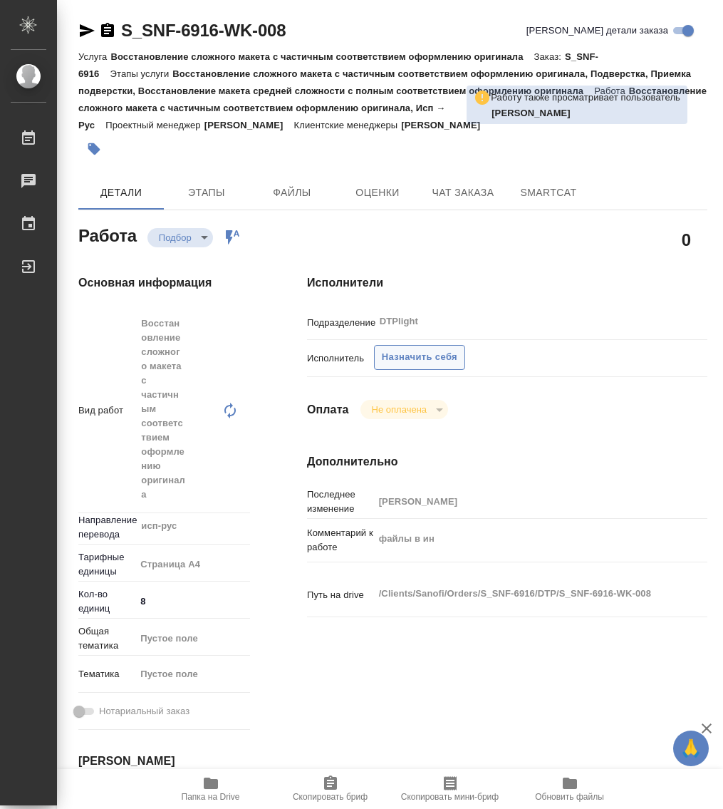
click at [409, 360] on span "Назначить себя" at bounding box center [420, 357] width 76 height 16
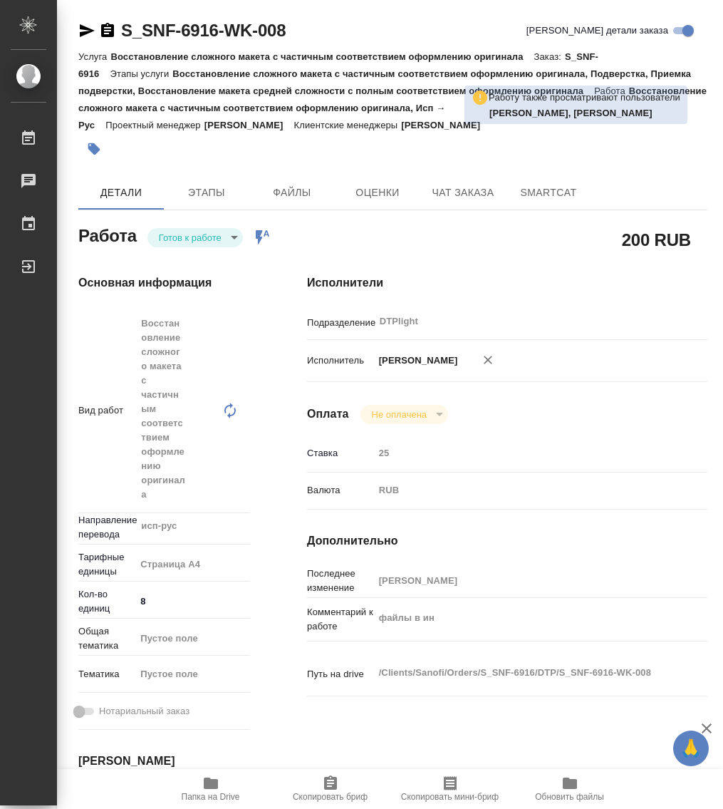
type textarea "x"
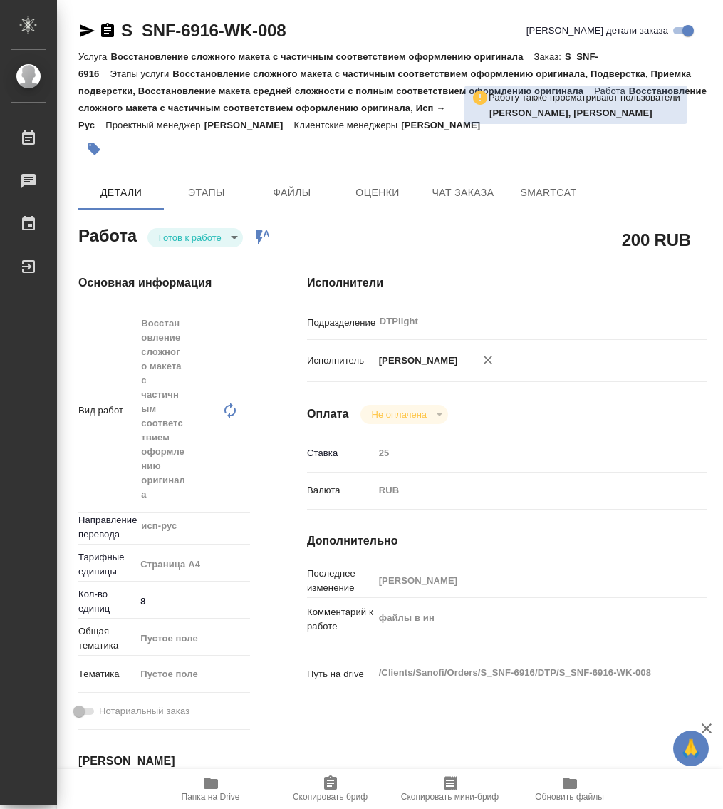
type textarea "x"
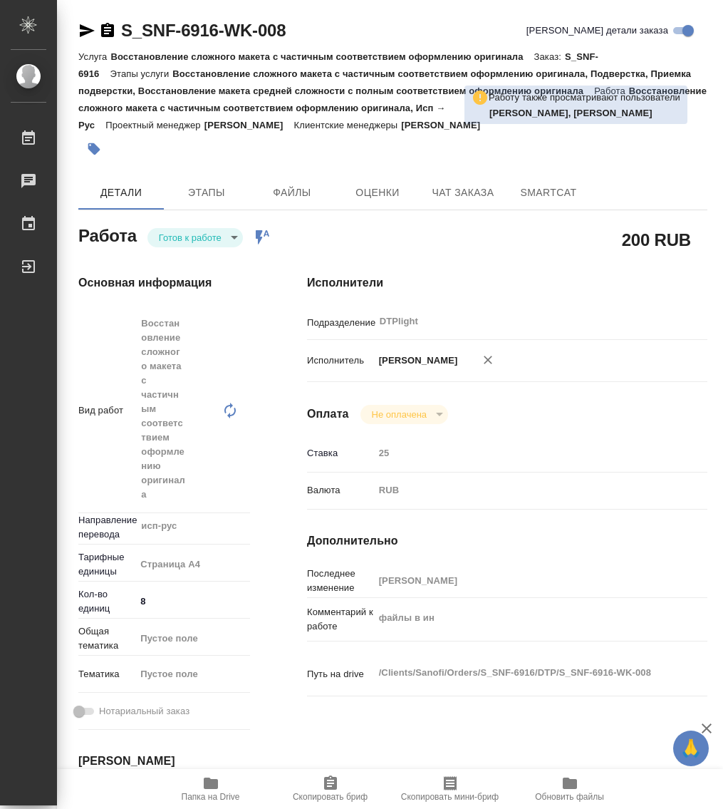
type textarea "x"
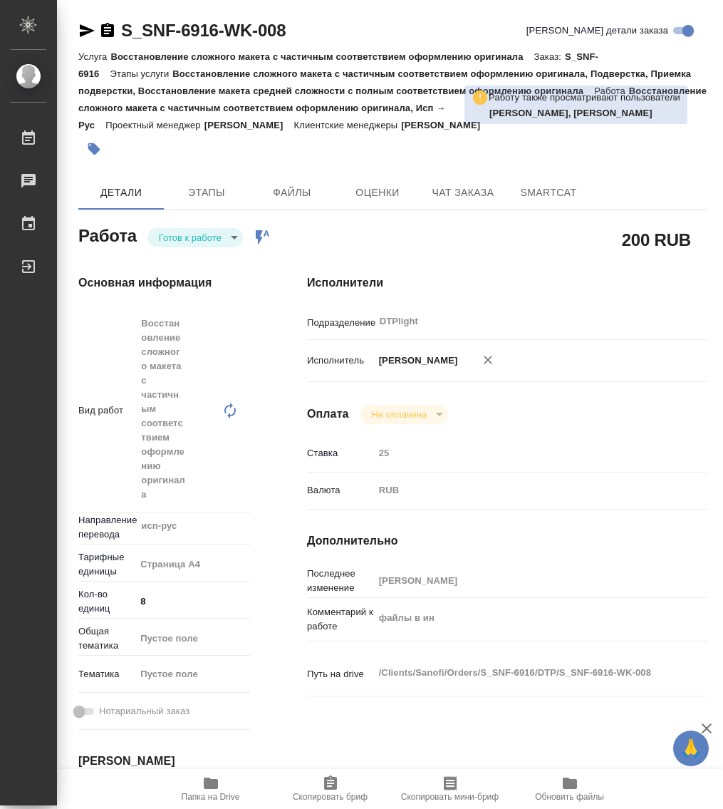
type textarea "x"
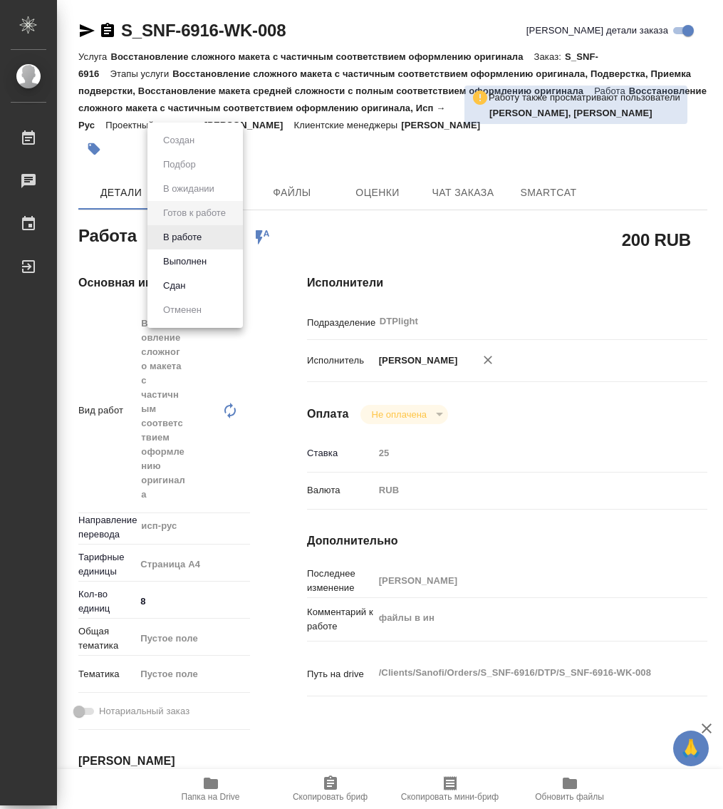
click at [199, 230] on body "🙏 .cls-1 fill:#fff; AWATERA Работы Чаты График Выйти S_SNF-6916-WK-008 Кратко д…" at bounding box center [361, 404] width 723 height 809
type textarea "x"
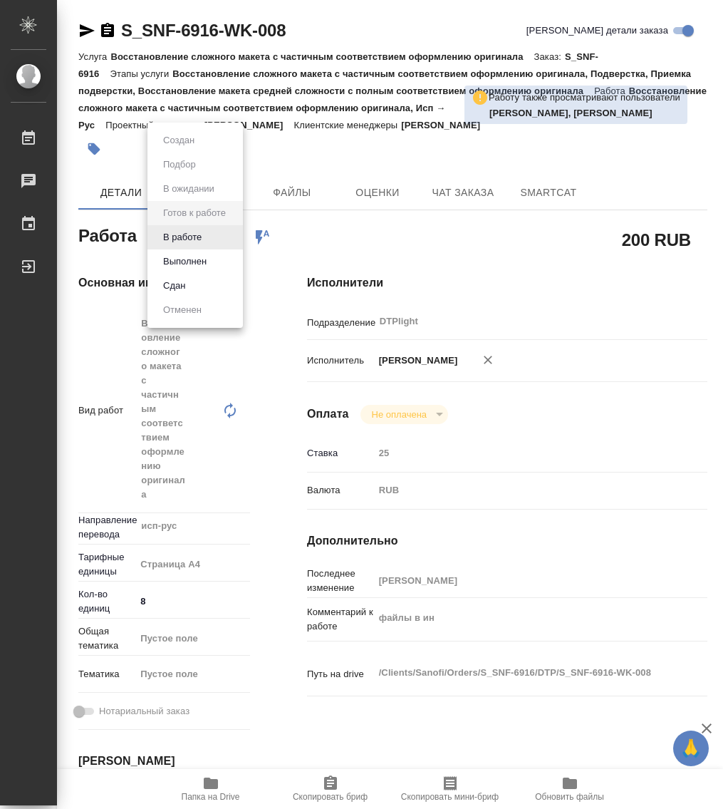
type textarea "x"
click at [193, 239] on button "В работе" at bounding box center [182, 237] width 47 height 16
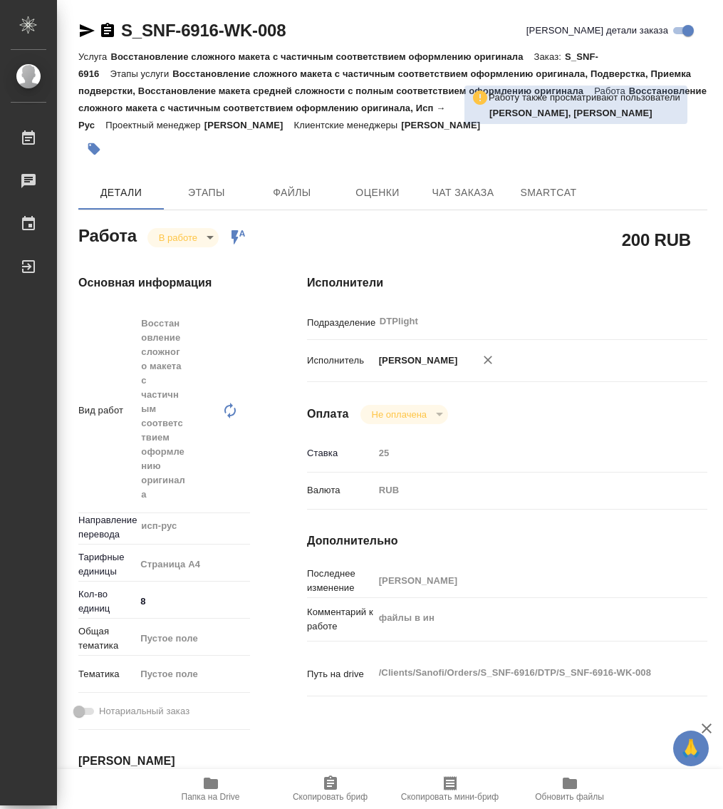
type textarea "x"
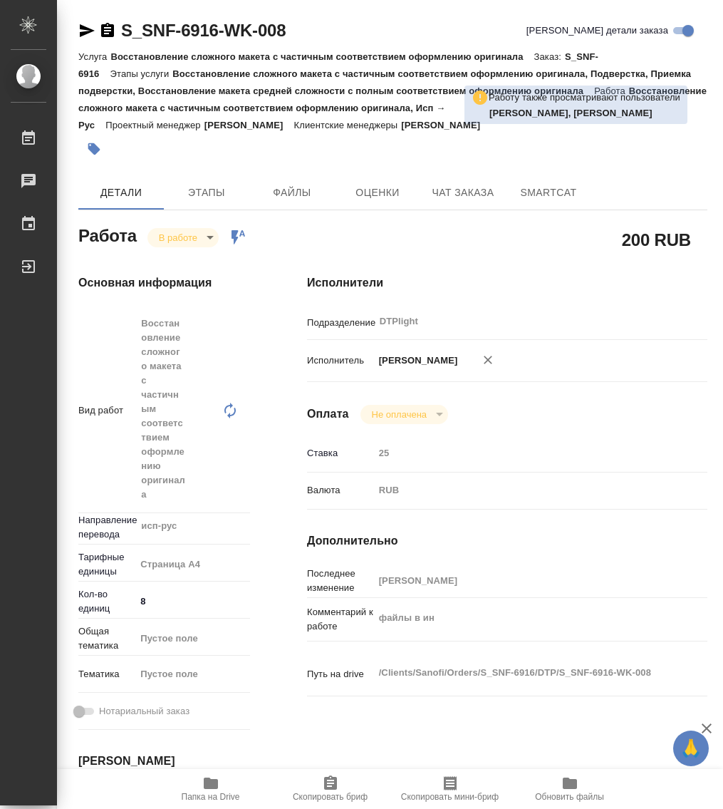
type textarea "x"
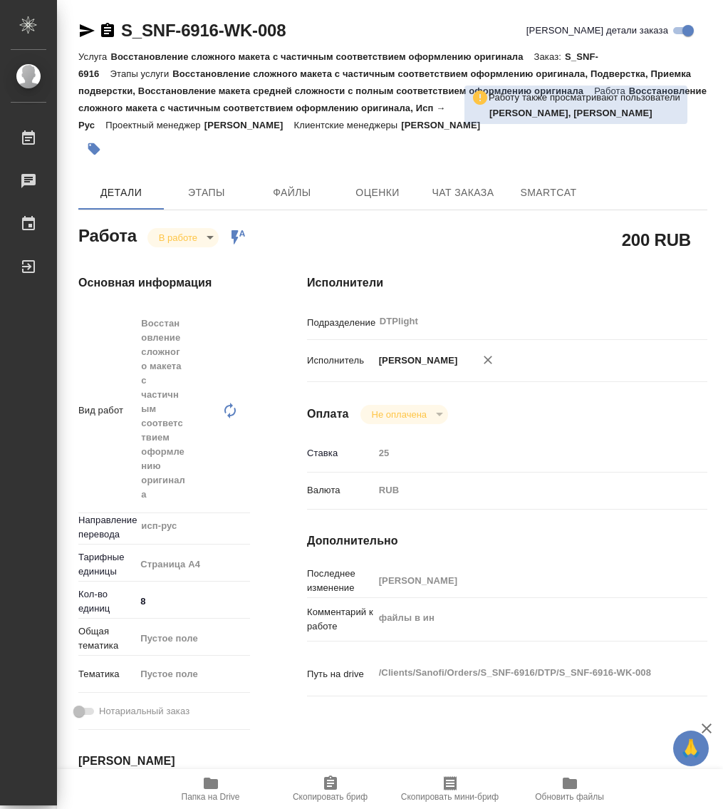
type textarea "x"
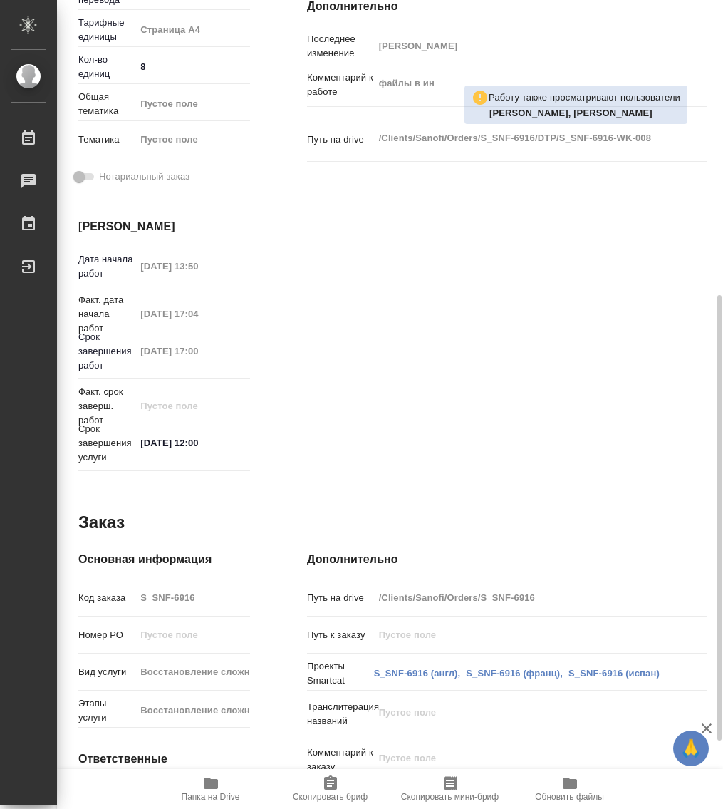
scroll to position [658, 0]
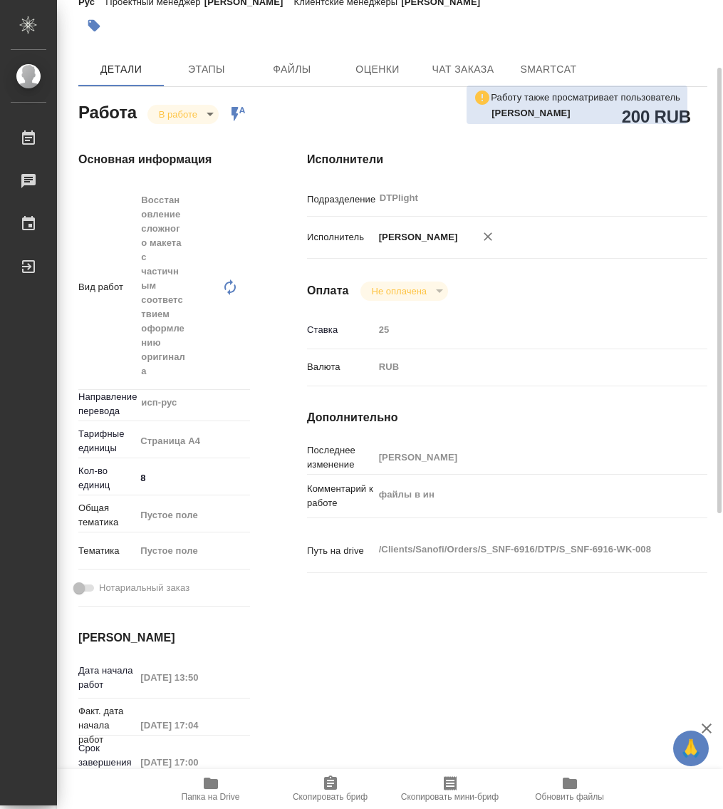
type textarea "x"
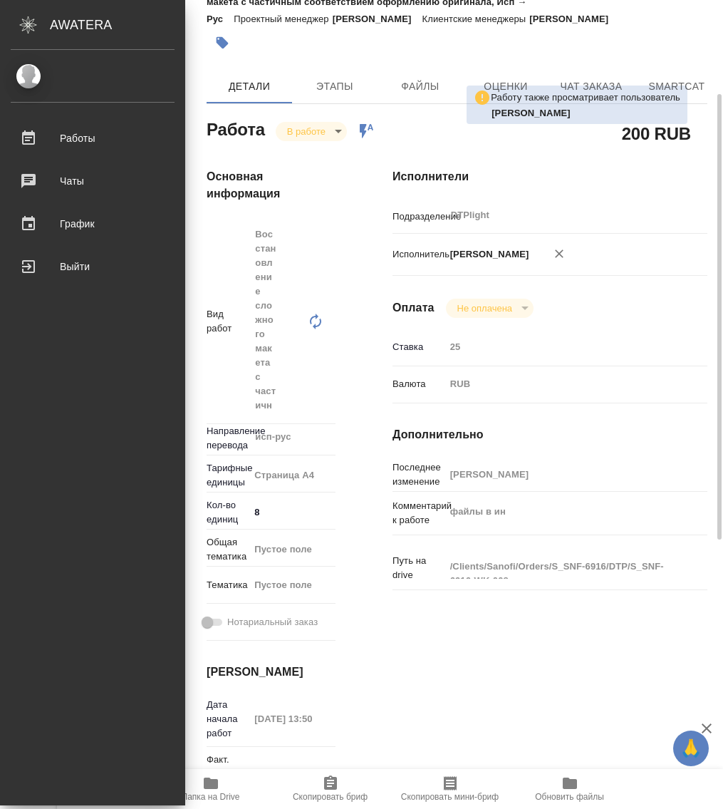
scroll to position [140, 0]
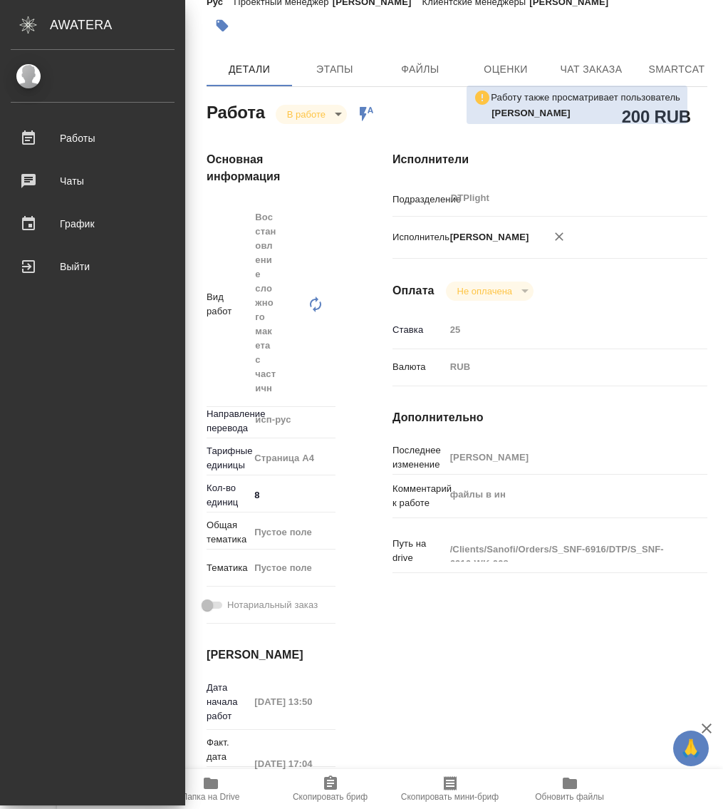
type textarea "x"
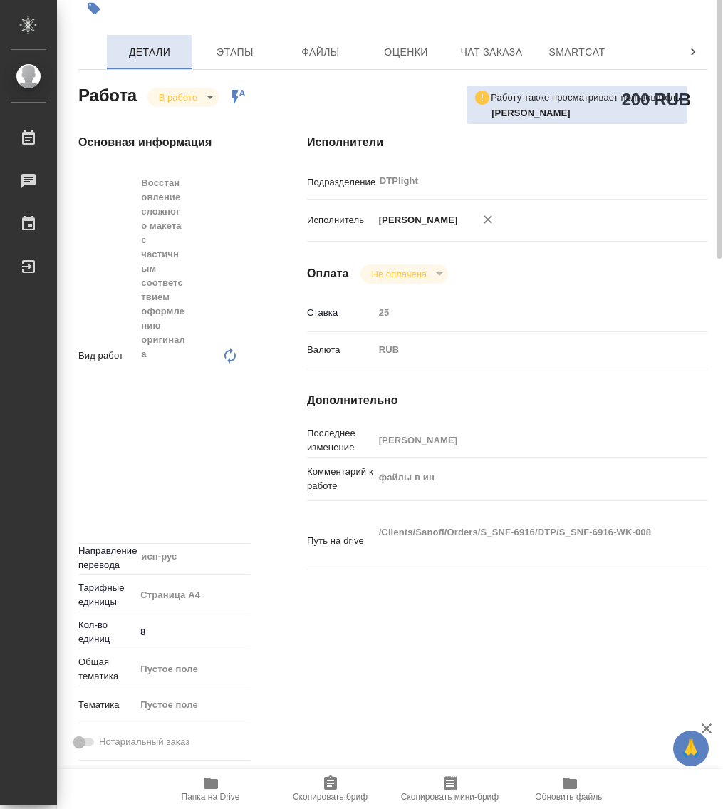
scroll to position [0, 0]
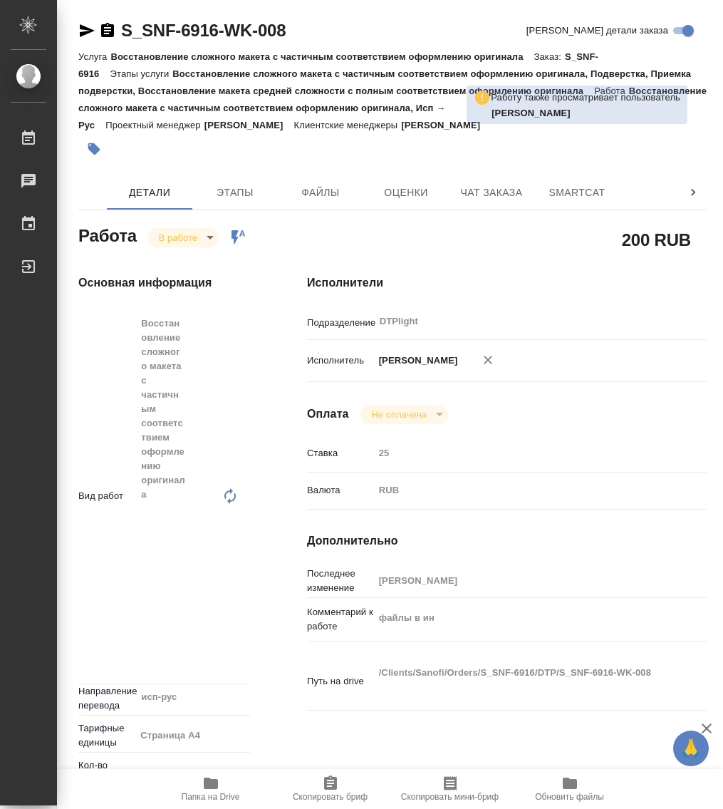
type textarea "x"
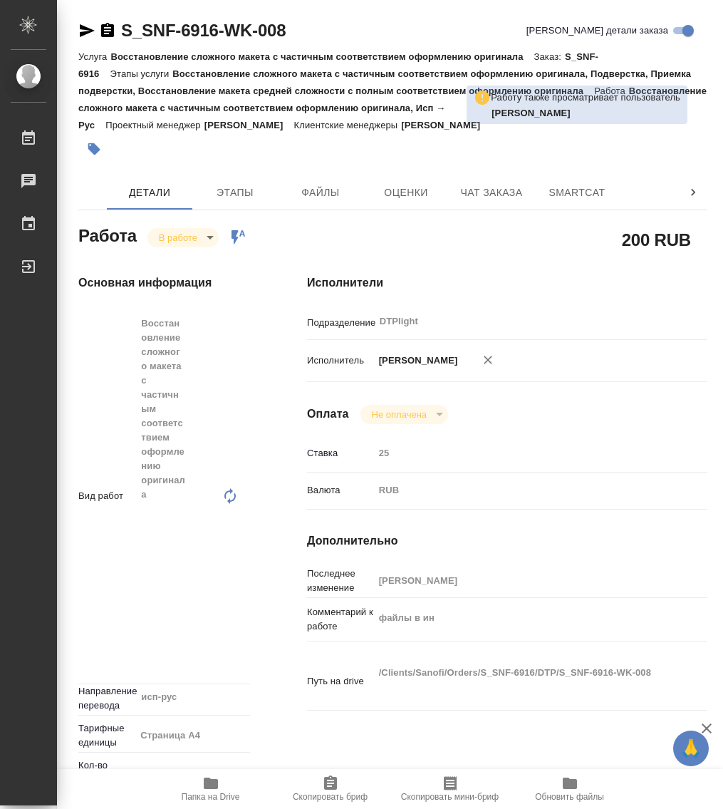
type textarea "x"
